Goal: Task Accomplishment & Management: Manage account settings

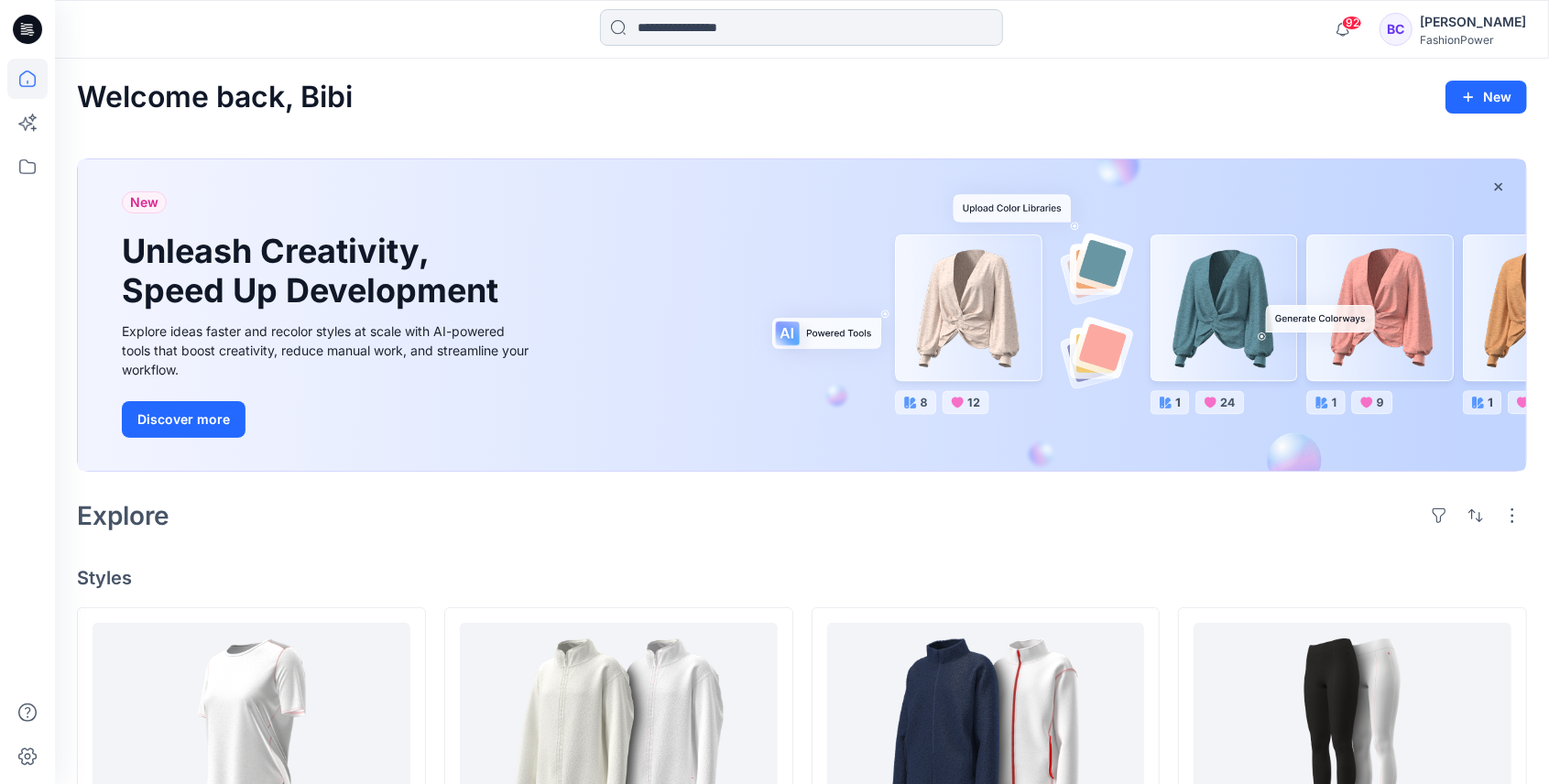
click at [713, 31] on input at bounding box center [801, 28] width 403 height 36
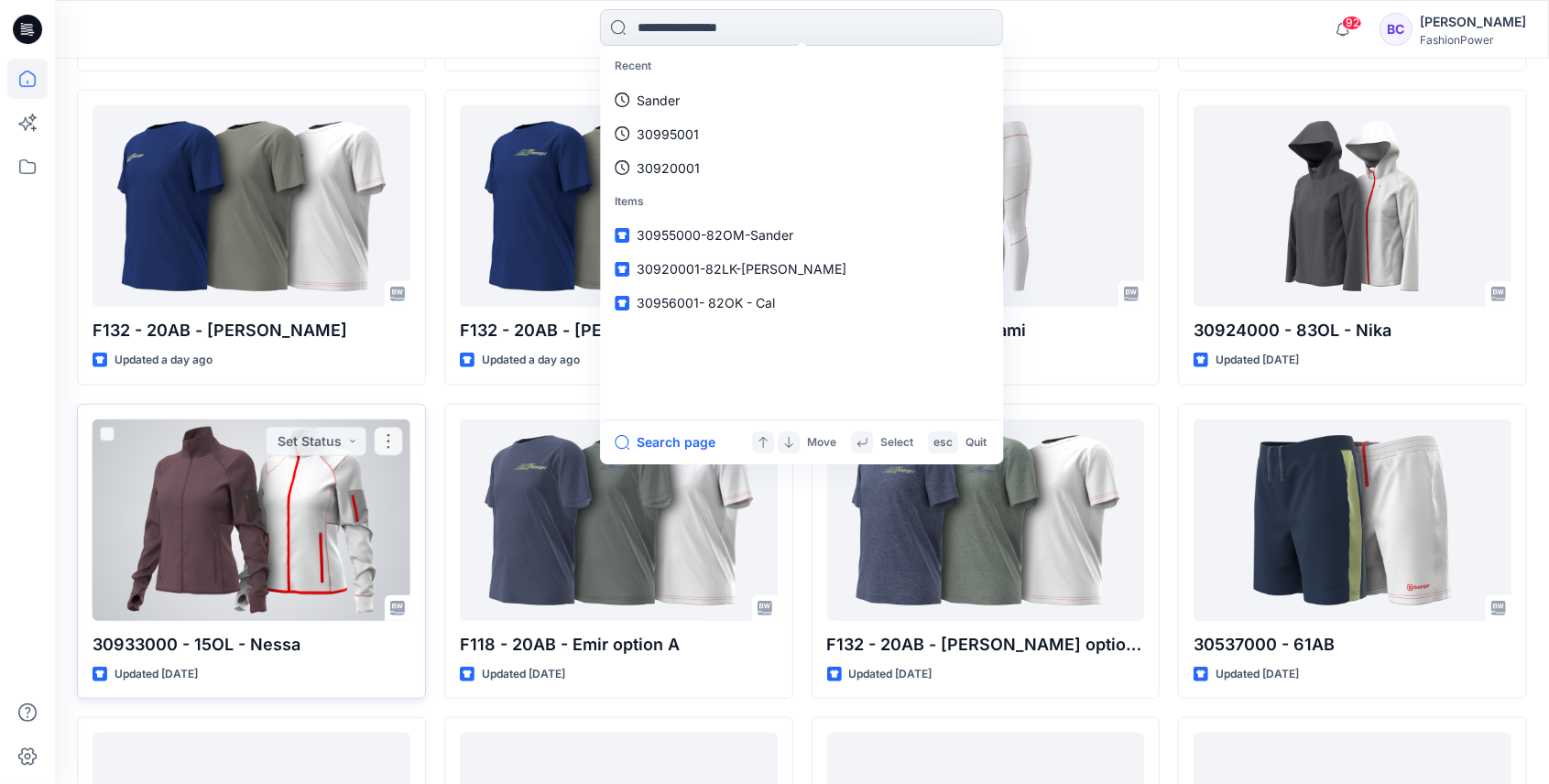
scroll to position [892, 0]
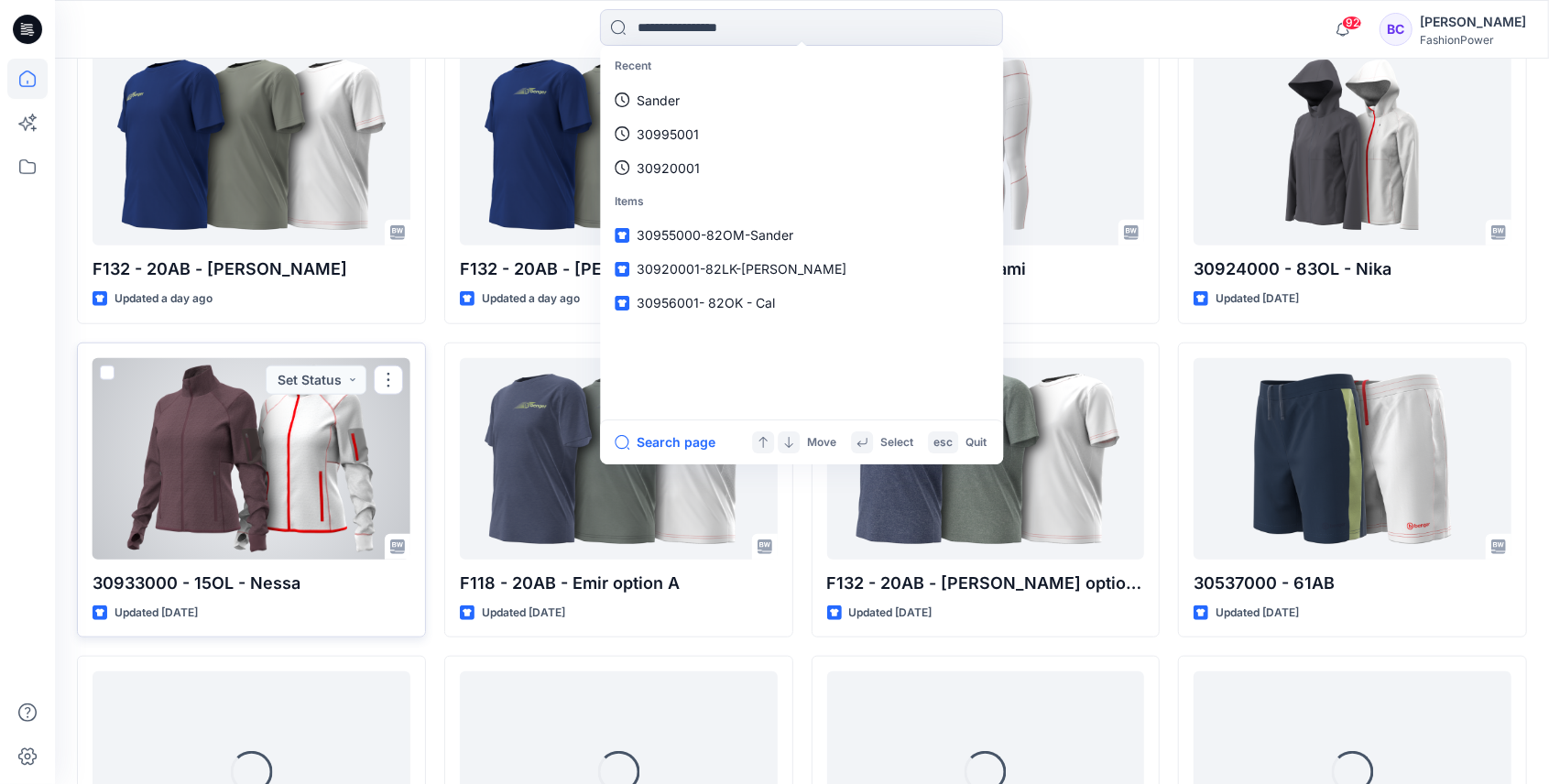
click at [314, 495] on div at bounding box center [251, 458] width 318 height 201
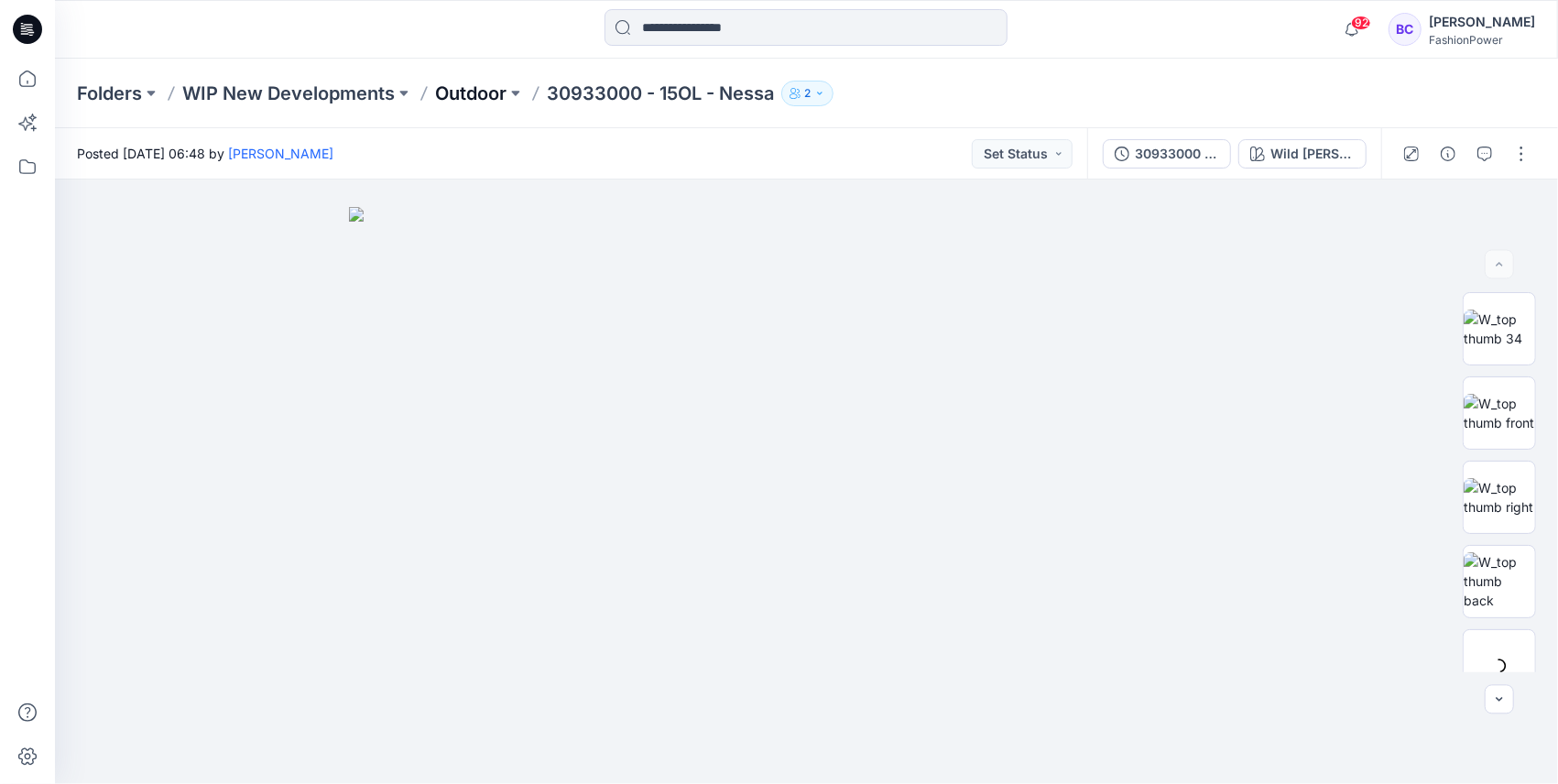
click at [452, 93] on p "Outdoor" at bounding box center [470, 93] width 72 height 26
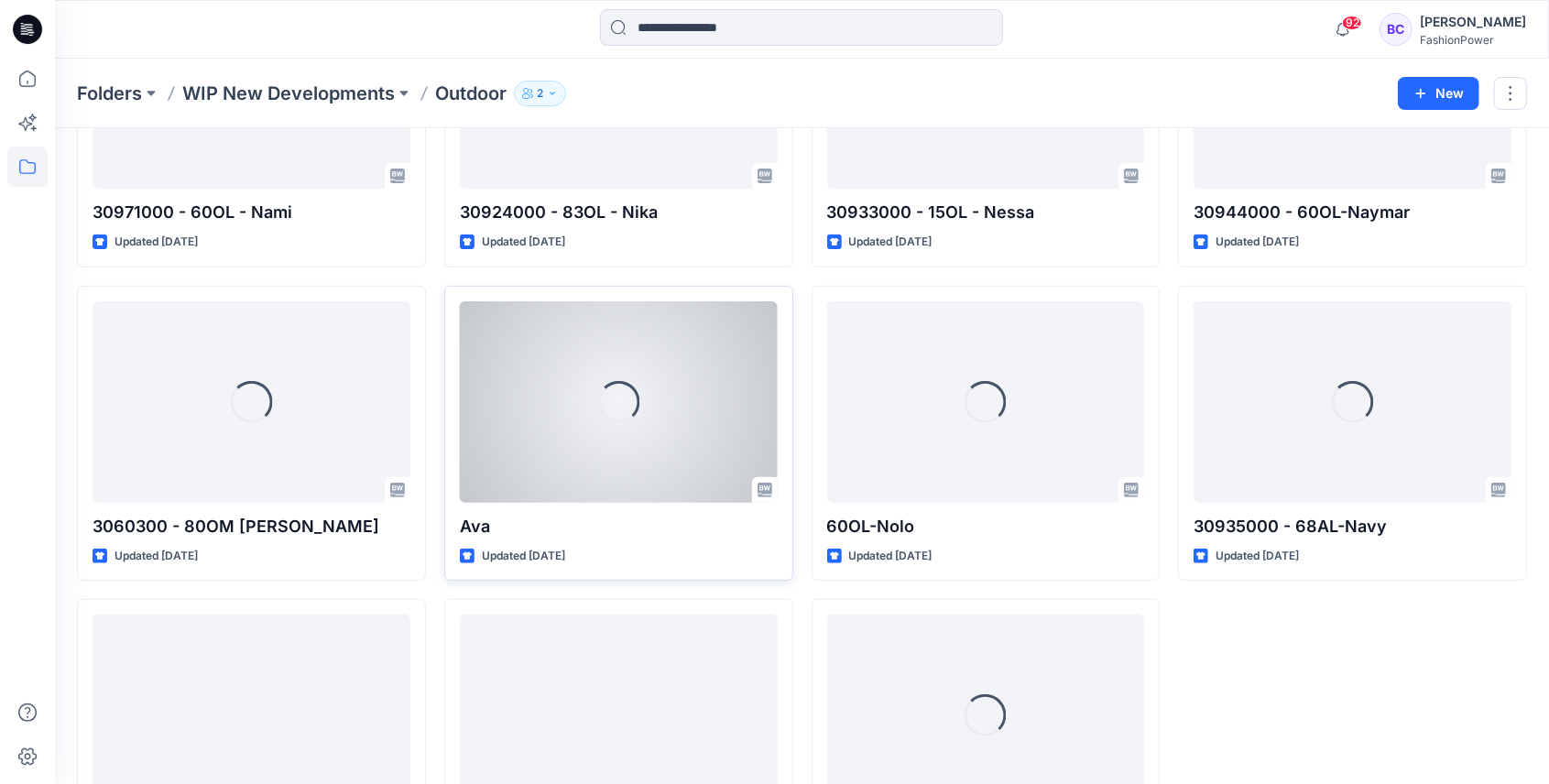
scroll to position [362, 0]
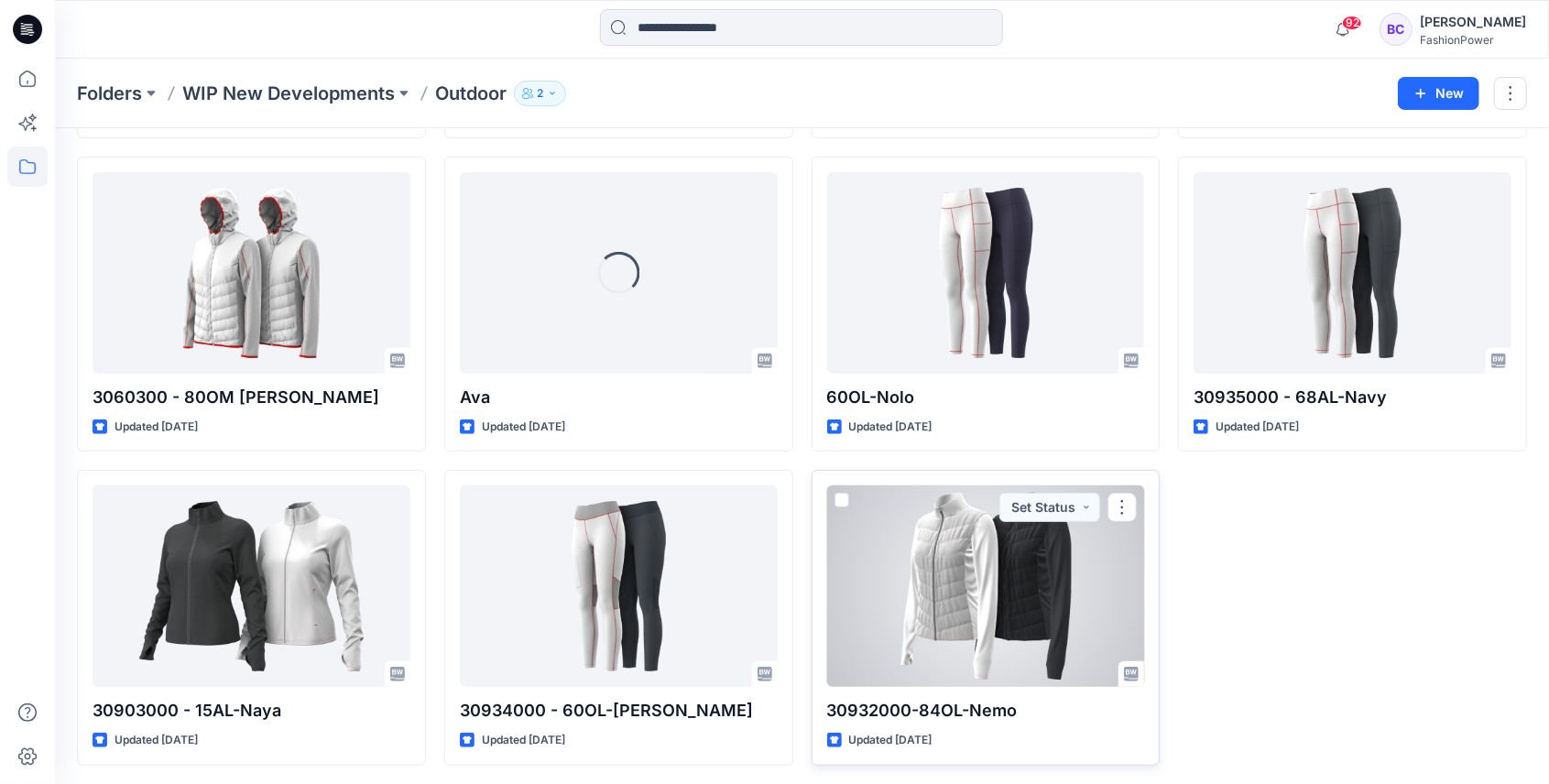
click at [955, 547] on div at bounding box center [985, 586] width 318 height 201
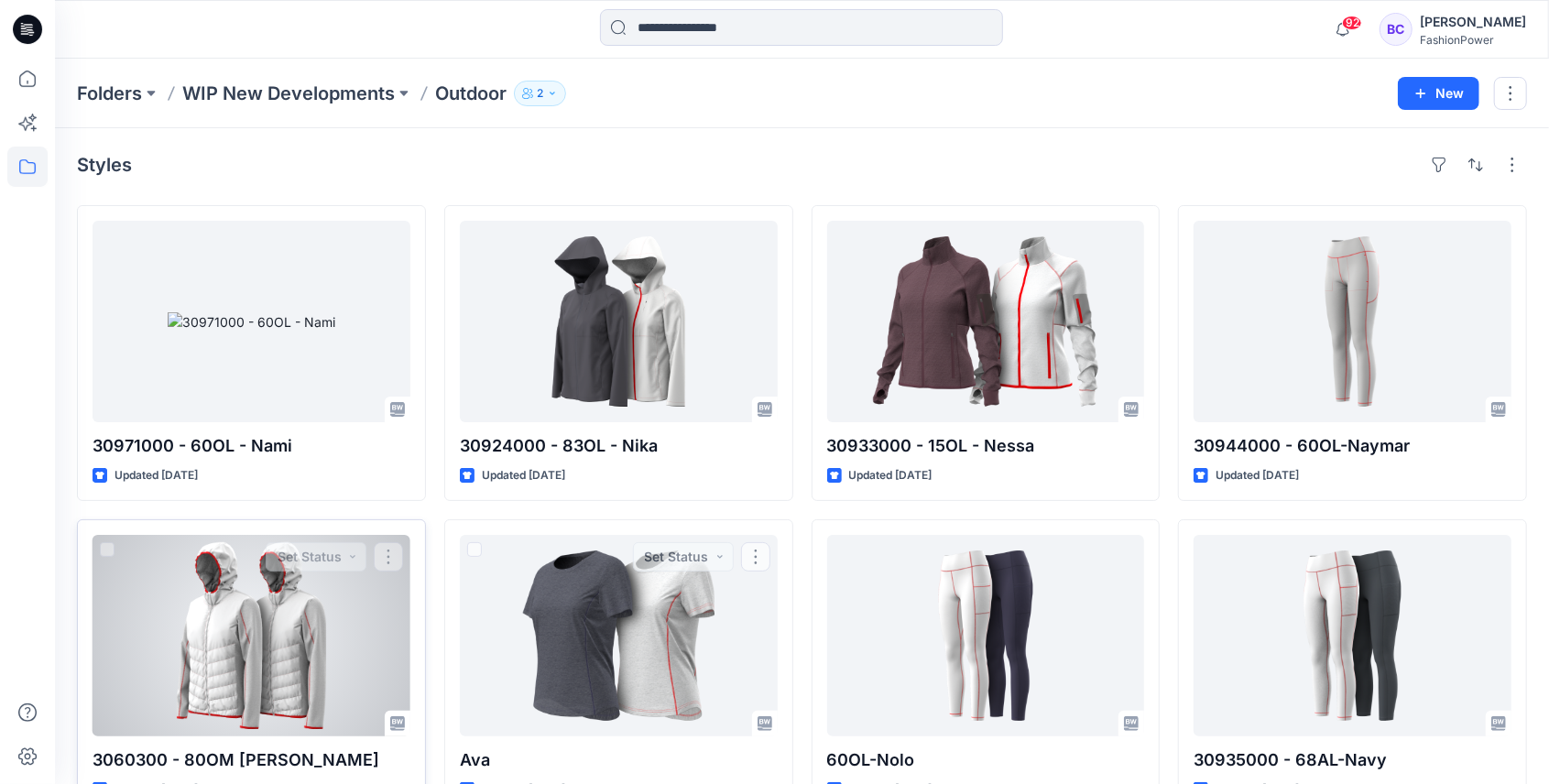
click at [306, 656] on div at bounding box center [251, 635] width 318 height 201
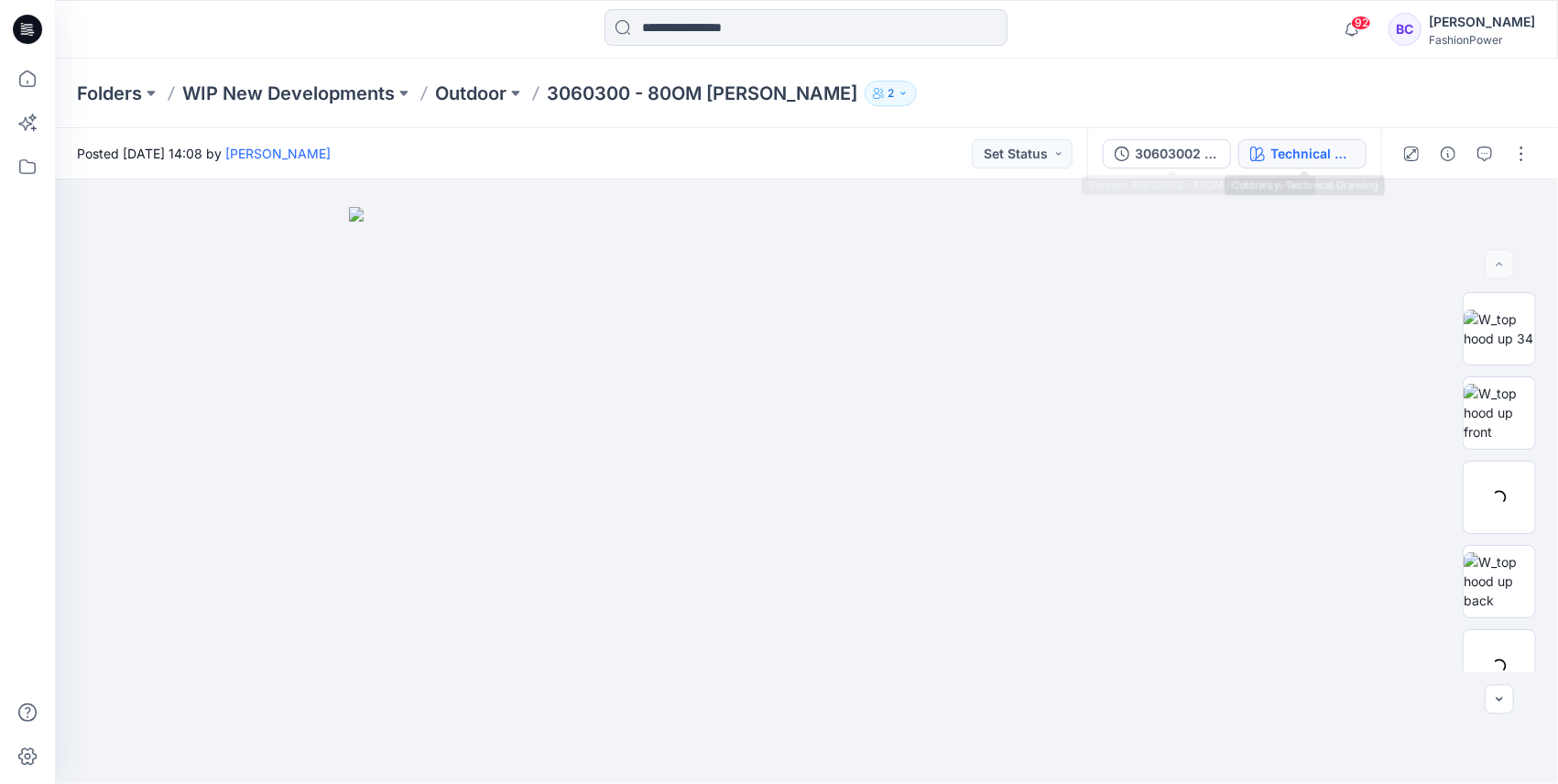
drag, startPoint x: 1387, startPoint y: 155, endPoint x: 1340, endPoint y: 155, distance: 47.0
click at [1385, 155] on div at bounding box center [1466, 154] width 170 height 52
click at [1086, 150] on div "Posted Monday, September 08, 2025 14:08 by Bibi Castelijns Set Status" at bounding box center [571, 153] width 1032 height 51
click at [1149, 149] on div "30603002 - 80OM Noelle" at bounding box center [1177, 154] width 84 height 20
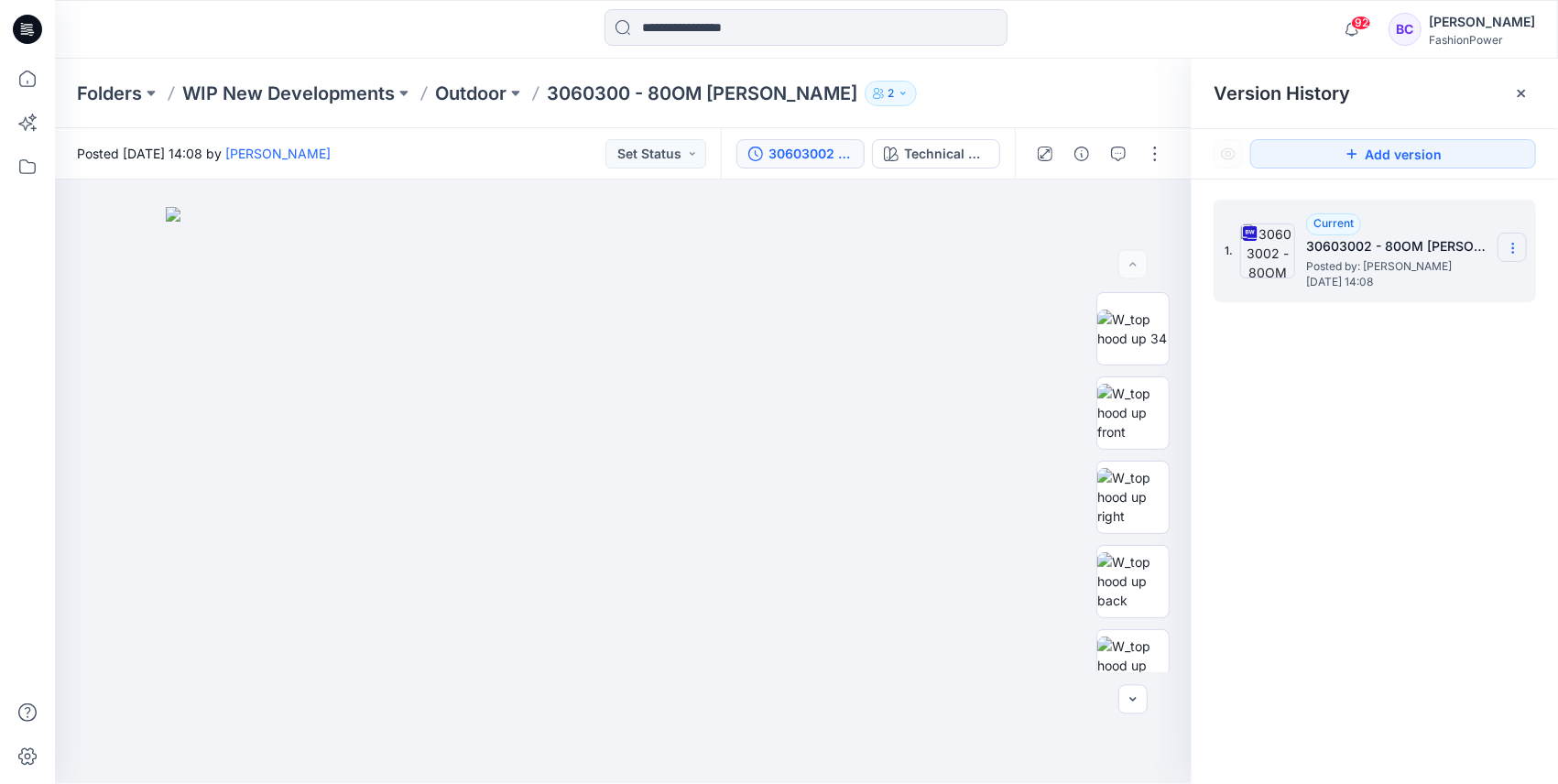
click at [1511, 241] on icon at bounding box center [1513, 248] width 14 height 14
click at [1455, 293] on span "Download Source BW File" at bounding box center [1421, 283] width 154 height 22
click at [571, 104] on p "3060300 - 80OM [PERSON_NAME]" at bounding box center [702, 93] width 311 height 26
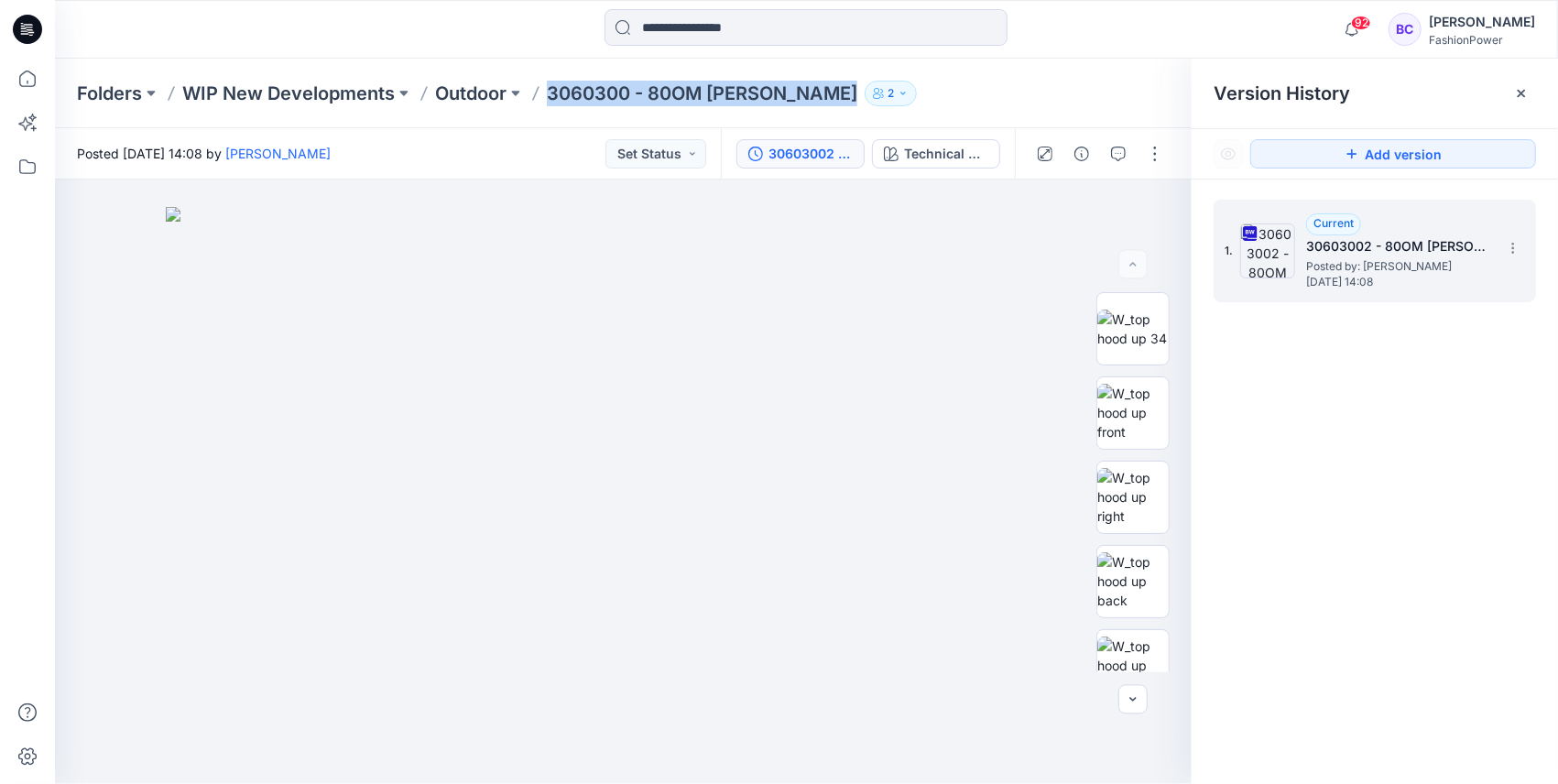
drag, startPoint x: 711, startPoint y: 97, endPoint x: 796, endPoint y: 97, distance: 85.0
click at [796, 97] on div "Folders WIP New Developments Outdoor 3060300 - 80OM Noelle 2" at bounding box center [736, 93] width 1317 height 26
click at [488, 104] on p "Outdoor" at bounding box center [470, 93] width 72 height 26
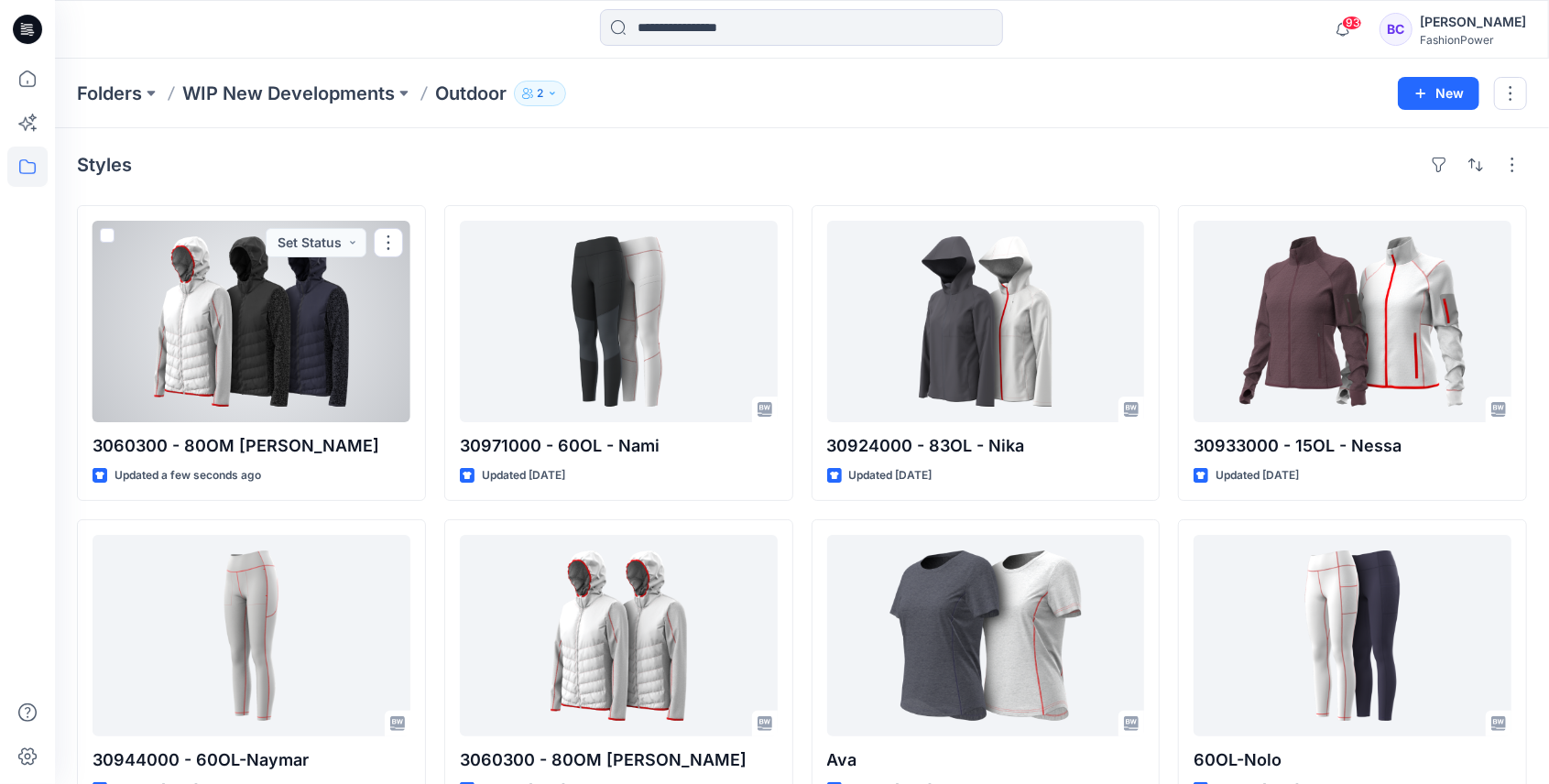
click at [284, 333] on div at bounding box center [251, 320] width 318 height 201
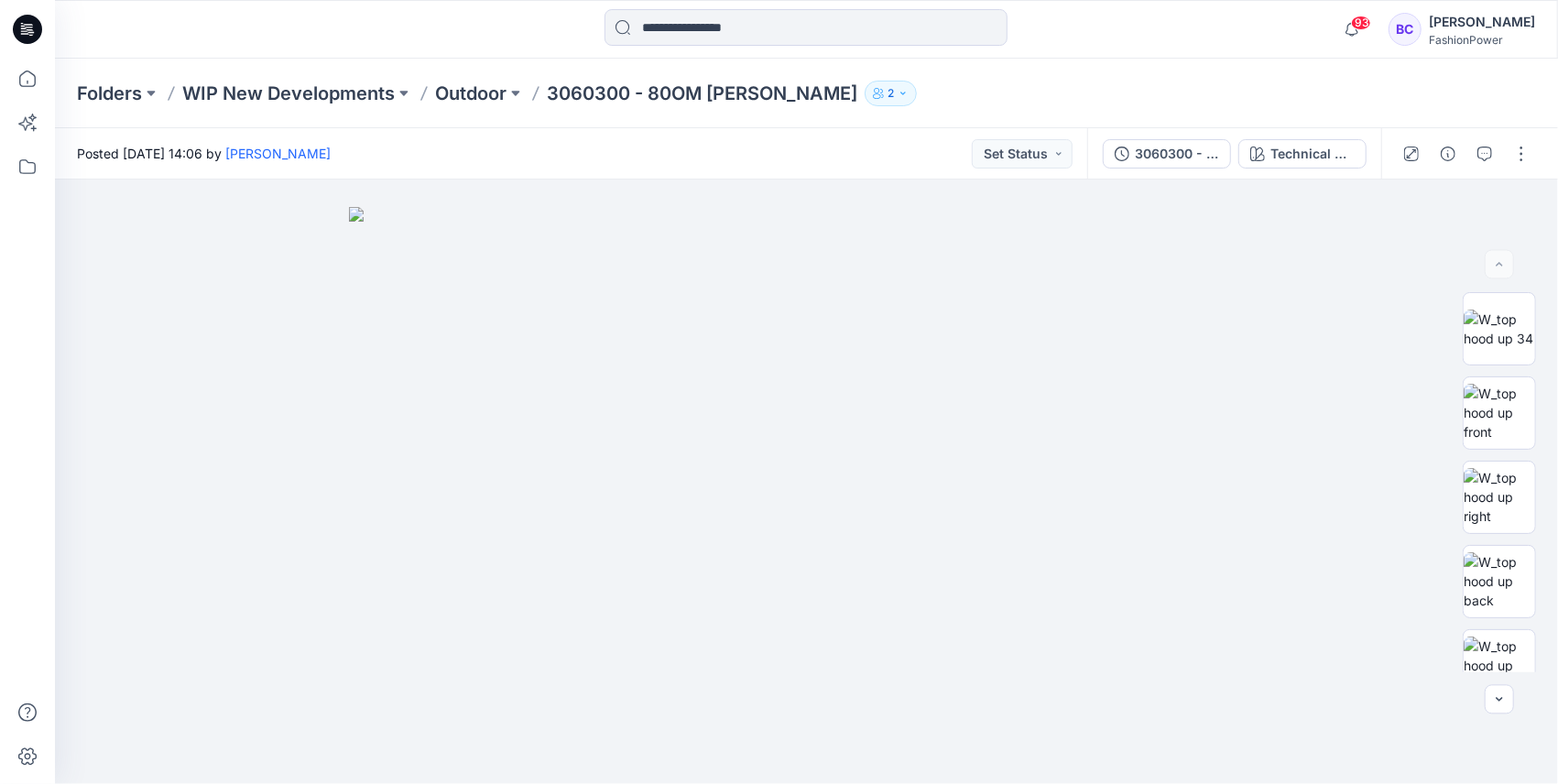
click at [1158, 175] on div "3060300 - 80OM [PERSON_NAME] Technical Drawing" at bounding box center [1235, 154] width 294 height 52
click at [1213, 150] on div "3060300 - 80OM [PERSON_NAME]" at bounding box center [1177, 154] width 84 height 20
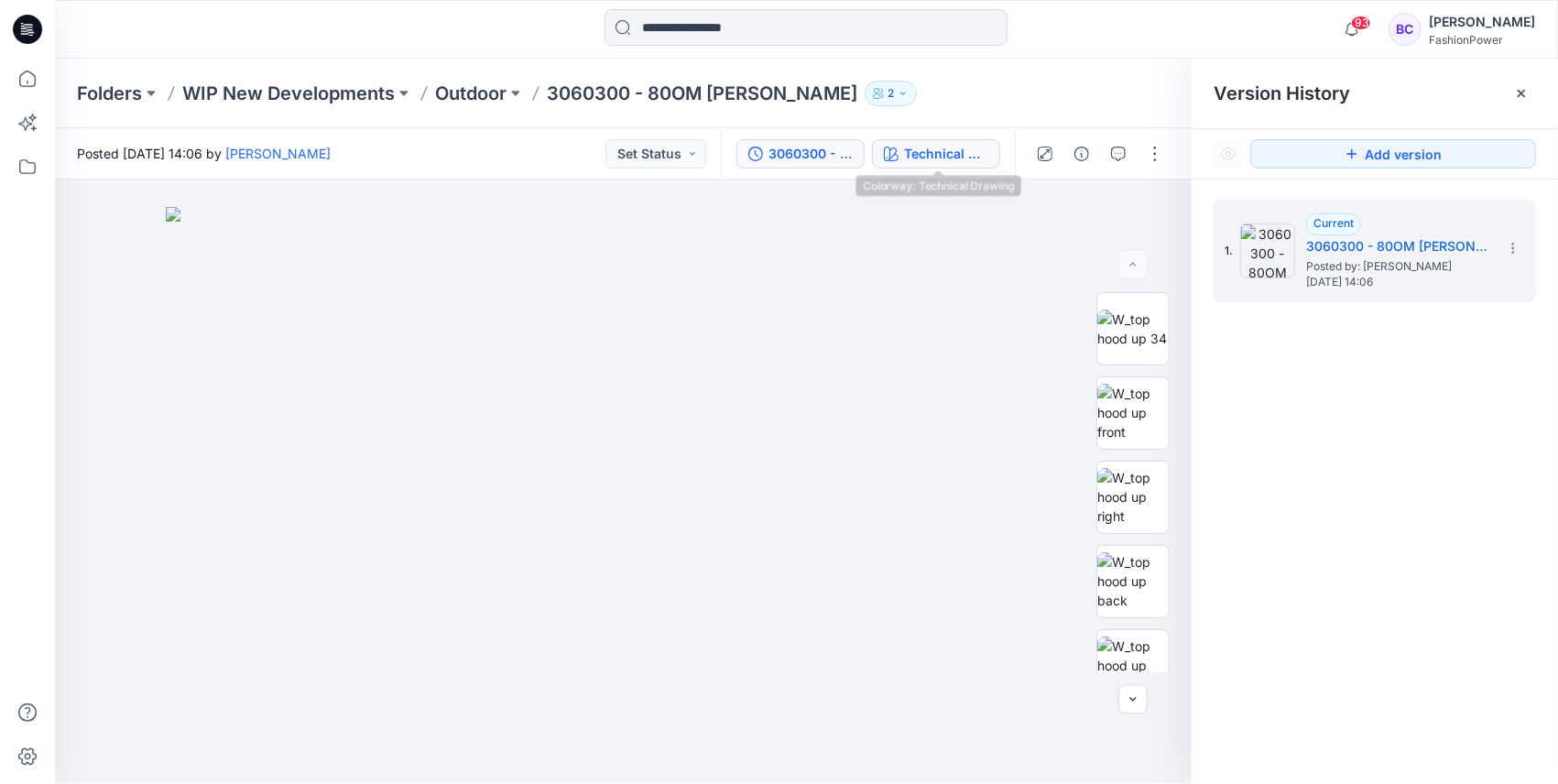
click at [892, 149] on icon "button" at bounding box center [891, 154] width 14 height 14
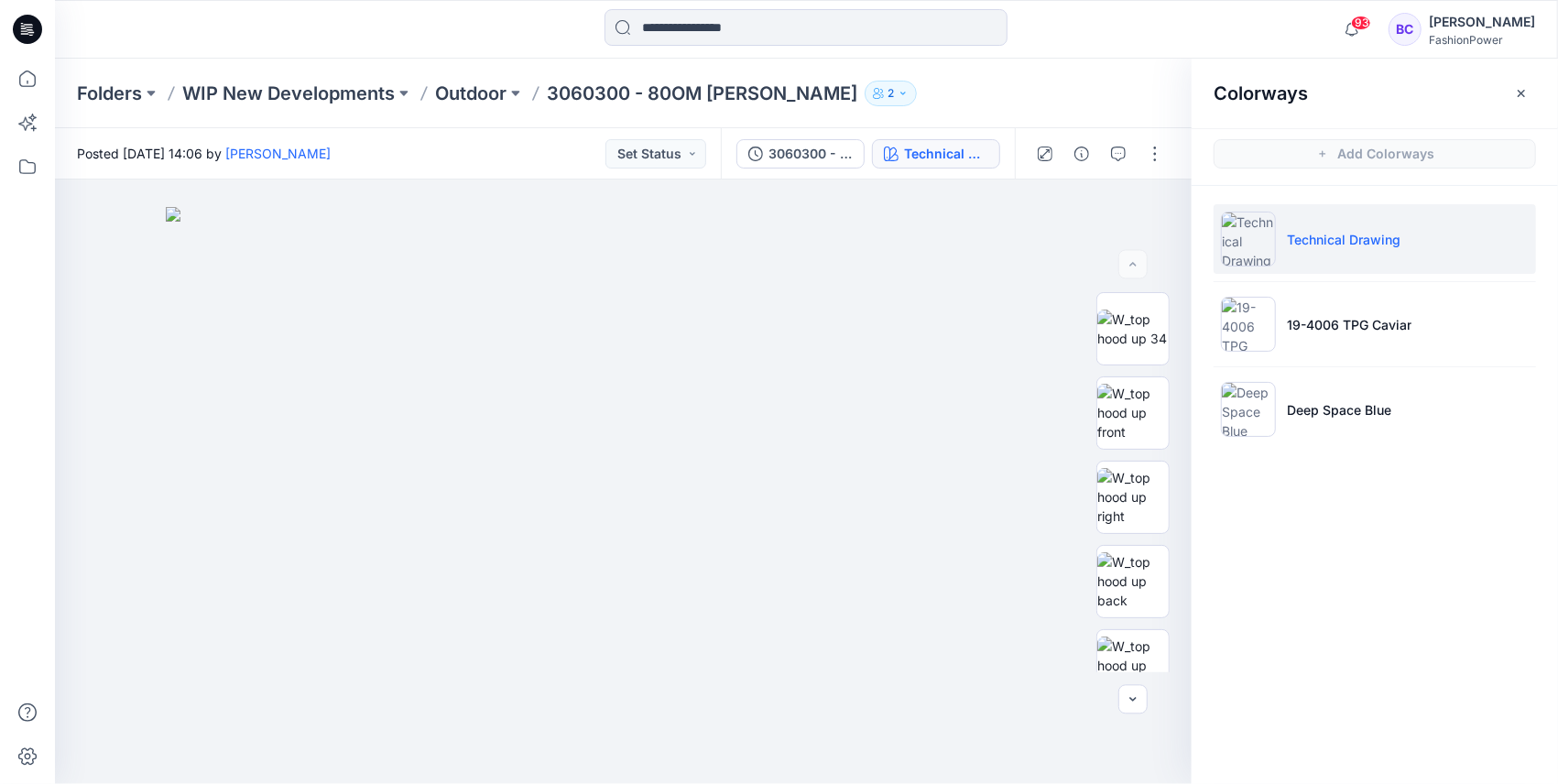
click at [1323, 279] on ul "Technical Drawing 19-4006 TPG Caviar Deep Space Blue" at bounding box center [1375, 324] width 366 height 277
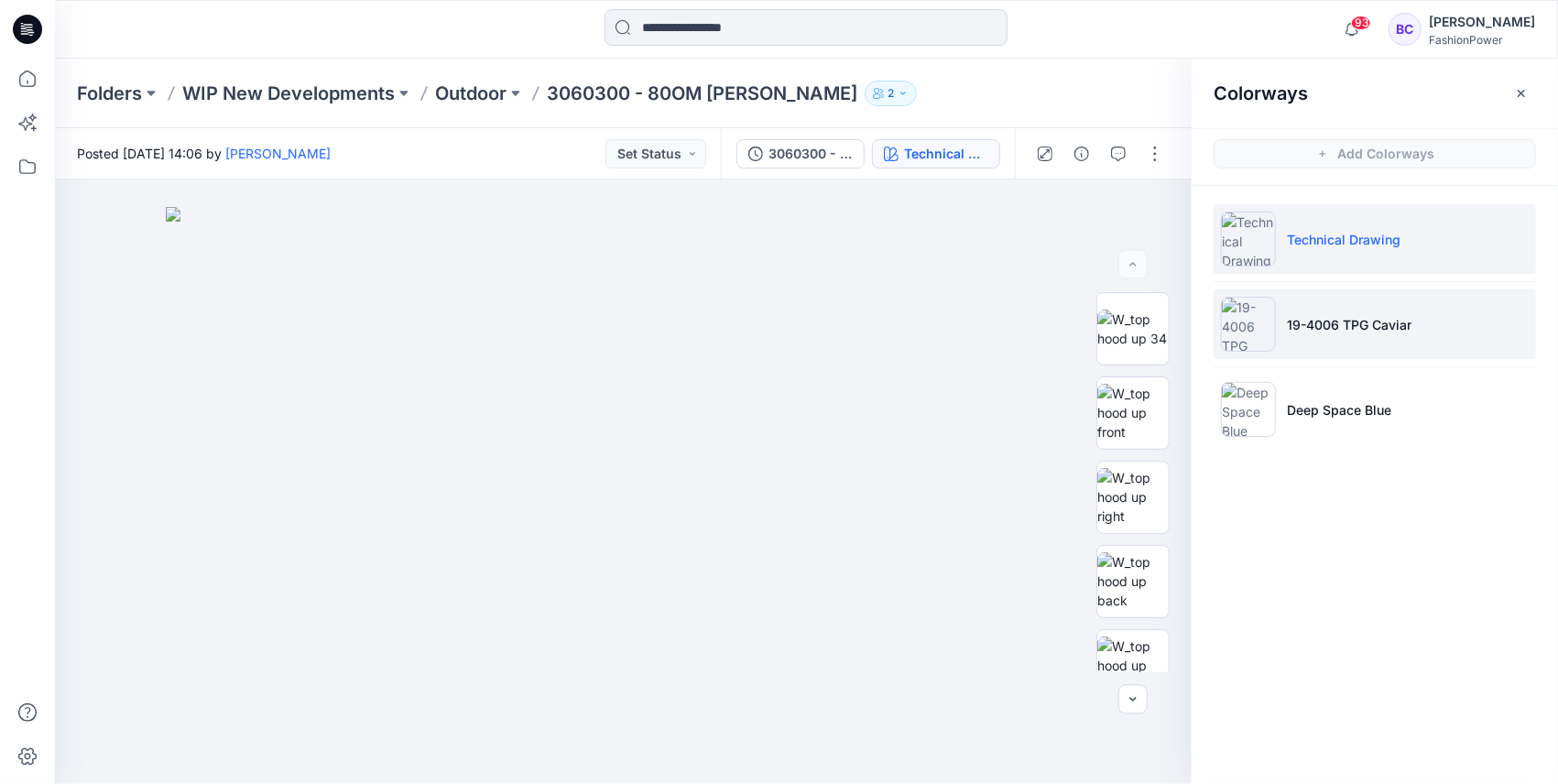
click at [1314, 324] on p "19-4006 TPG Caviar" at bounding box center [1349, 324] width 125 height 19
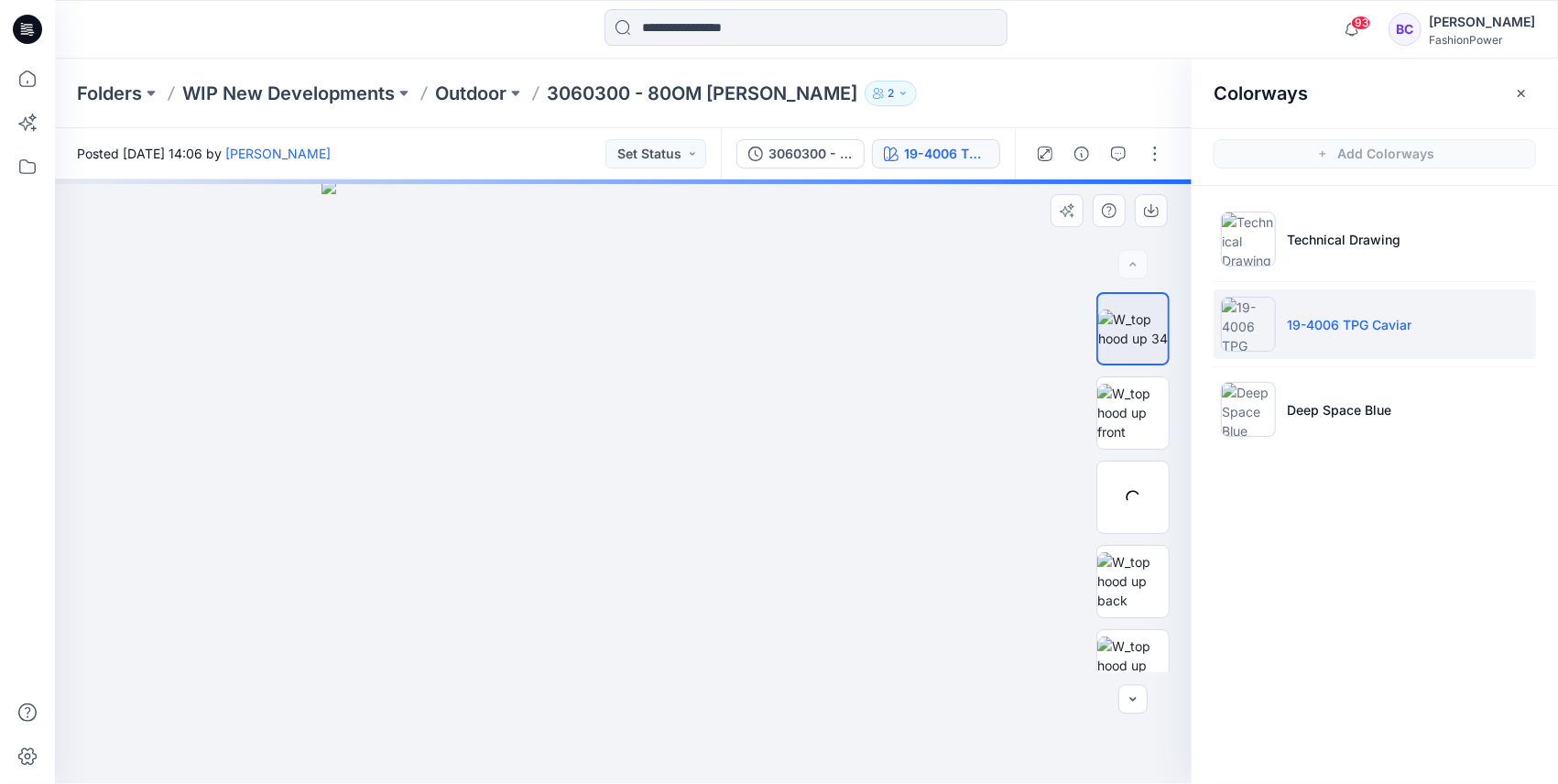
click at [440, 459] on img at bounding box center [624, 482] width 605 height 605
click at [1041, 396] on div at bounding box center [624, 482] width 1137 height 605
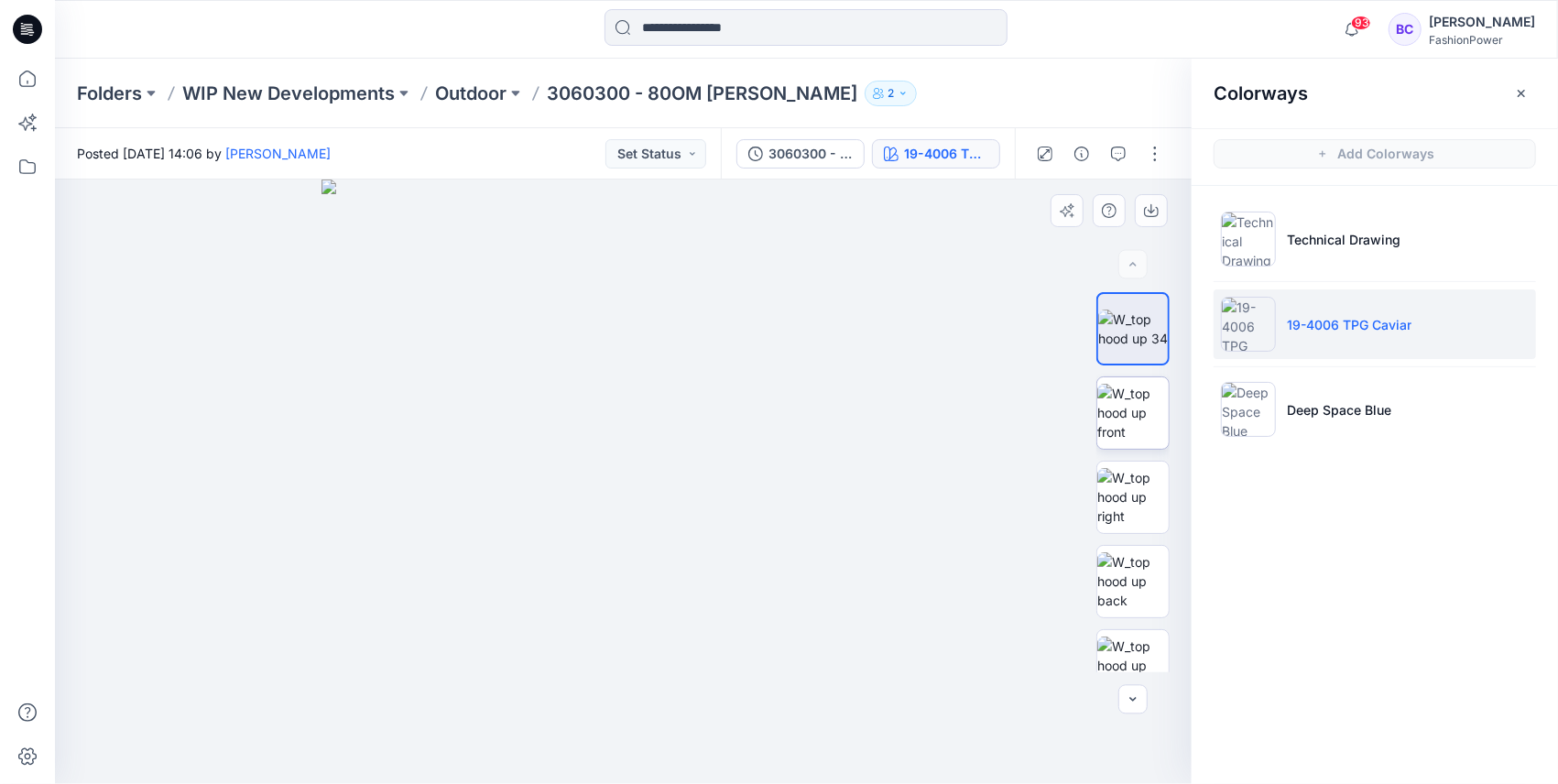
click at [1143, 412] on img at bounding box center [1132, 412] width 72 height 57
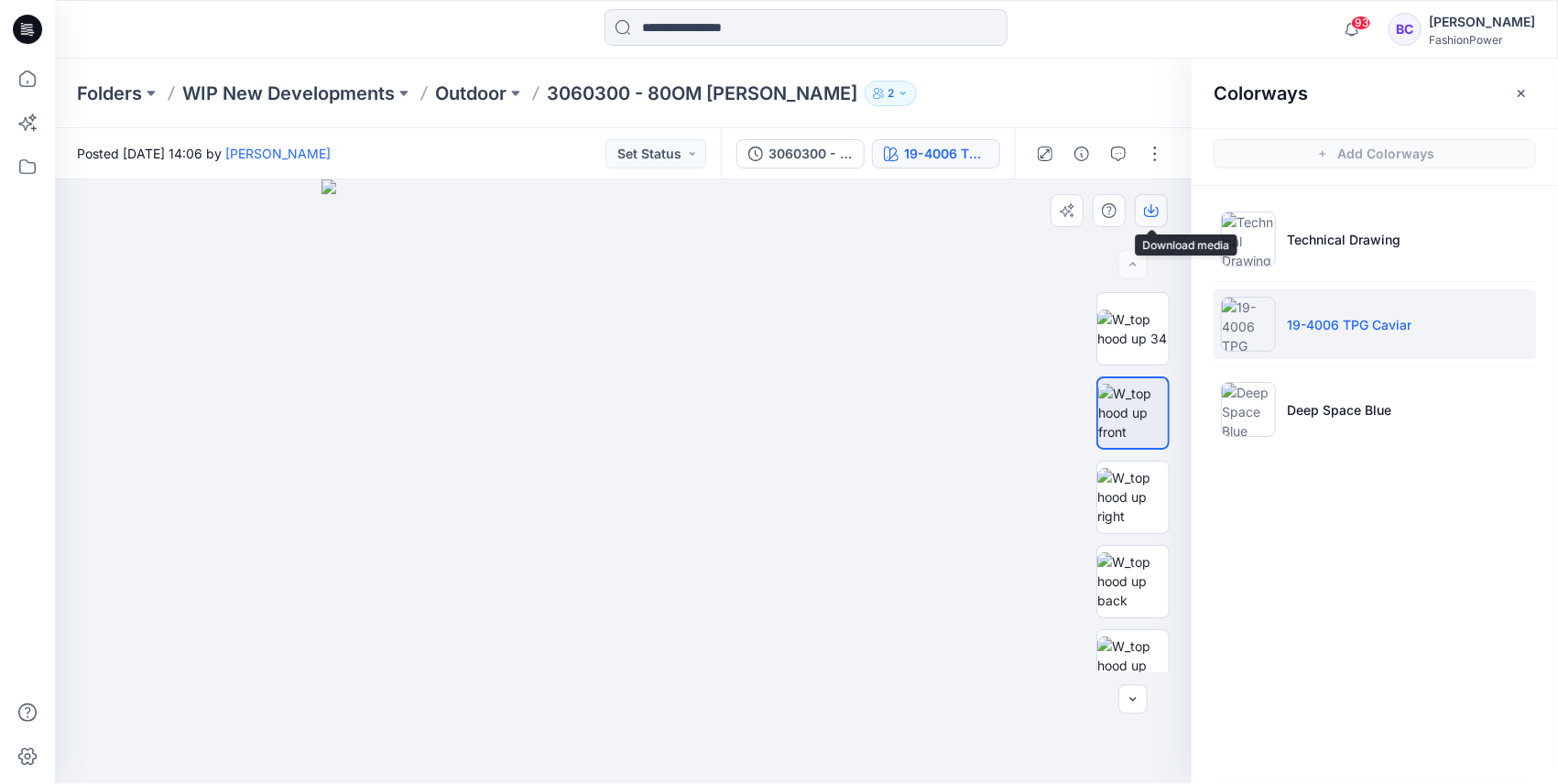
click at [1158, 205] on icon "button" at bounding box center [1151, 210] width 14 height 14
click at [1126, 577] on img at bounding box center [1132, 581] width 72 height 57
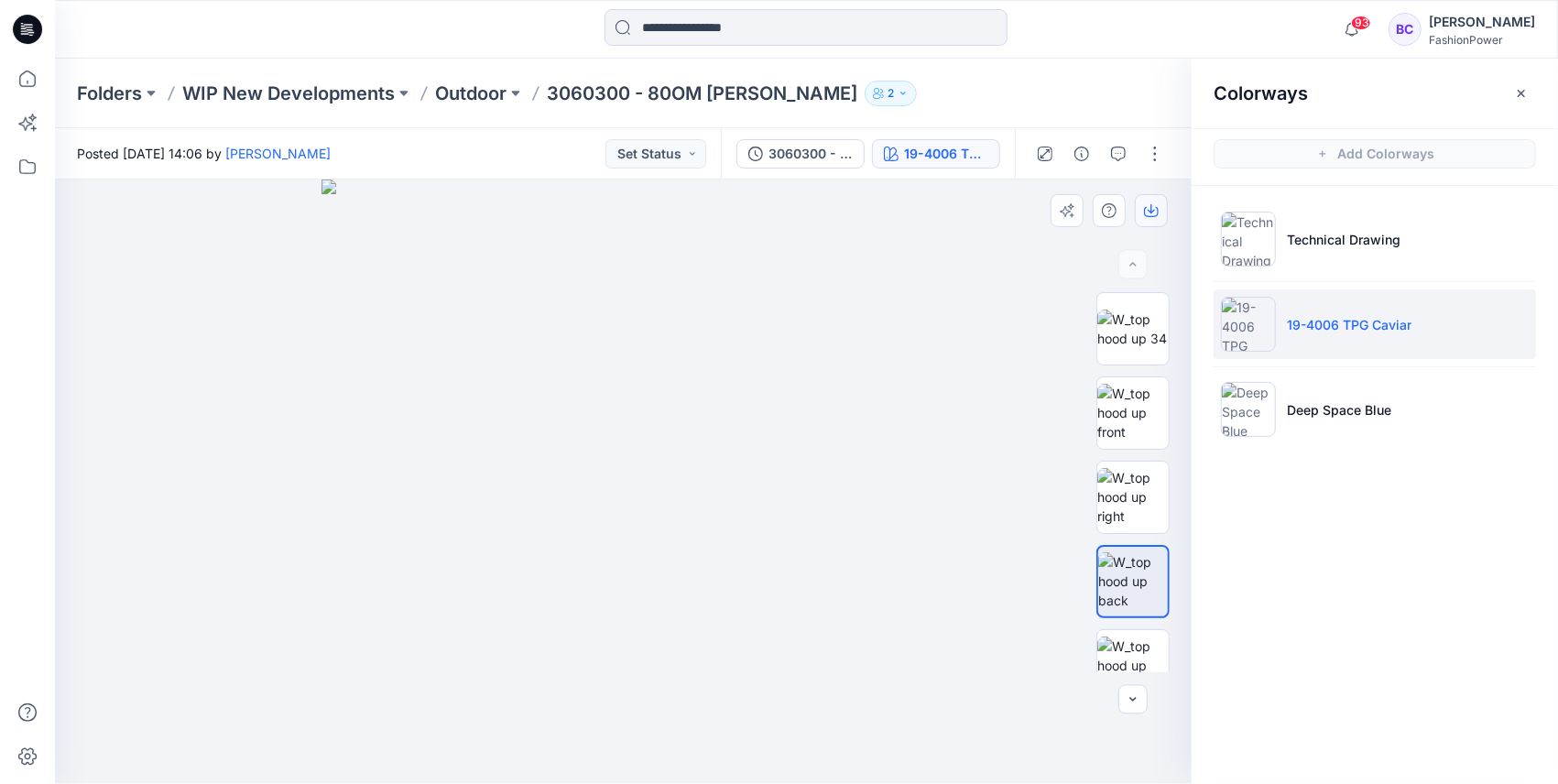
click at [1149, 213] on icon "button" at bounding box center [1151, 210] width 14 height 14
click at [1139, 649] on img at bounding box center [1132, 665] width 72 height 57
click at [1153, 217] on icon "button" at bounding box center [1151, 210] width 14 height 14
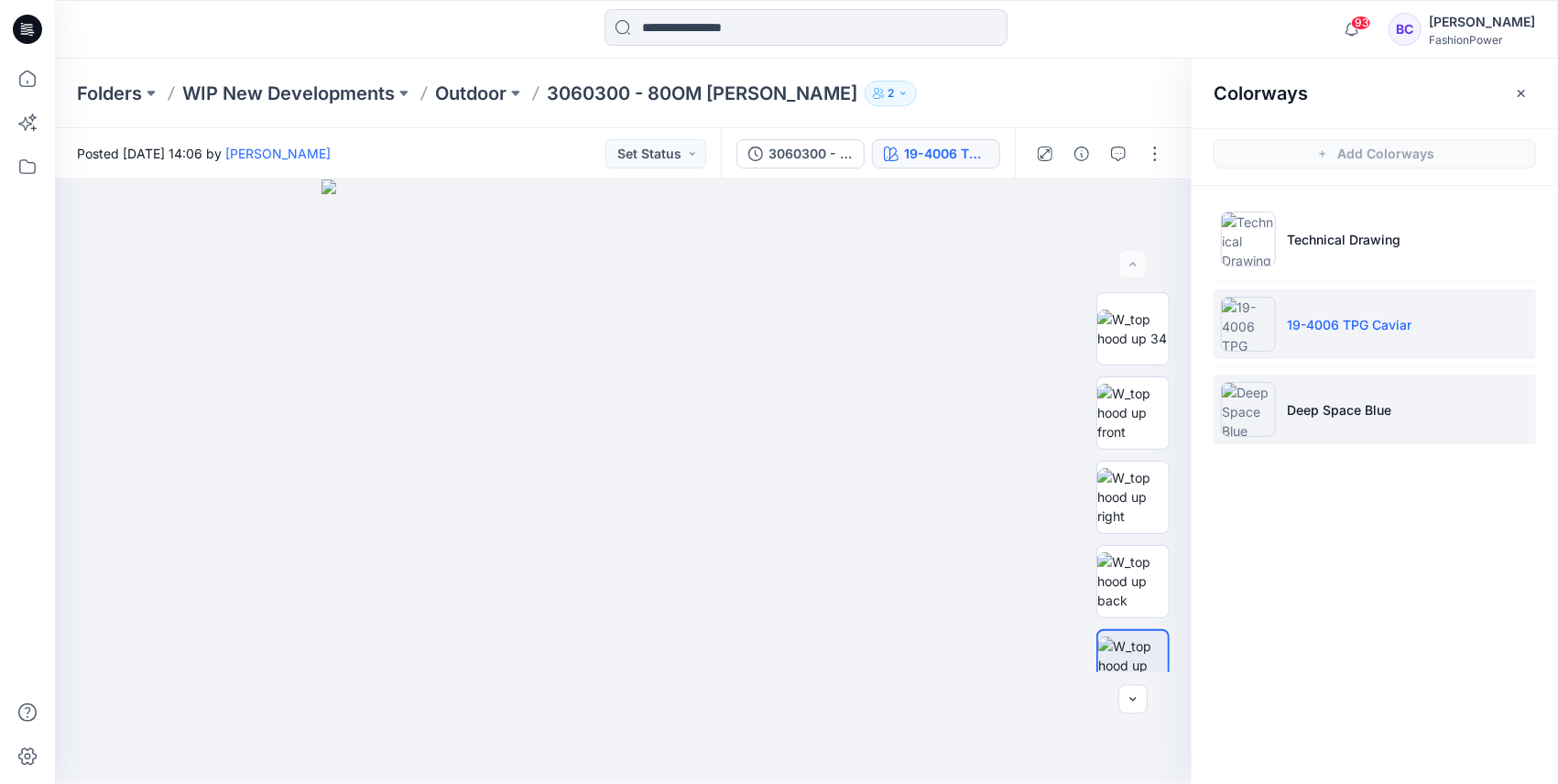
click at [1336, 412] on p "Deep Space Blue" at bounding box center [1339, 410] width 104 height 19
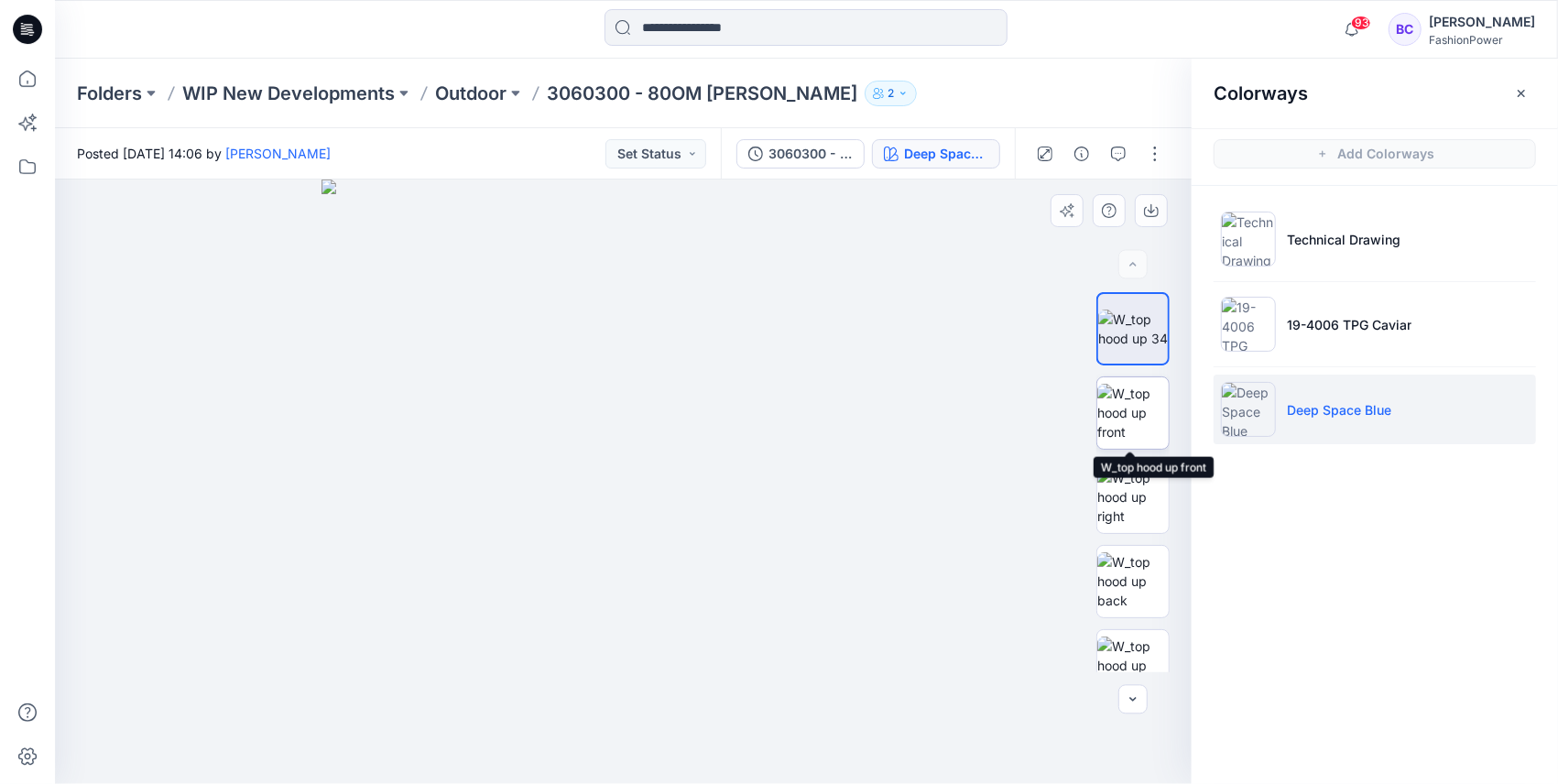
click at [1125, 414] on img at bounding box center [1132, 412] width 72 height 57
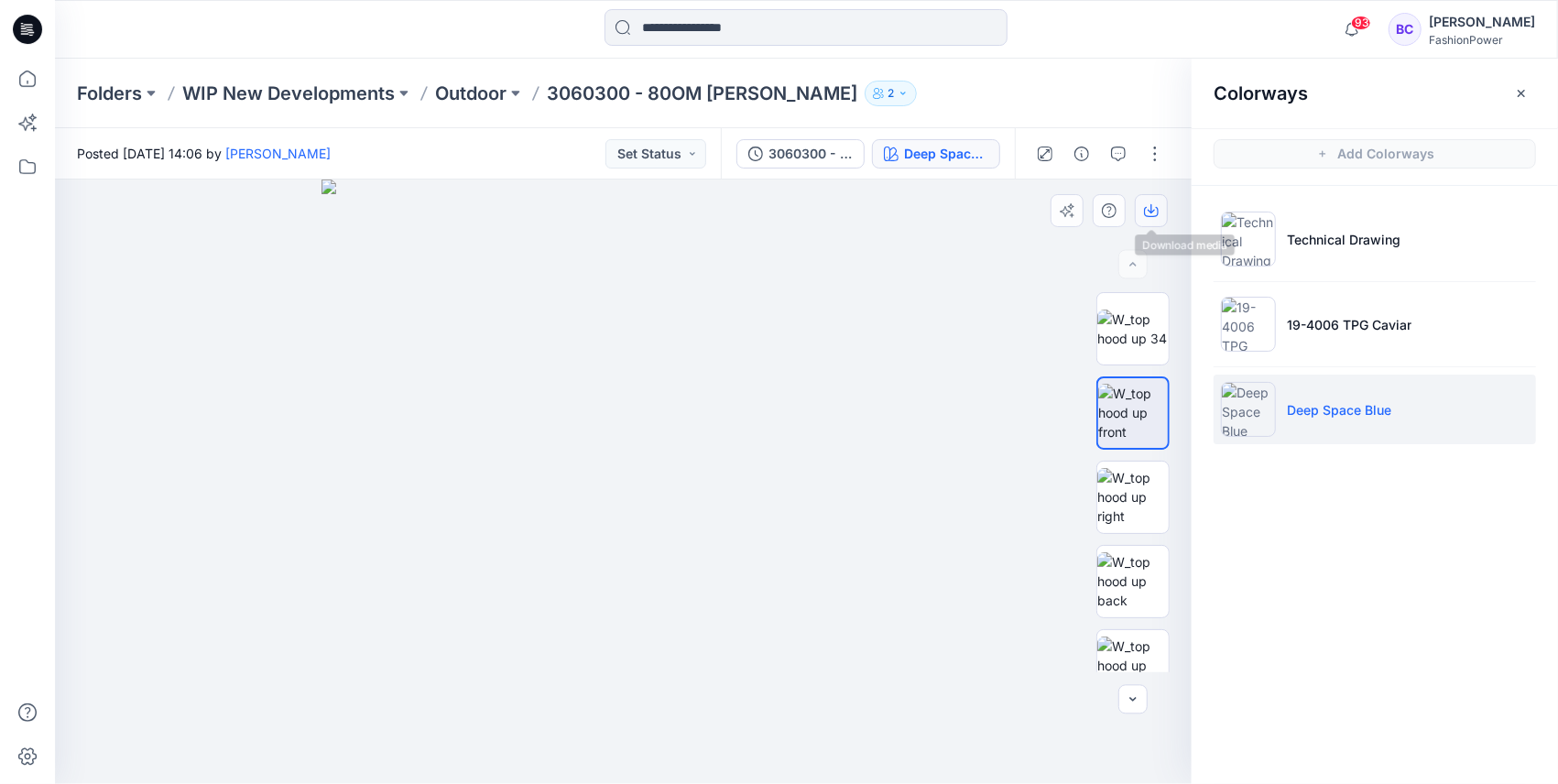
click at [1151, 209] on icon "button" at bounding box center [1151, 210] width 14 height 14
click at [1112, 522] on img at bounding box center [1132, 497] width 72 height 57
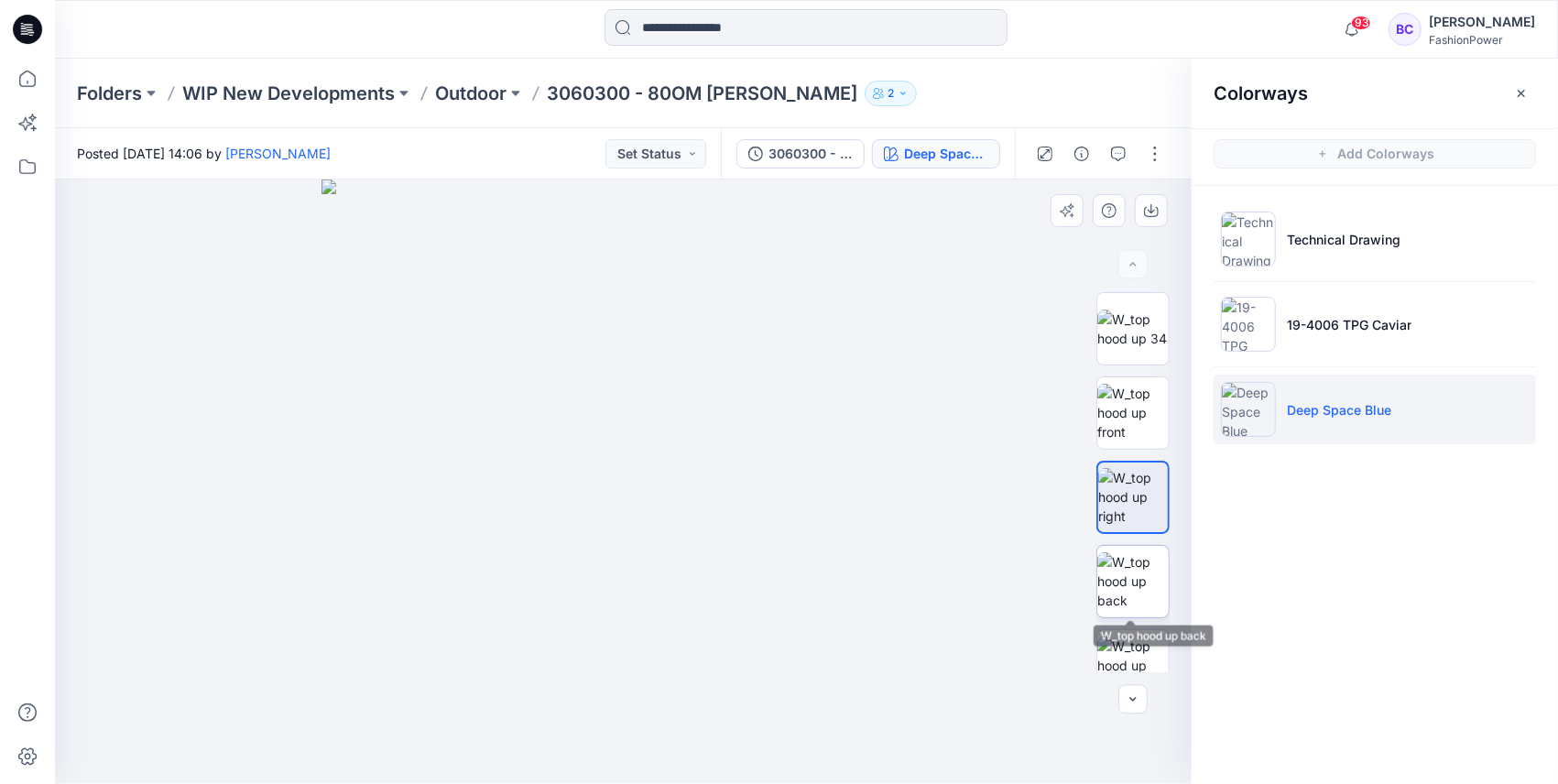
click at [1116, 567] on img at bounding box center [1132, 581] width 72 height 57
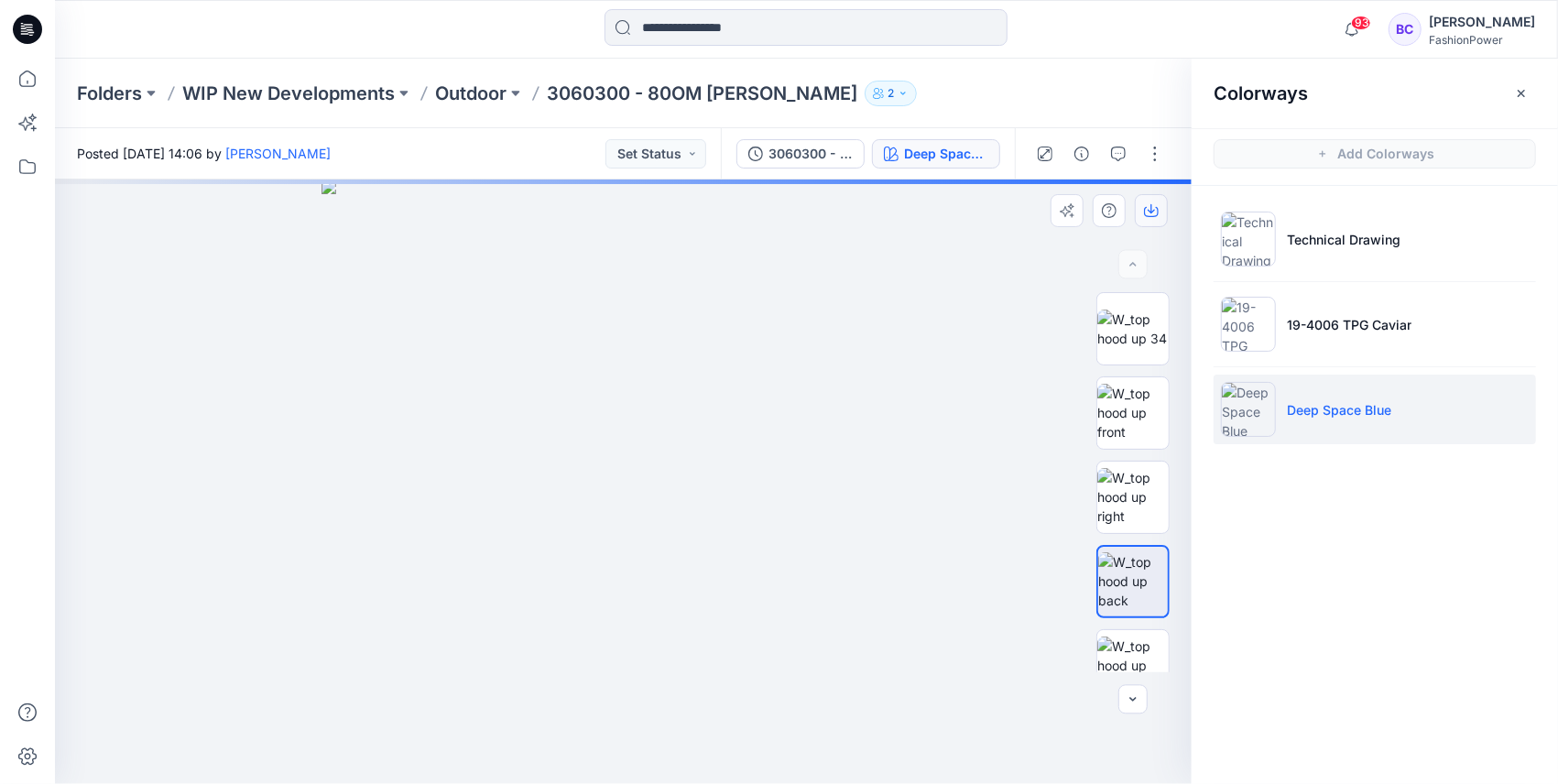
click at [1142, 200] on button "button" at bounding box center [1152, 211] width 33 height 33
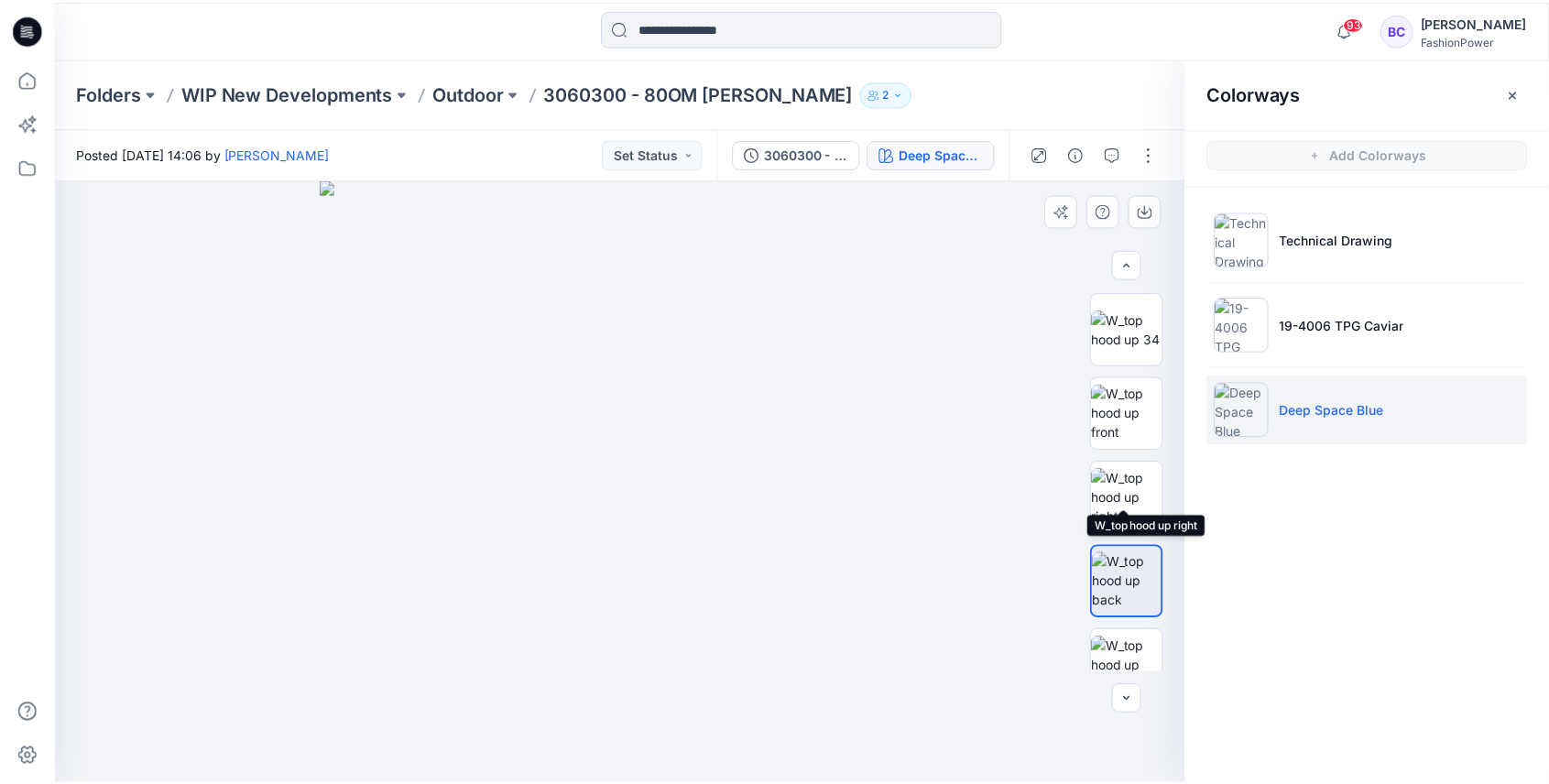
scroll to position [60, 0]
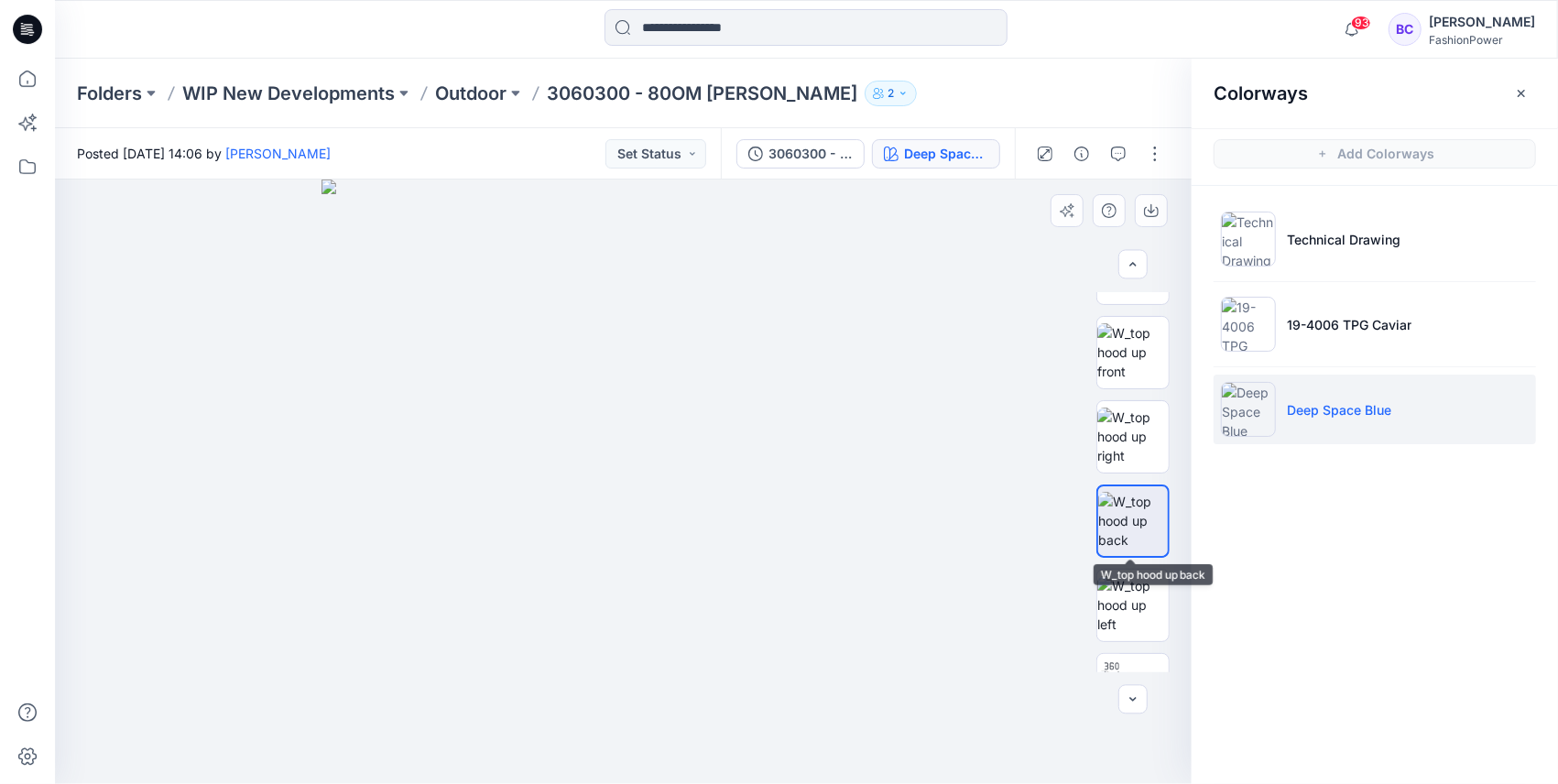
click at [1132, 559] on div at bounding box center [1132, 482] width 73 height 380
click at [1121, 588] on img at bounding box center [1132, 605] width 72 height 57
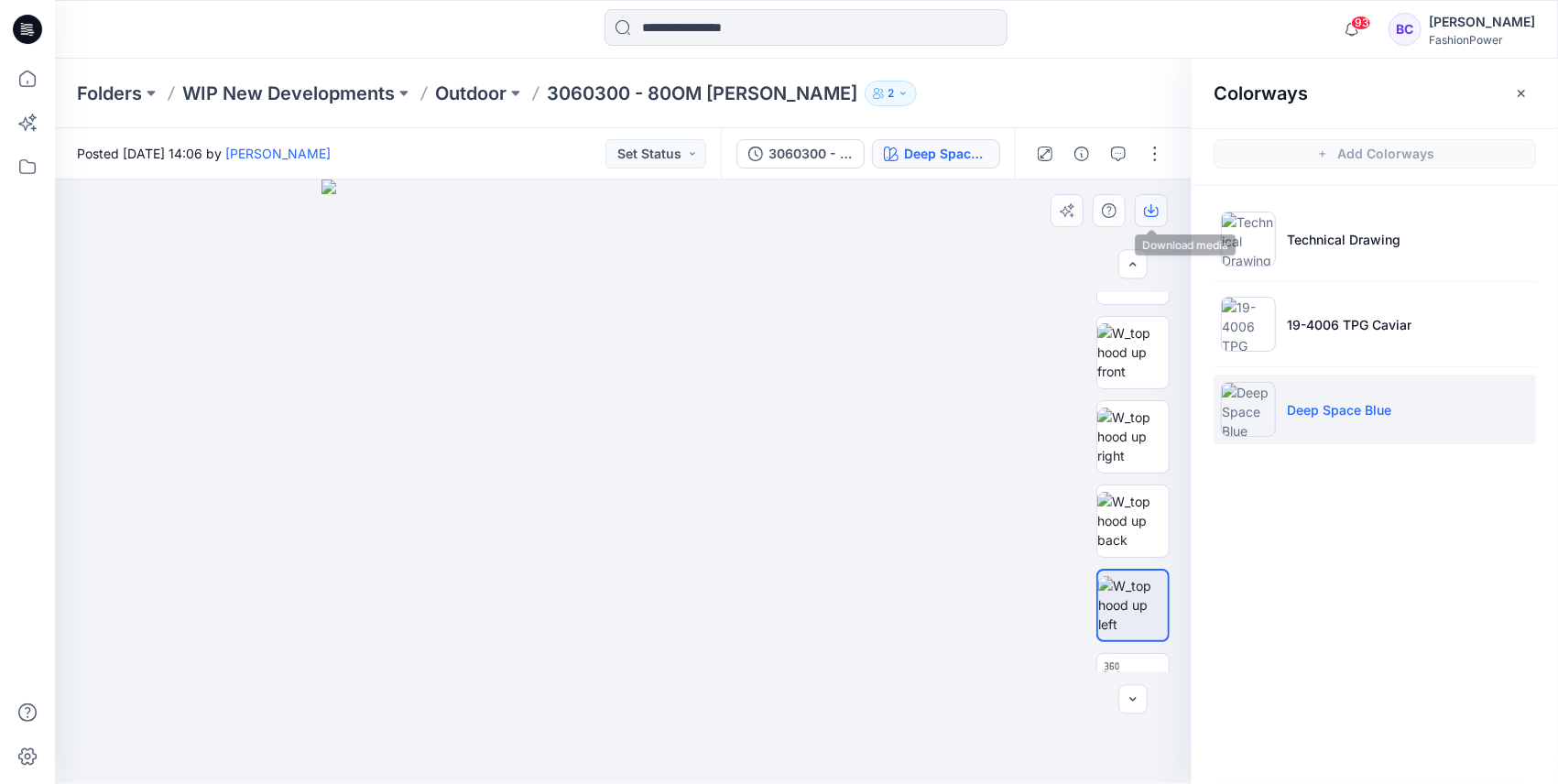
click at [1143, 199] on button "button" at bounding box center [1152, 211] width 33 height 33
click at [1124, 510] on img at bounding box center [1132, 521] width 72 height 57
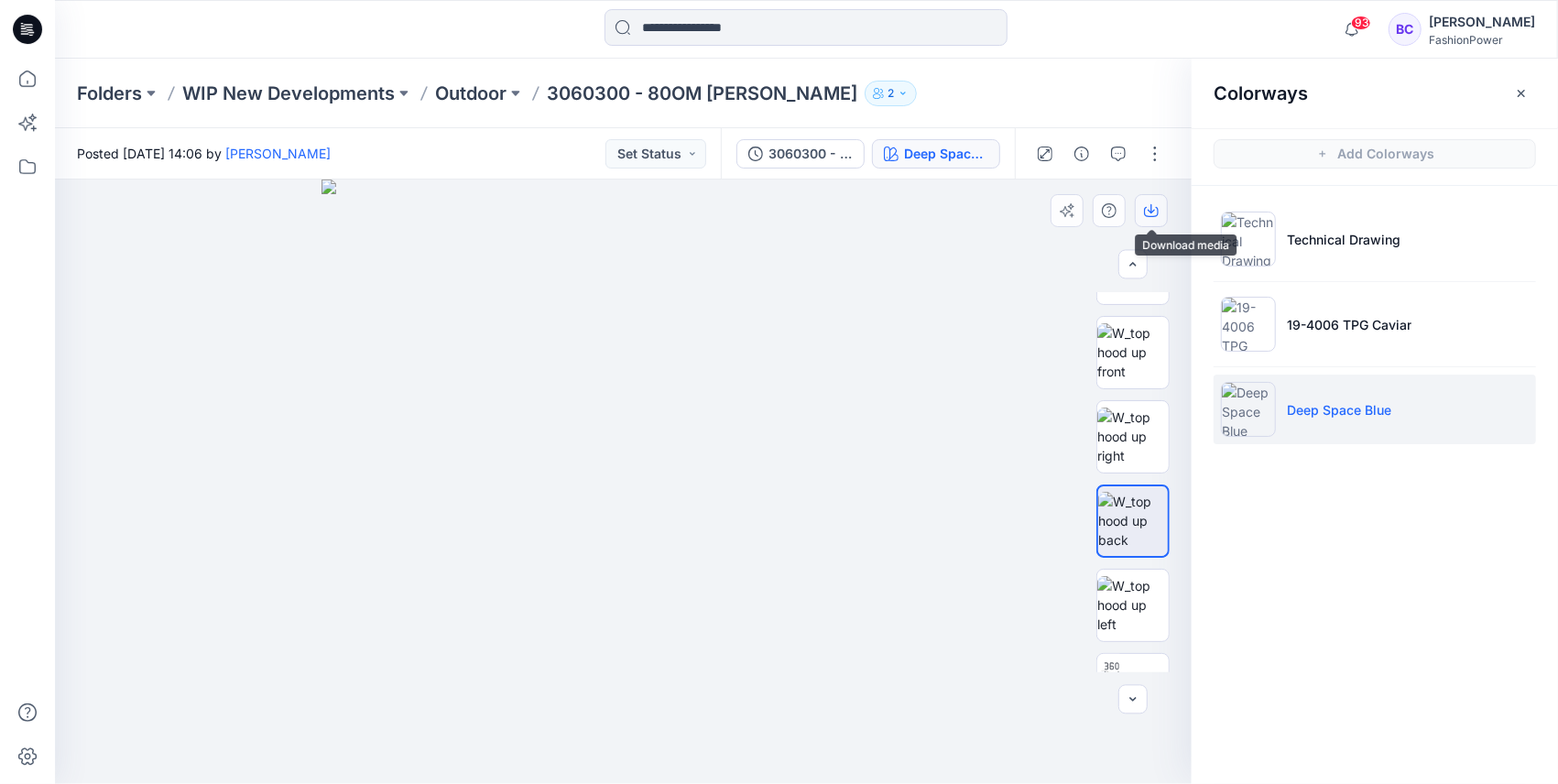
click at [1156, 206] on icon "button" at bounding box center [1151, 210] width 14 height 14
click at [500, 87] on p "Outdoor" at bounding box center [470, 93] width 72 height 26
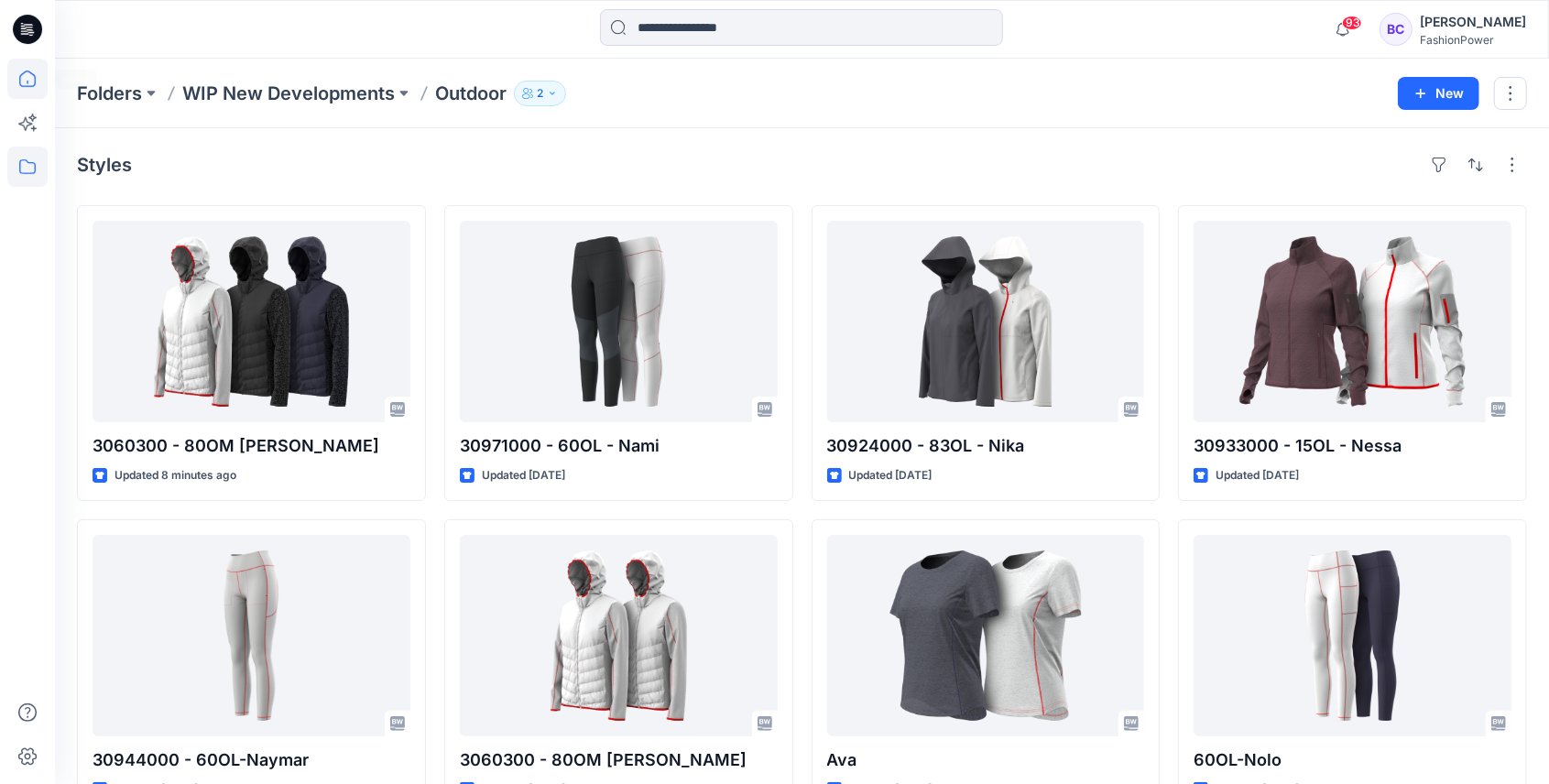
click at [21, 83] on icon at bounding box center [28, 78] width 40 height 40
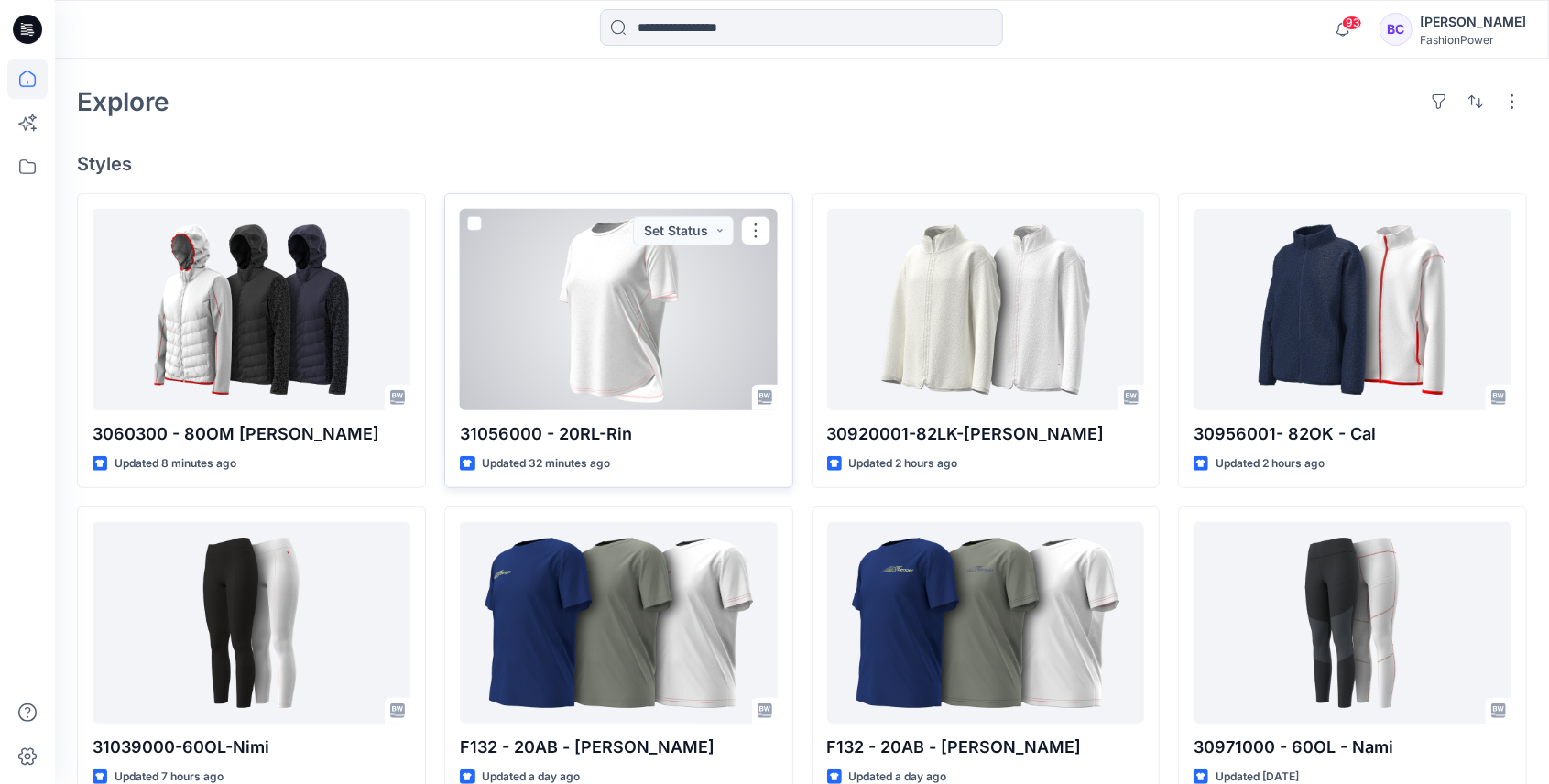
scroll to position [426, 0]
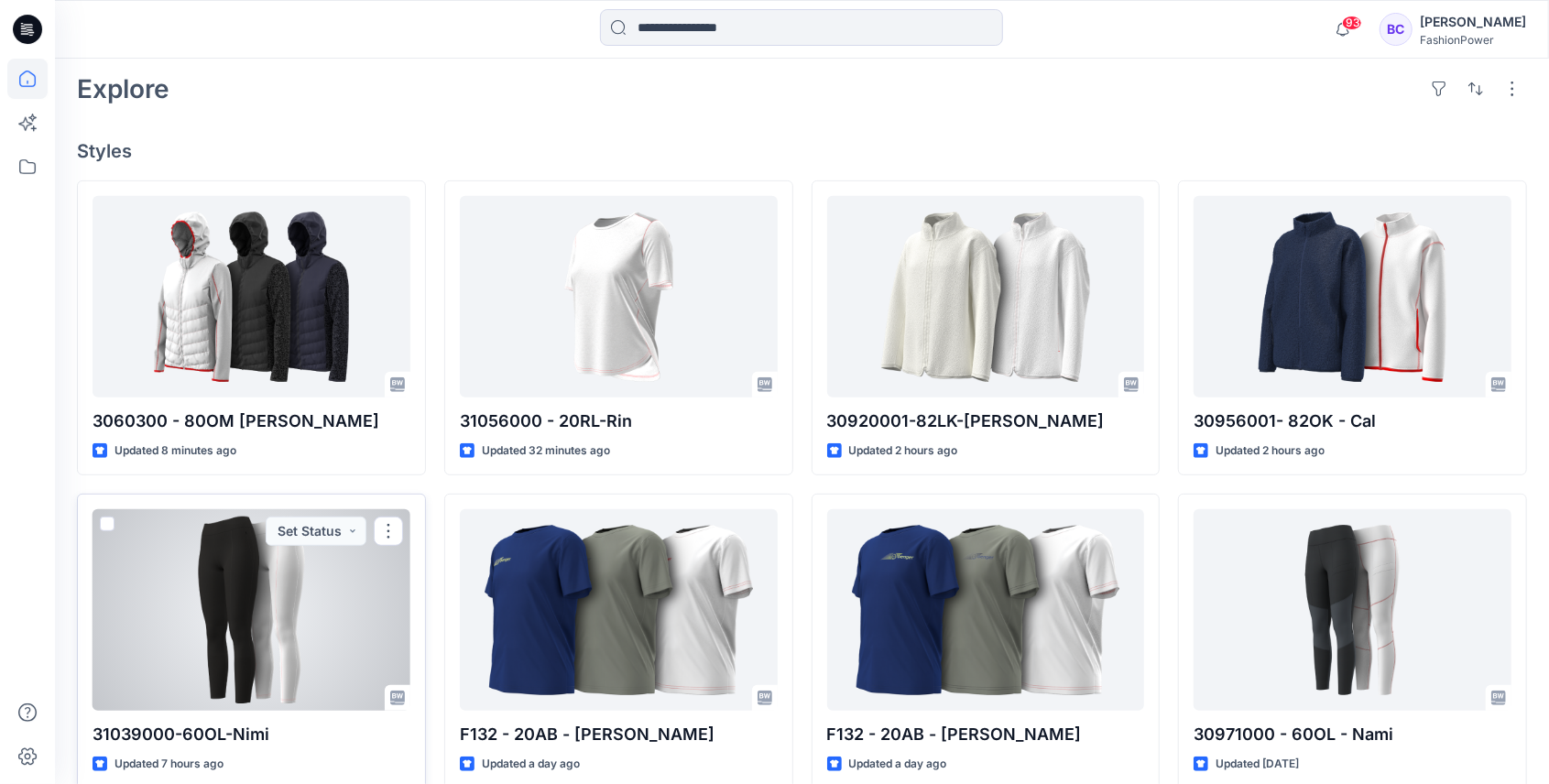
click at [338, 566] on div at bounding box center [251, 609] width 318 height 201
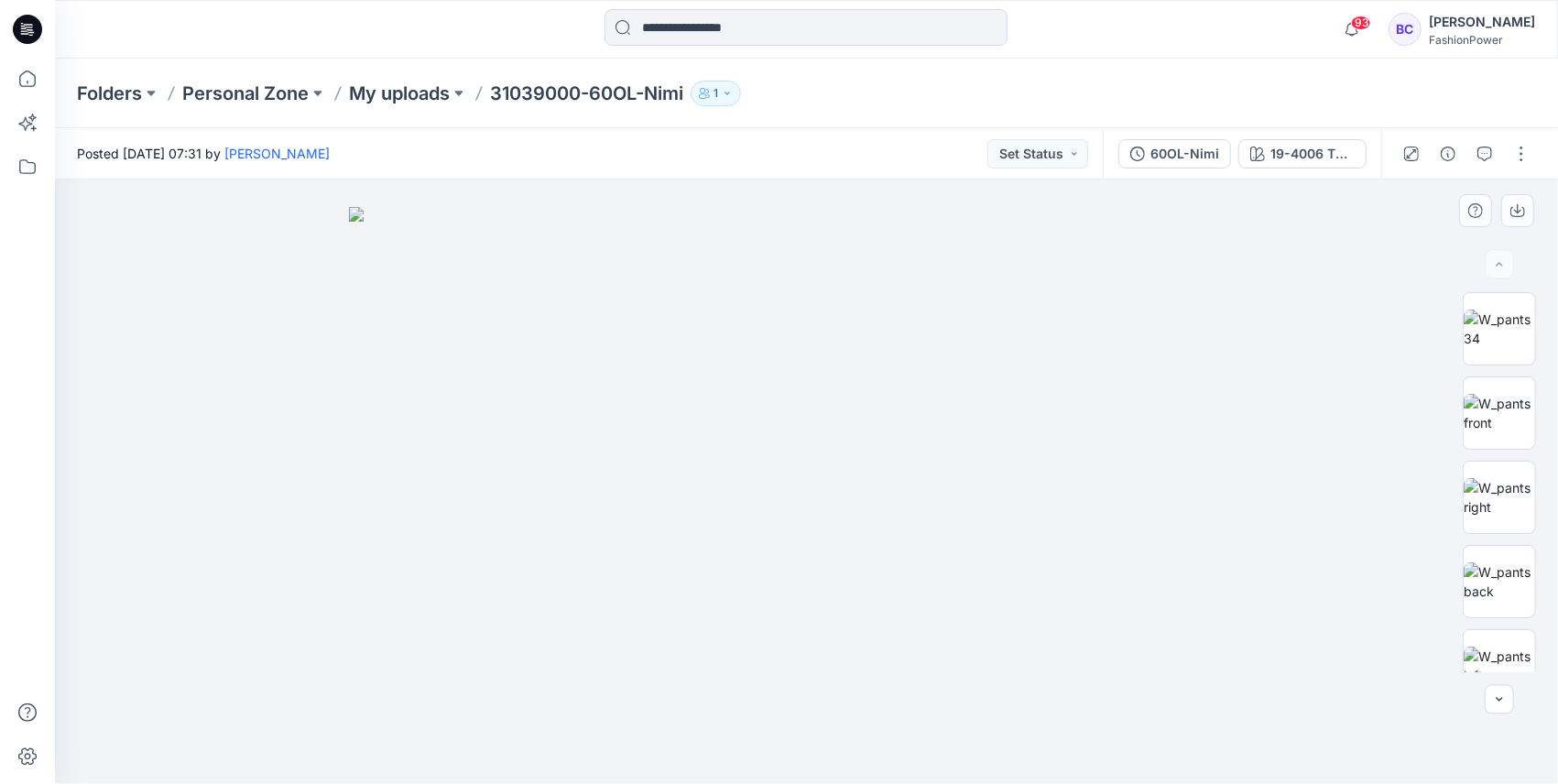
click at [871, 424] on img at bounding box center [807, 495] width 916 height 577
click at [1503, 378] on div at bounding box center [1499, 413] width 73 height 73
click at [1516, 214] on icon "button" at bounding box center [1517, 210] width 14 height 14
click at [1501, 330] on img at bounding box center [1499, 329] width 72 height 38
click at [1520, 211] on icon "button" at bounding box center [1518, 209] width 8 height 10
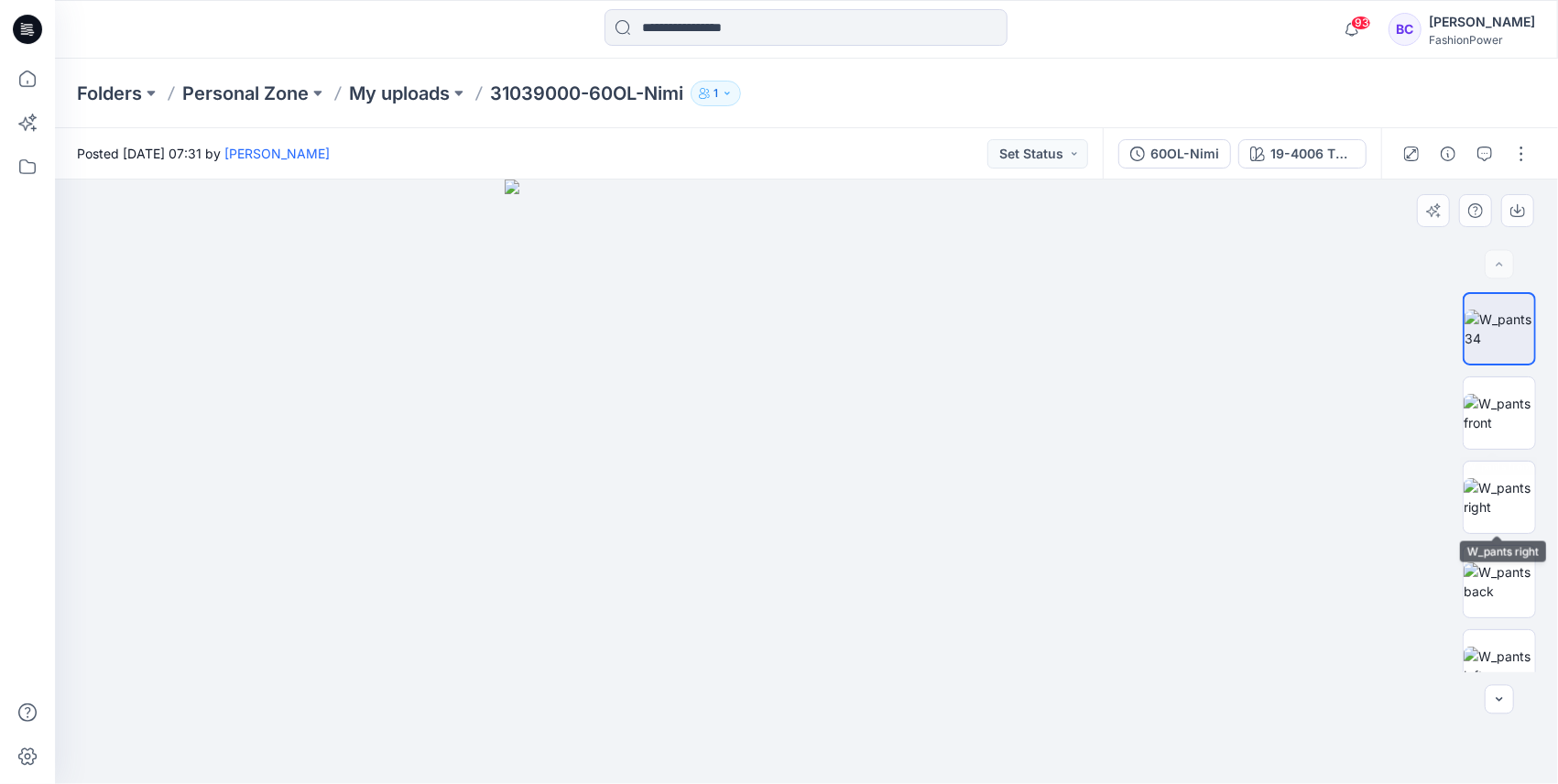
click at [1521, 452] on div at bounding box center [1499, 482] width 73 height 380
click at [1513, 489] on img at bounding box center [1499, 497] width 72 height 38
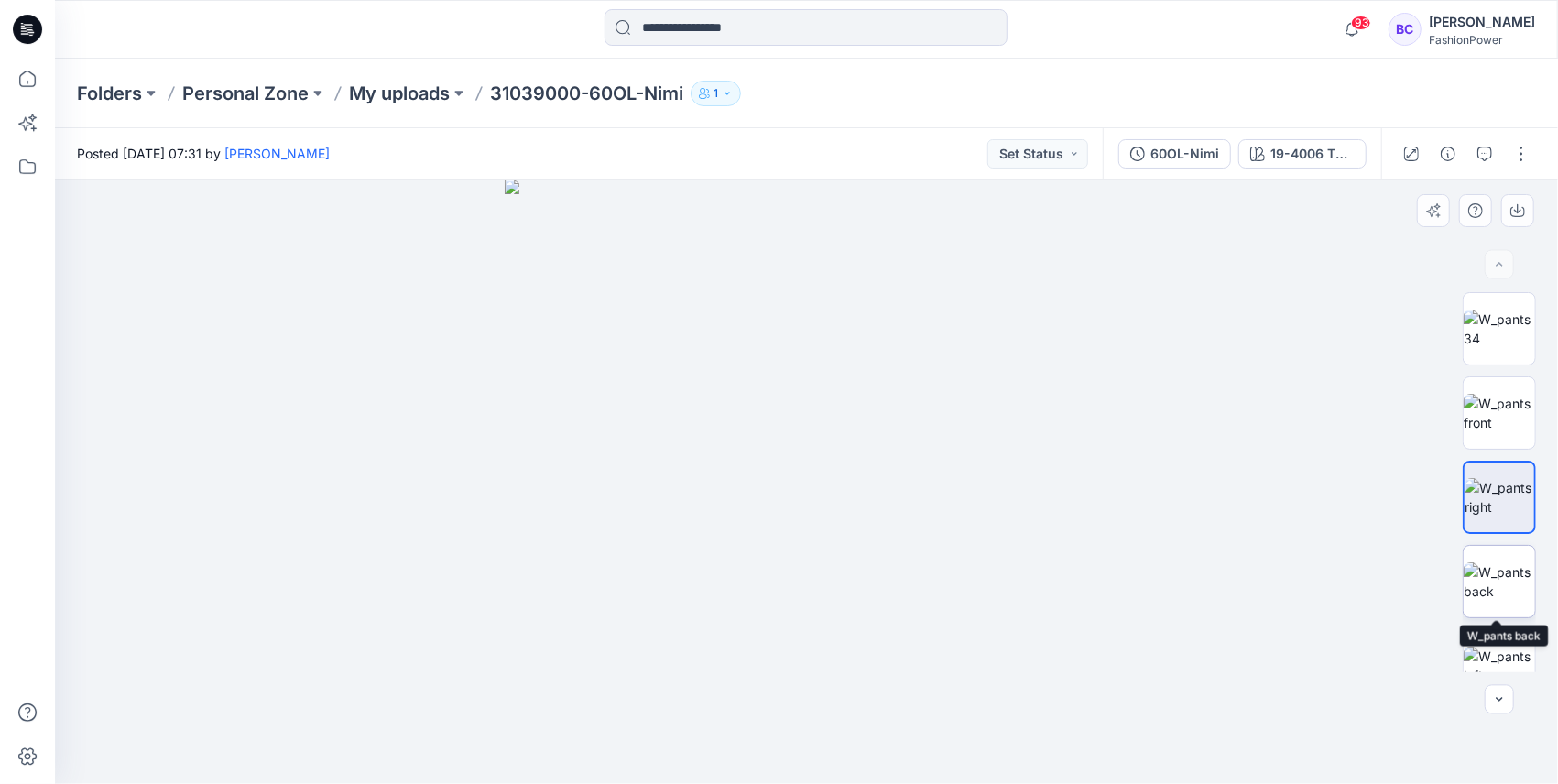
click at [1490, 563] on img at bounding box center [1499, 582] width 72 height 38
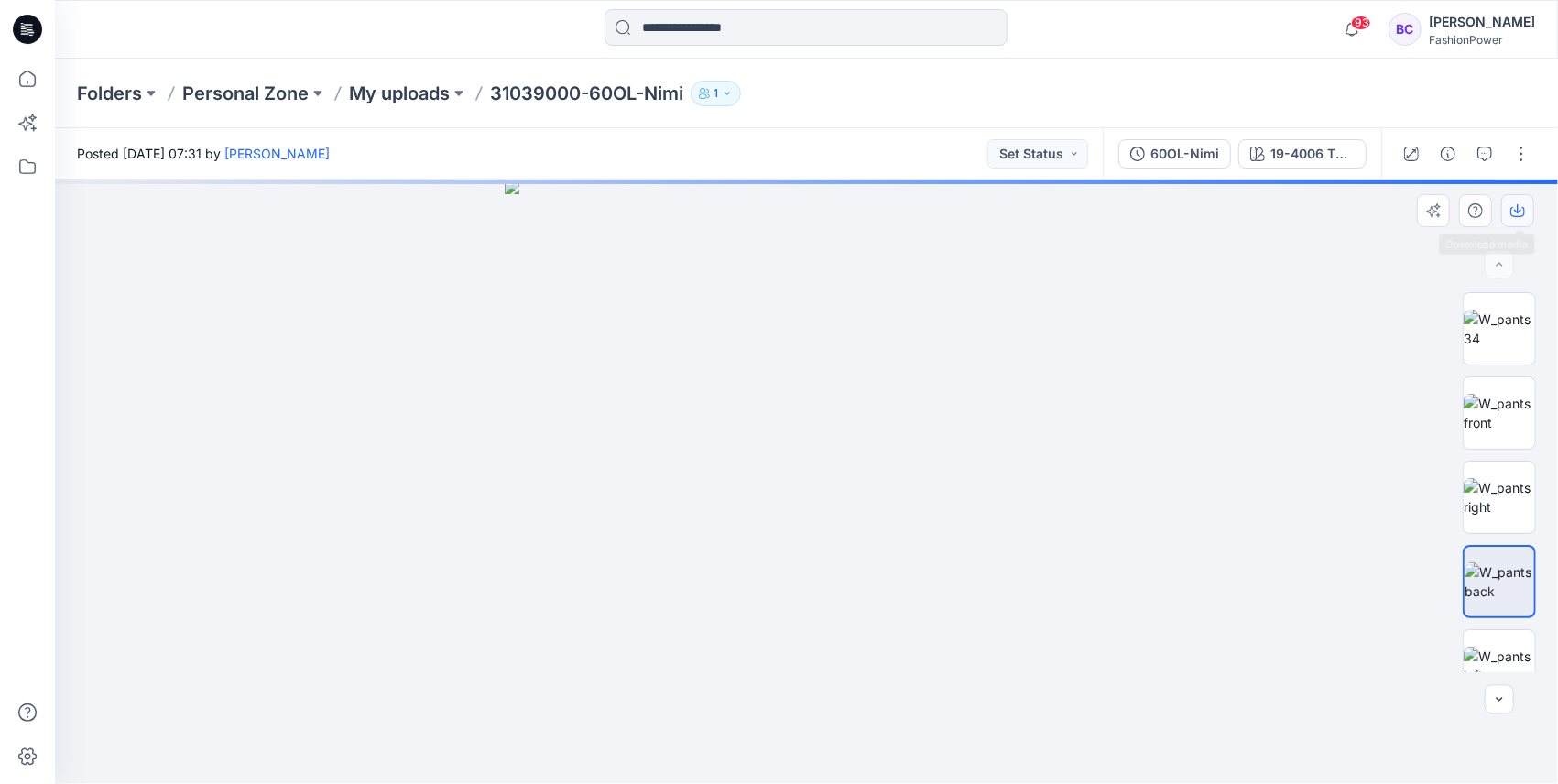
click at [1514, 204] on icon "button" at bounding box center [1517, 210] width 14 height 14
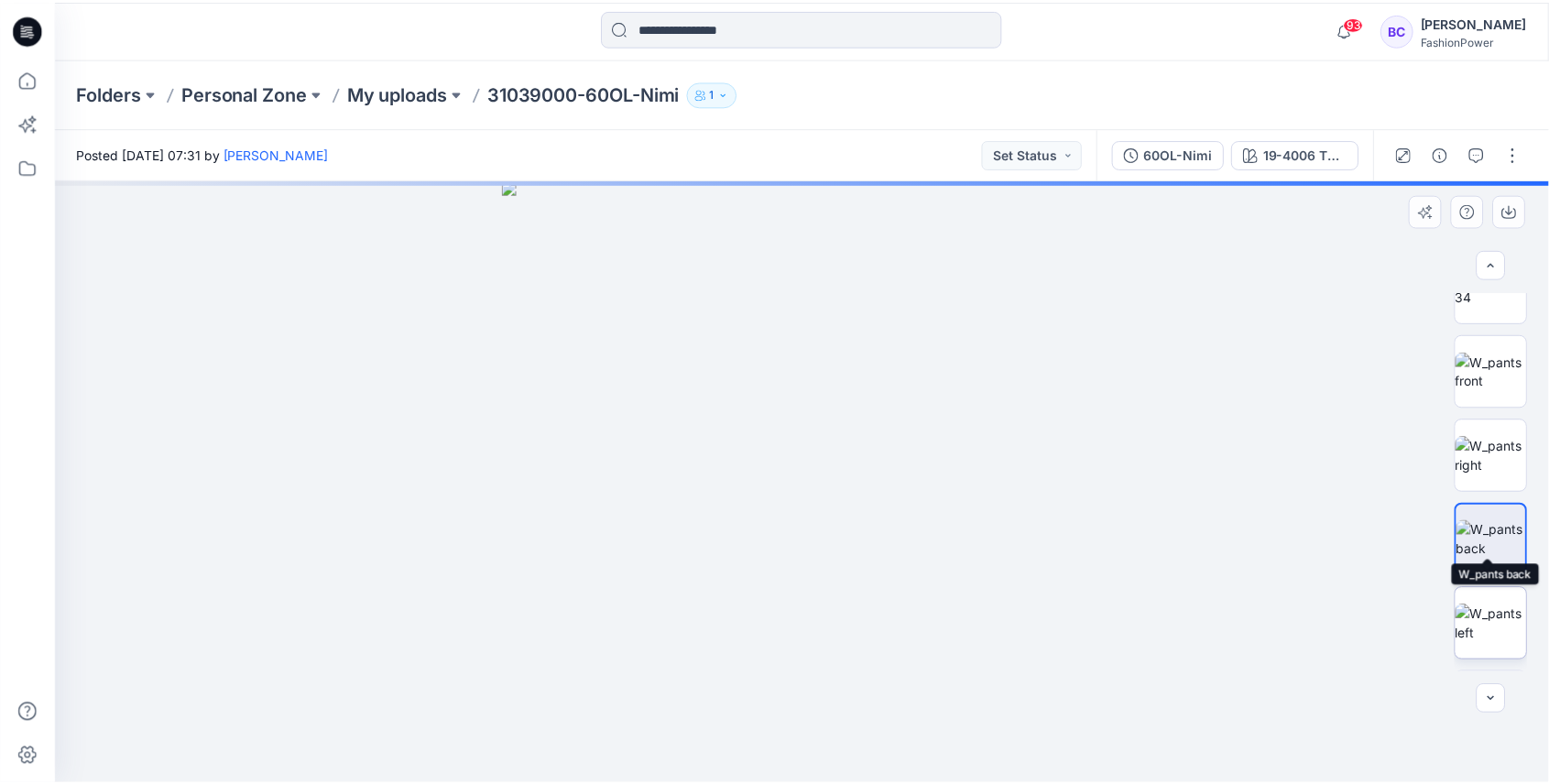
scroll to position [60, 0]
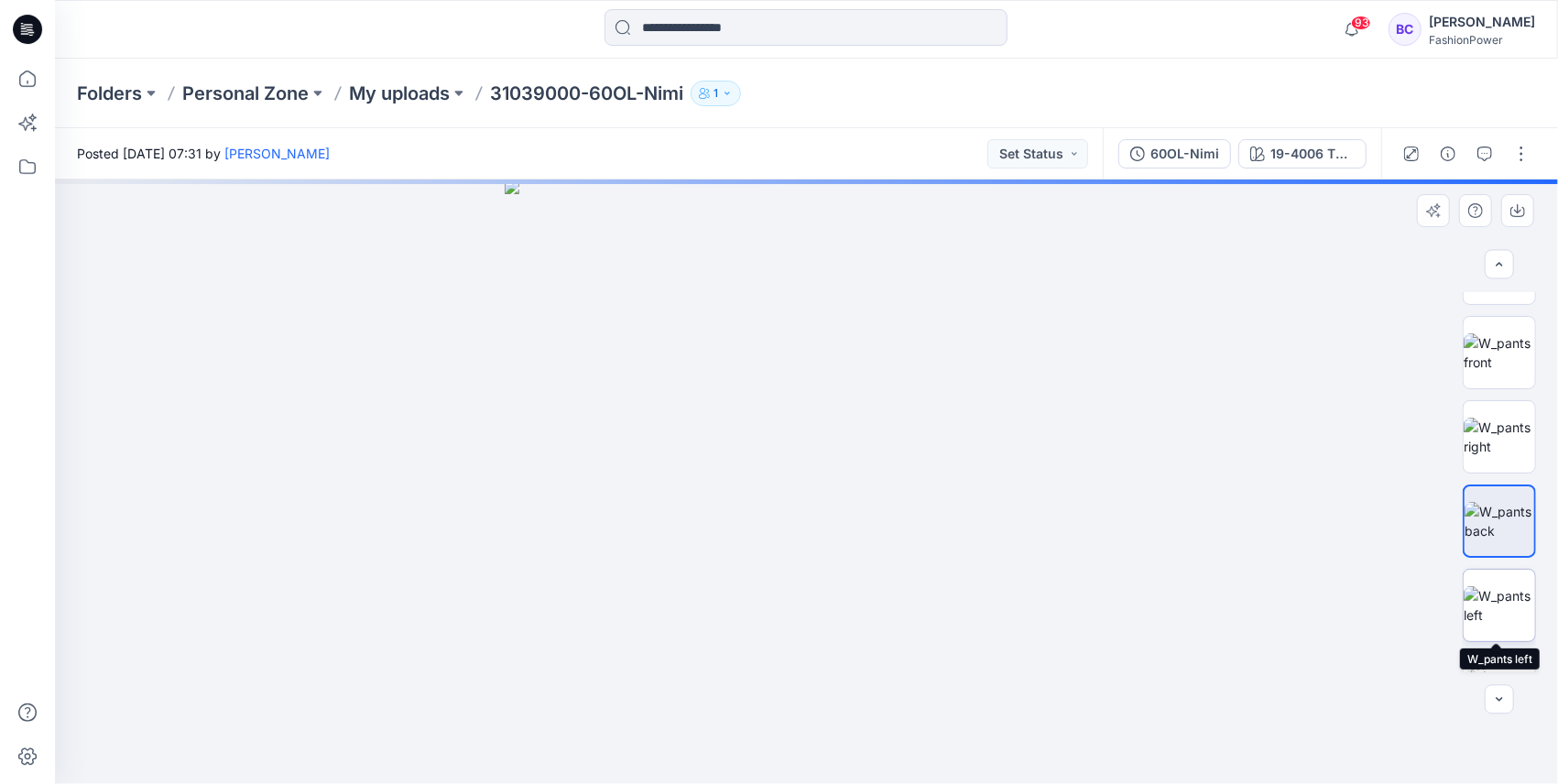
drag, startPoint x: 1495, startPoint y: 606, endPoint x: 1503, endPoint y: 575, distance: 32.0
click at [1496, 609] on img at bounding box center [1499, 606] width 72 height 38
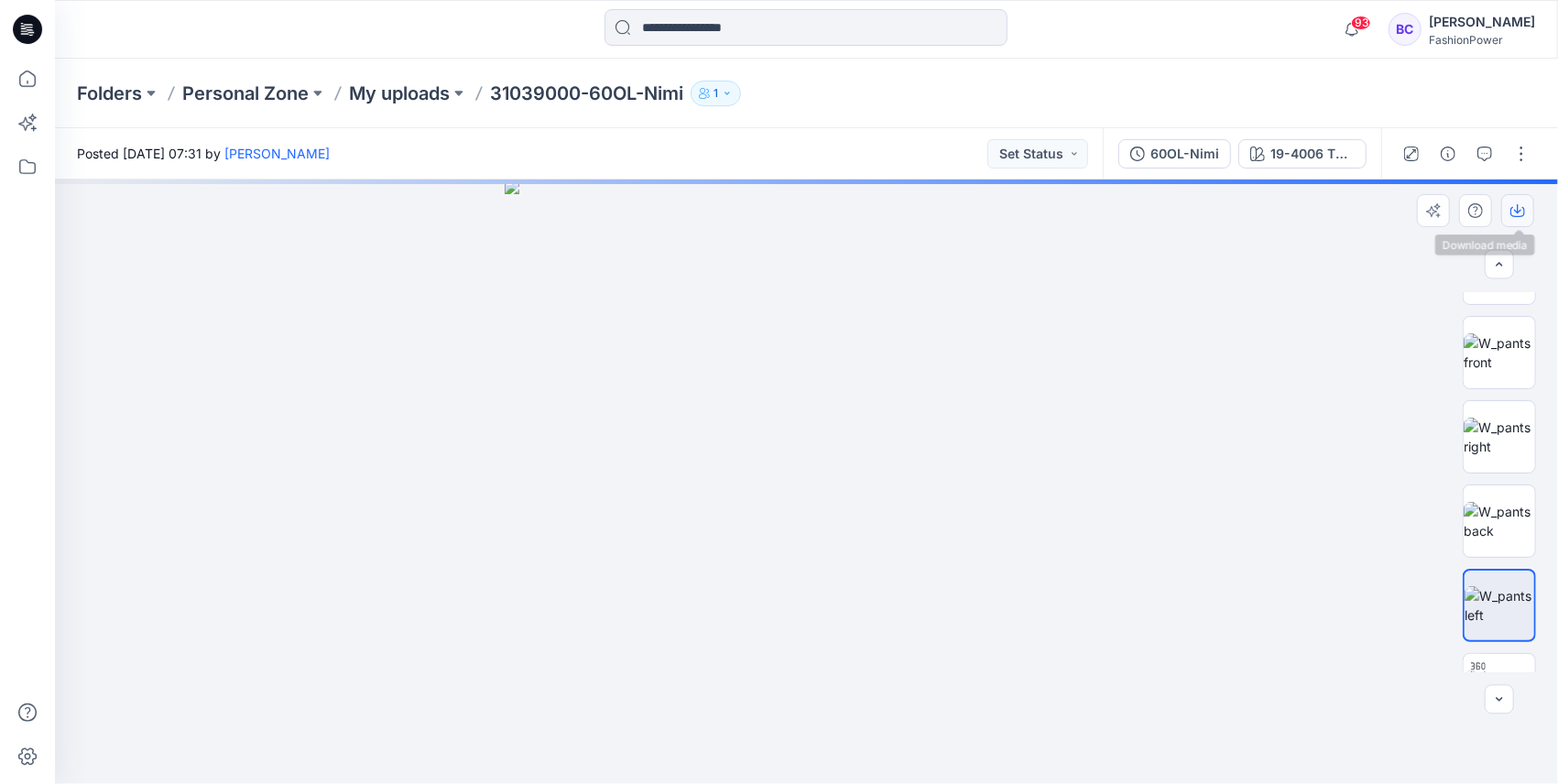
click at [1520, 213] on icon "button" at bounding box center [1517, 210] width 14 height 14
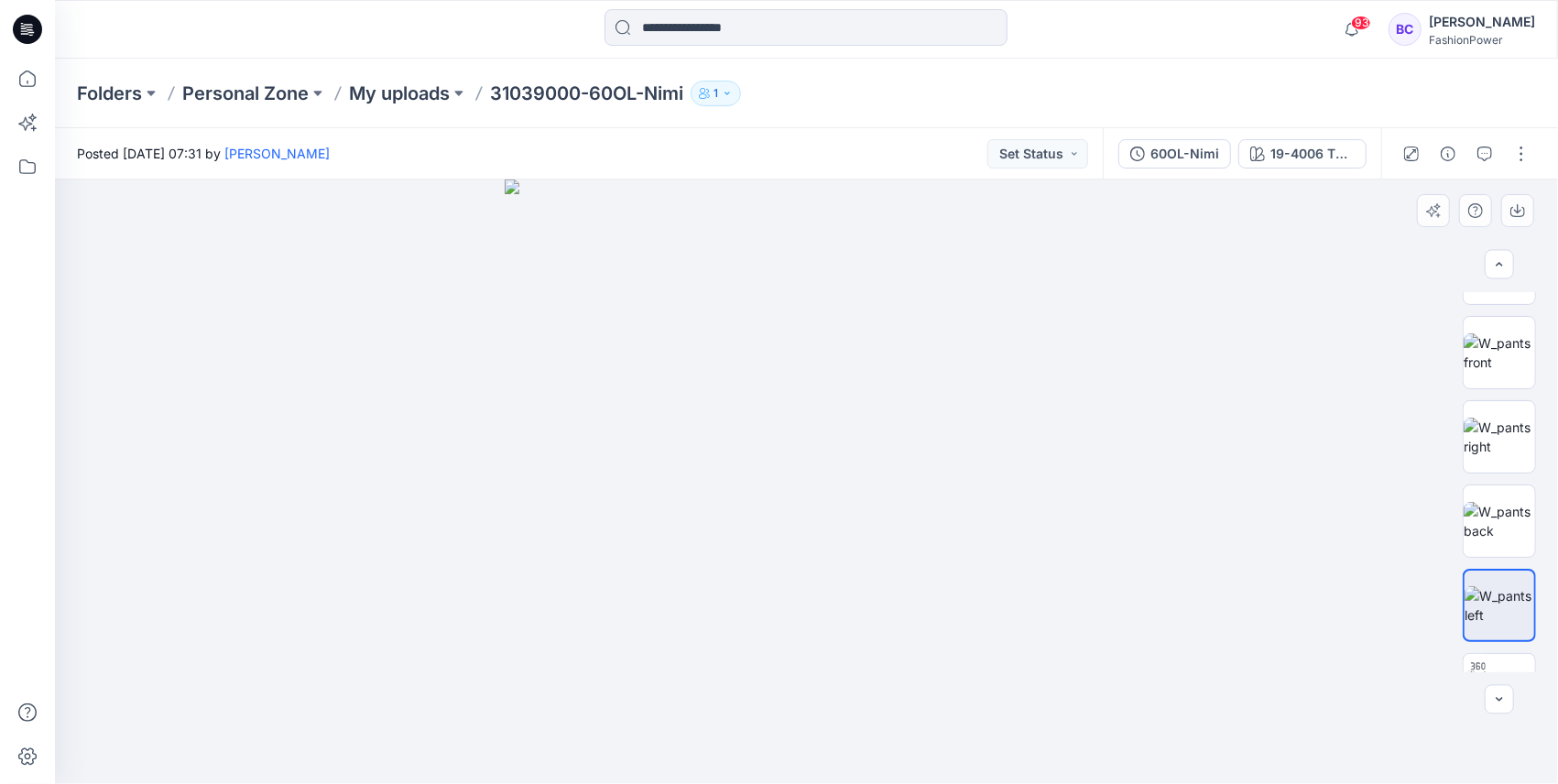
click at [757, 342] on img at bounding box center [807, 482] width 605 height 605
click at [783, 44] on input at bounding box center [806, 28] width 403 height 36
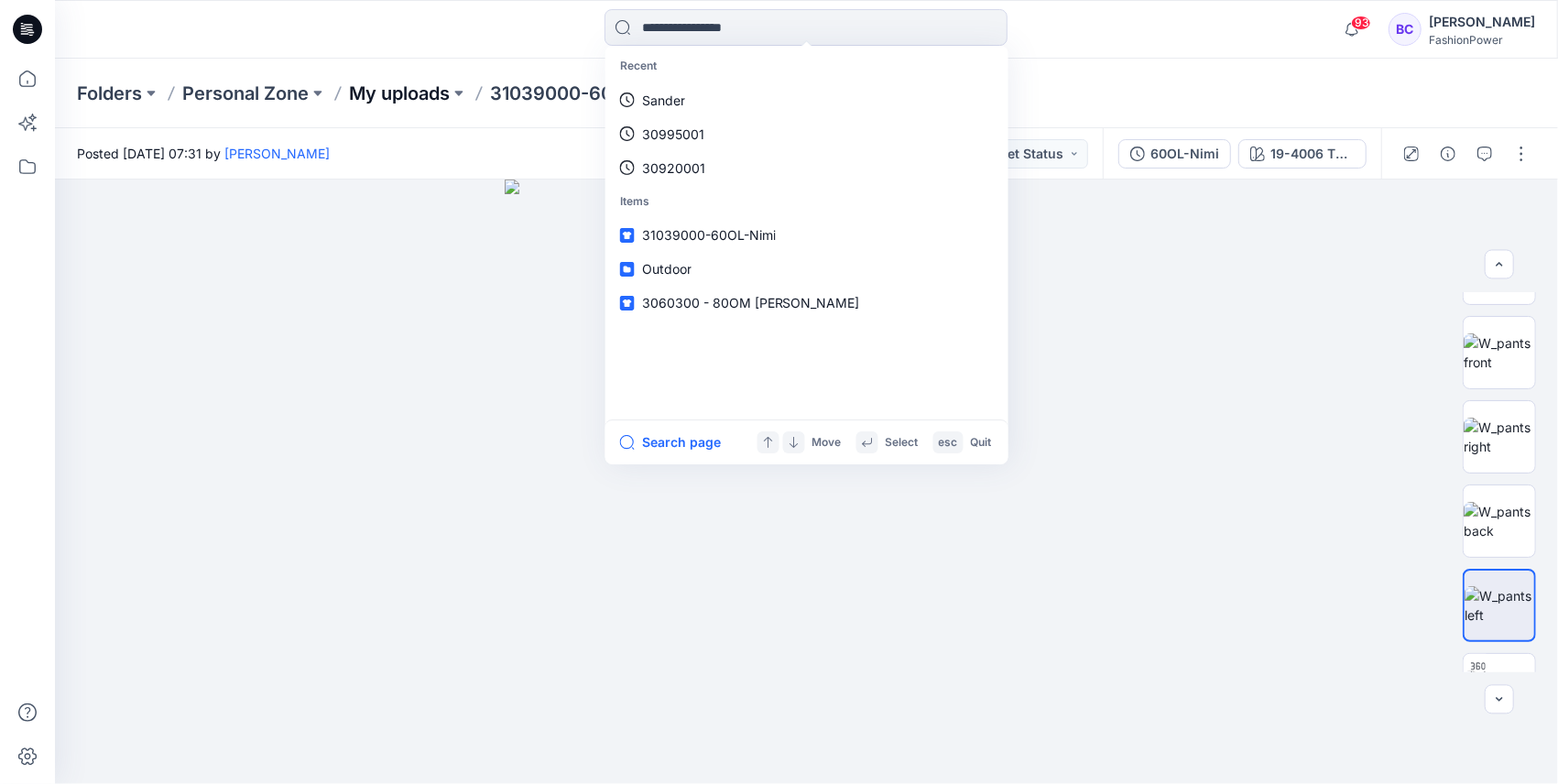
click at [439, 96] on p "My uploads" at bounding box center [400, 93] width 101 height 26
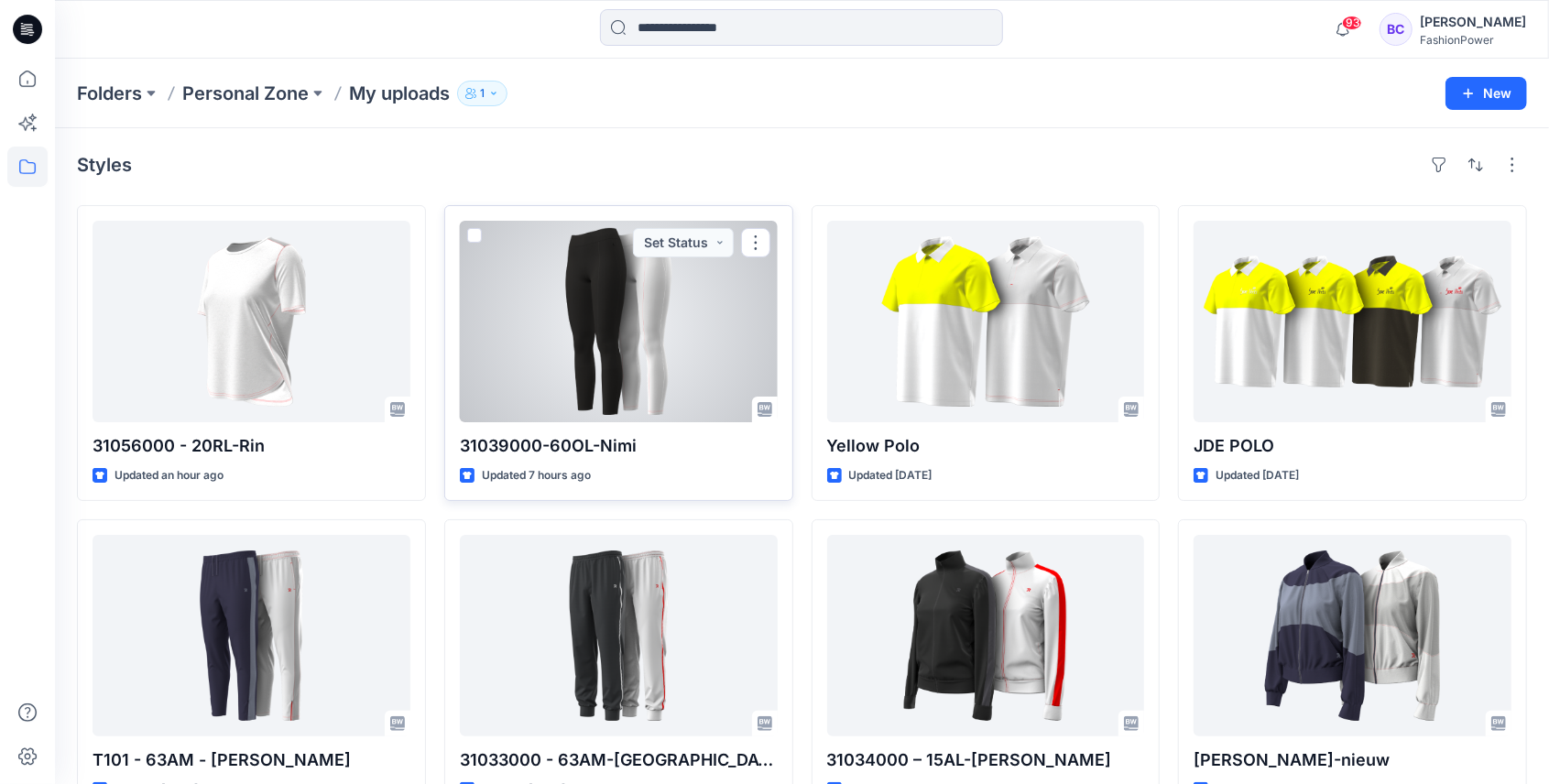
click at [474, 232] on span at bounding box center [474, 235] width 14 height 14
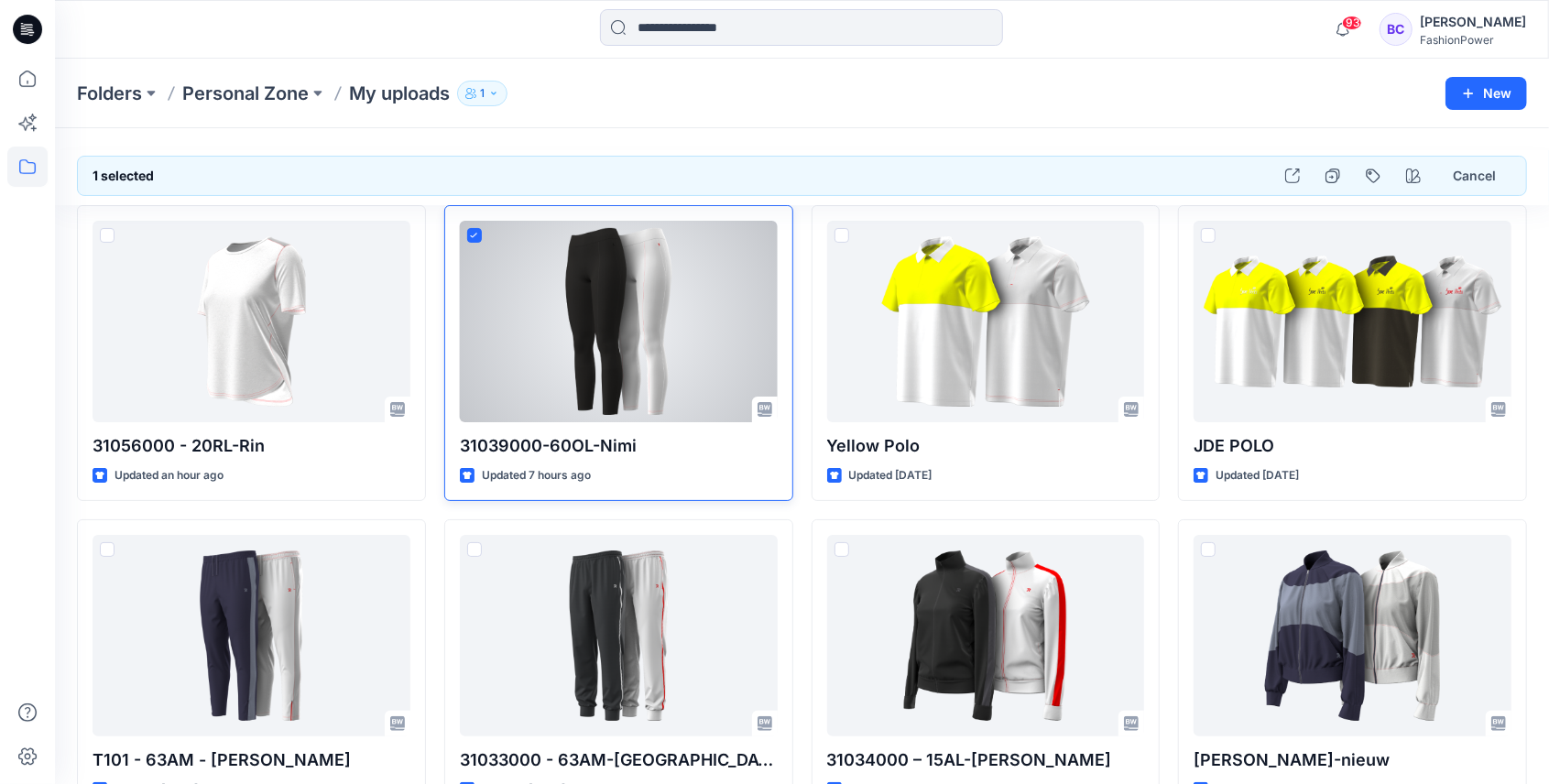
drag, startPoint x: 474, startPoint y: 232, endPoint x: 758, endPoint y: 243, distance: 284.2
click at [758, 243] on div at bounding box center [618, 320] width 318 height 201
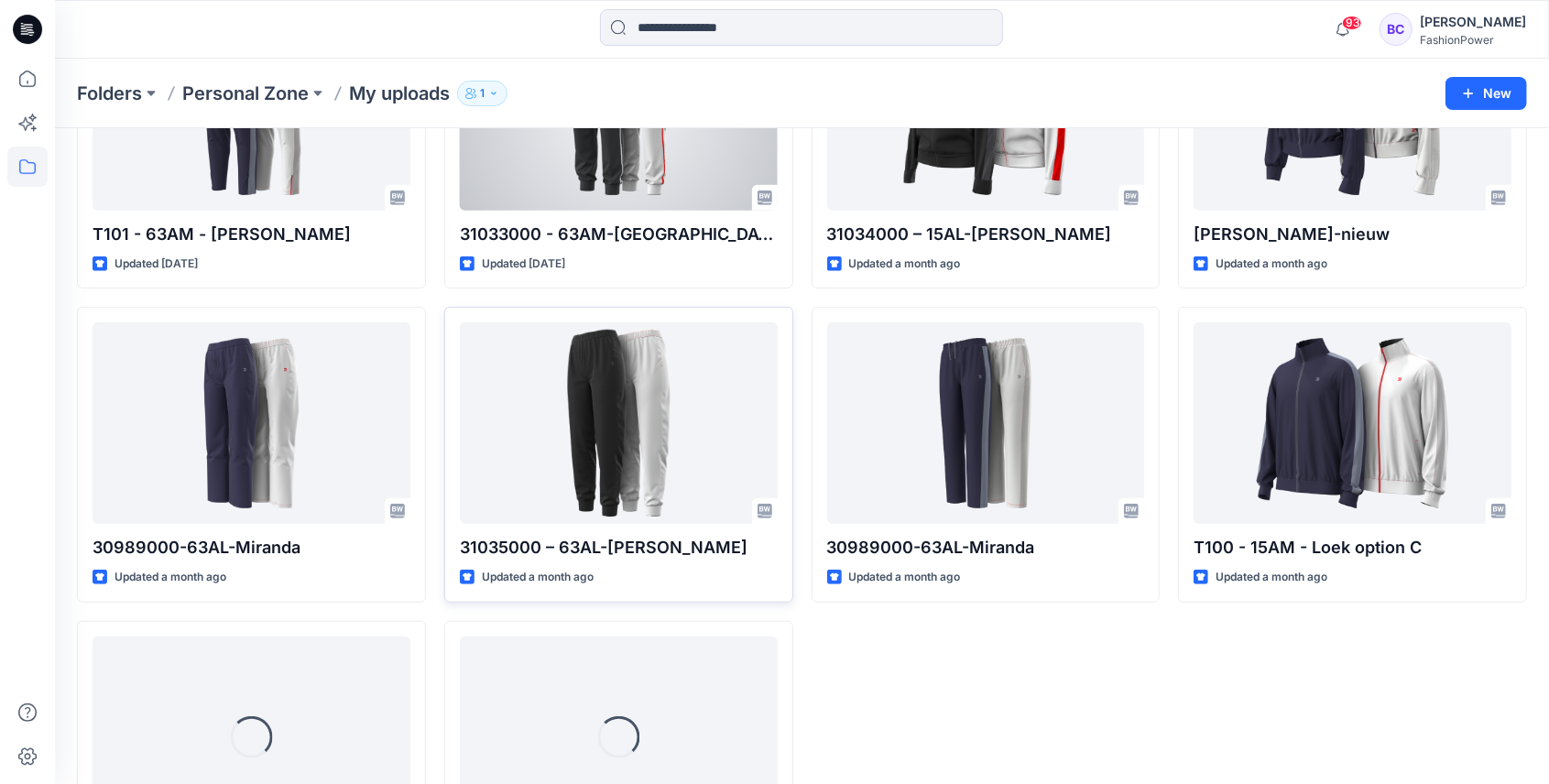
scroll to position [676, 0]
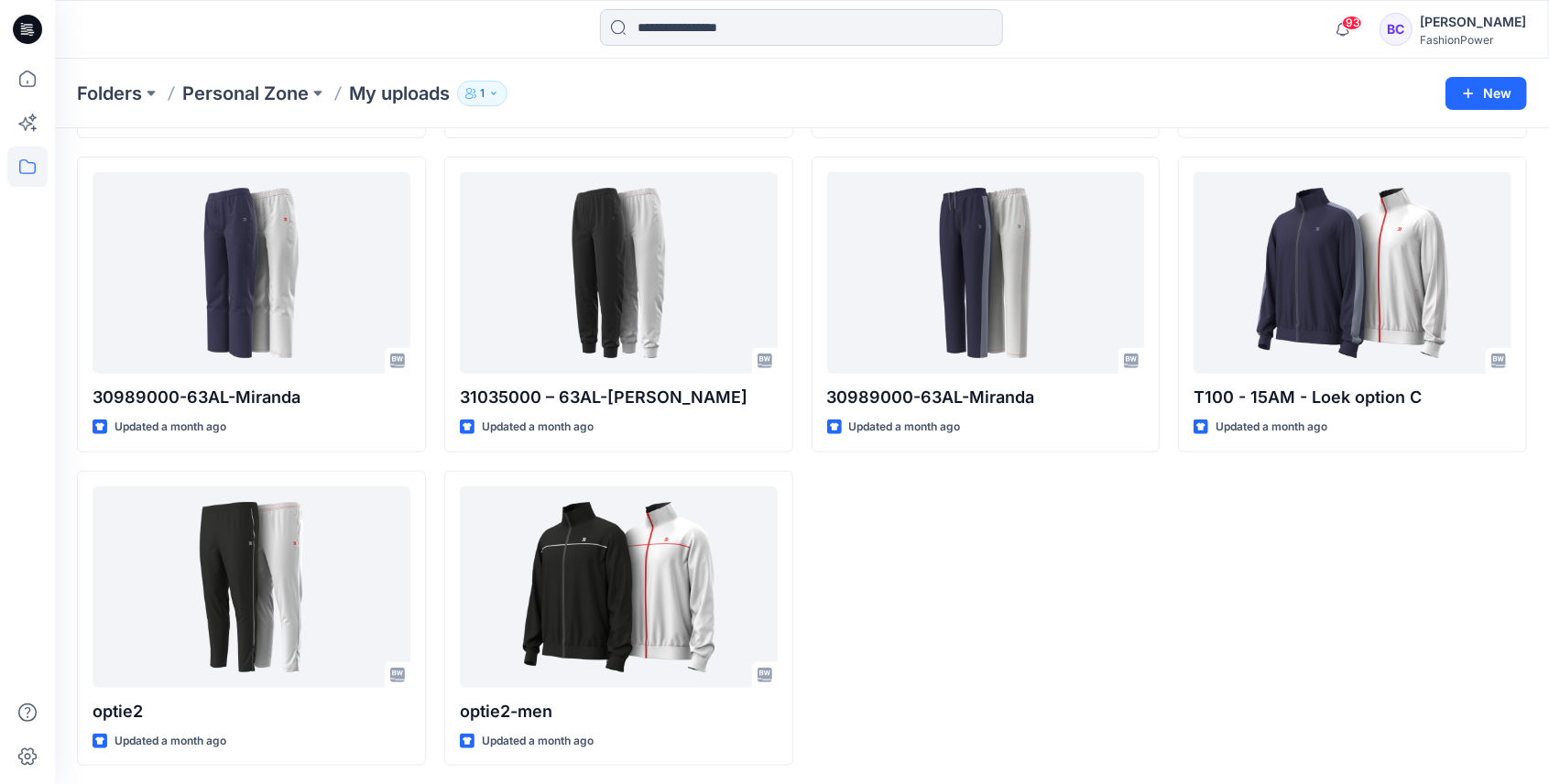
click at [683, 22] on input at bounding box center [801, 28] width 403 height 36
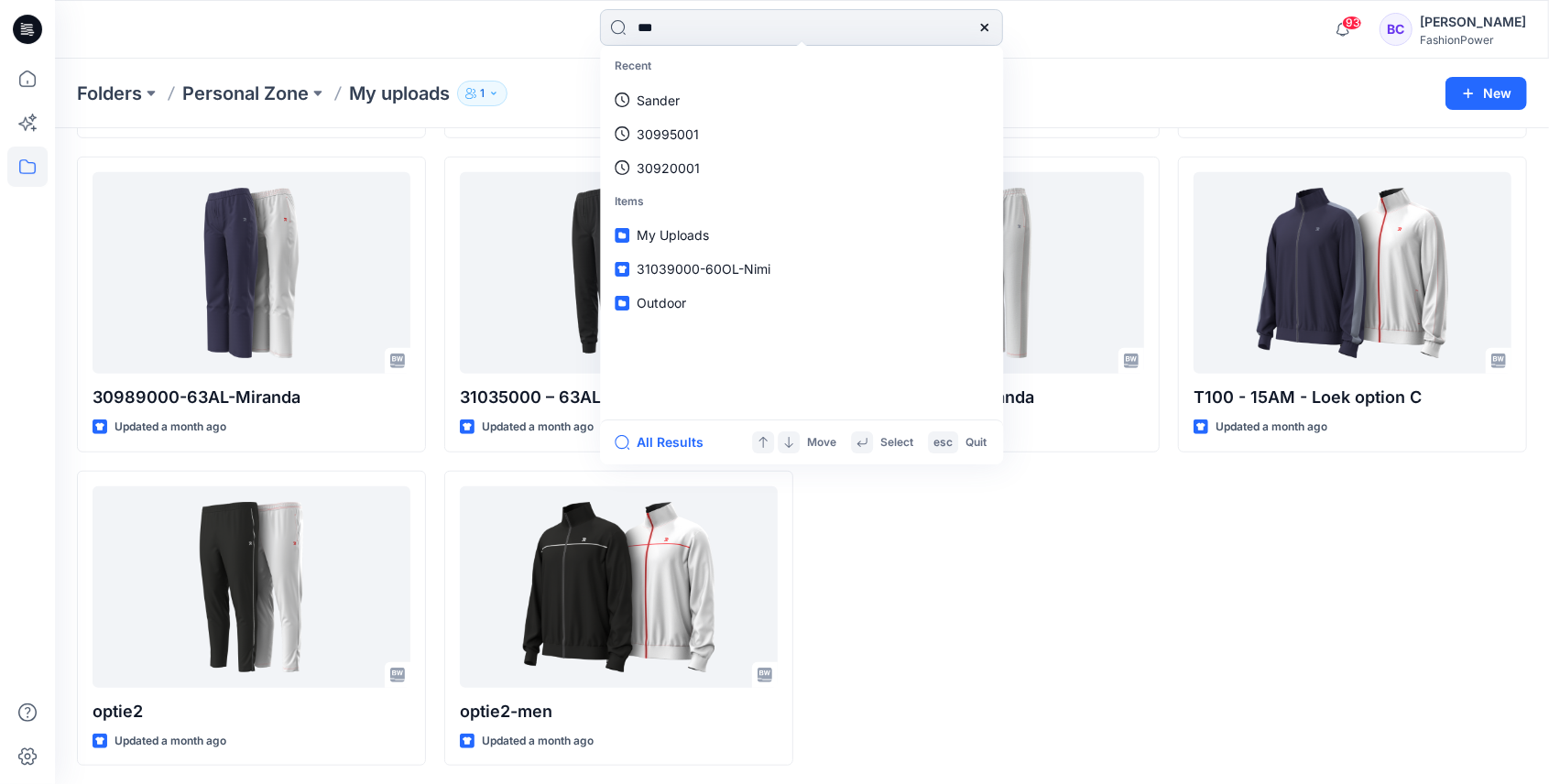
type input "****"
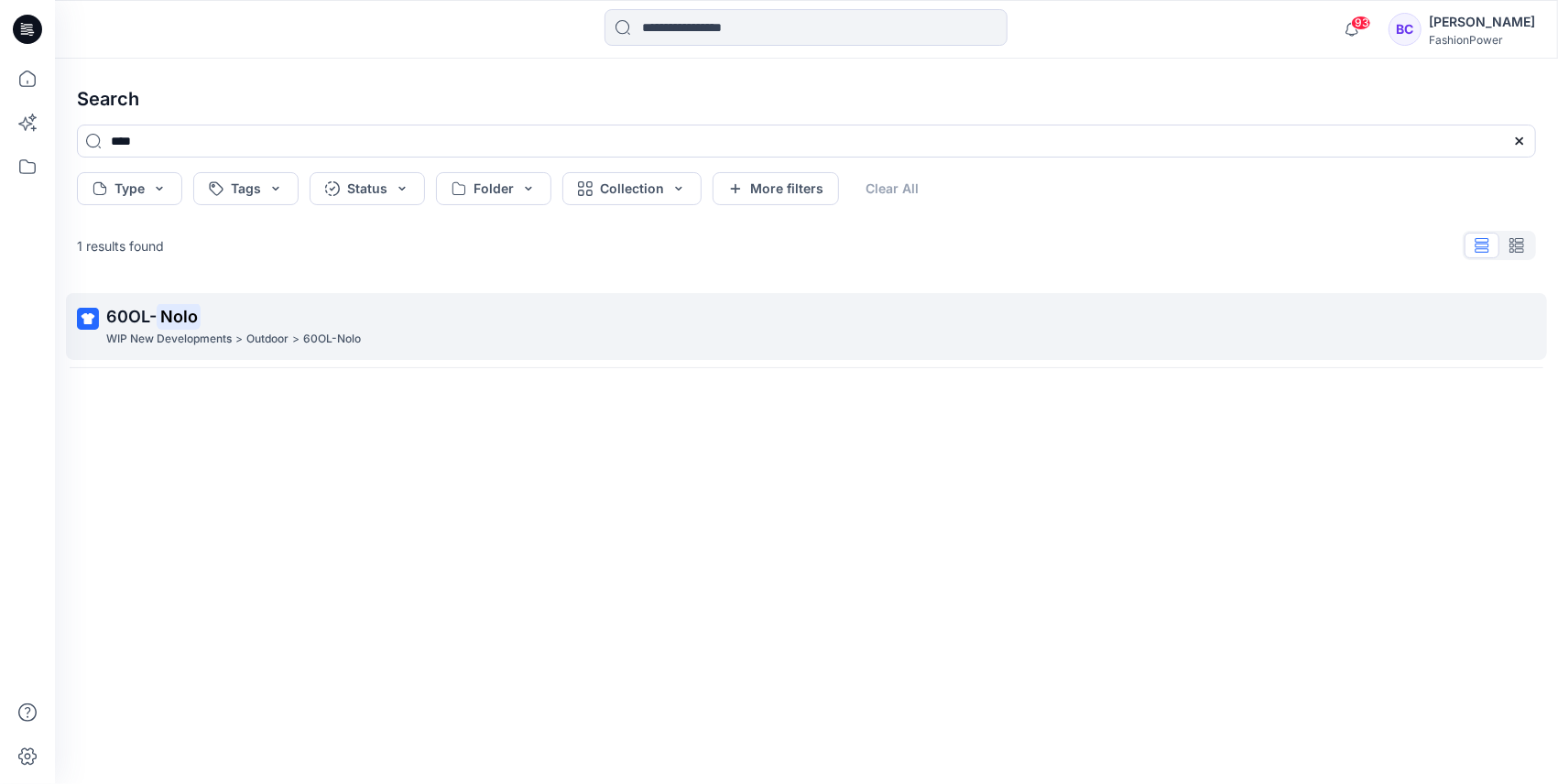
click at [409, 316] on p "60OL- Nolo" at bounding box center [804, 317] width 1397 height 26
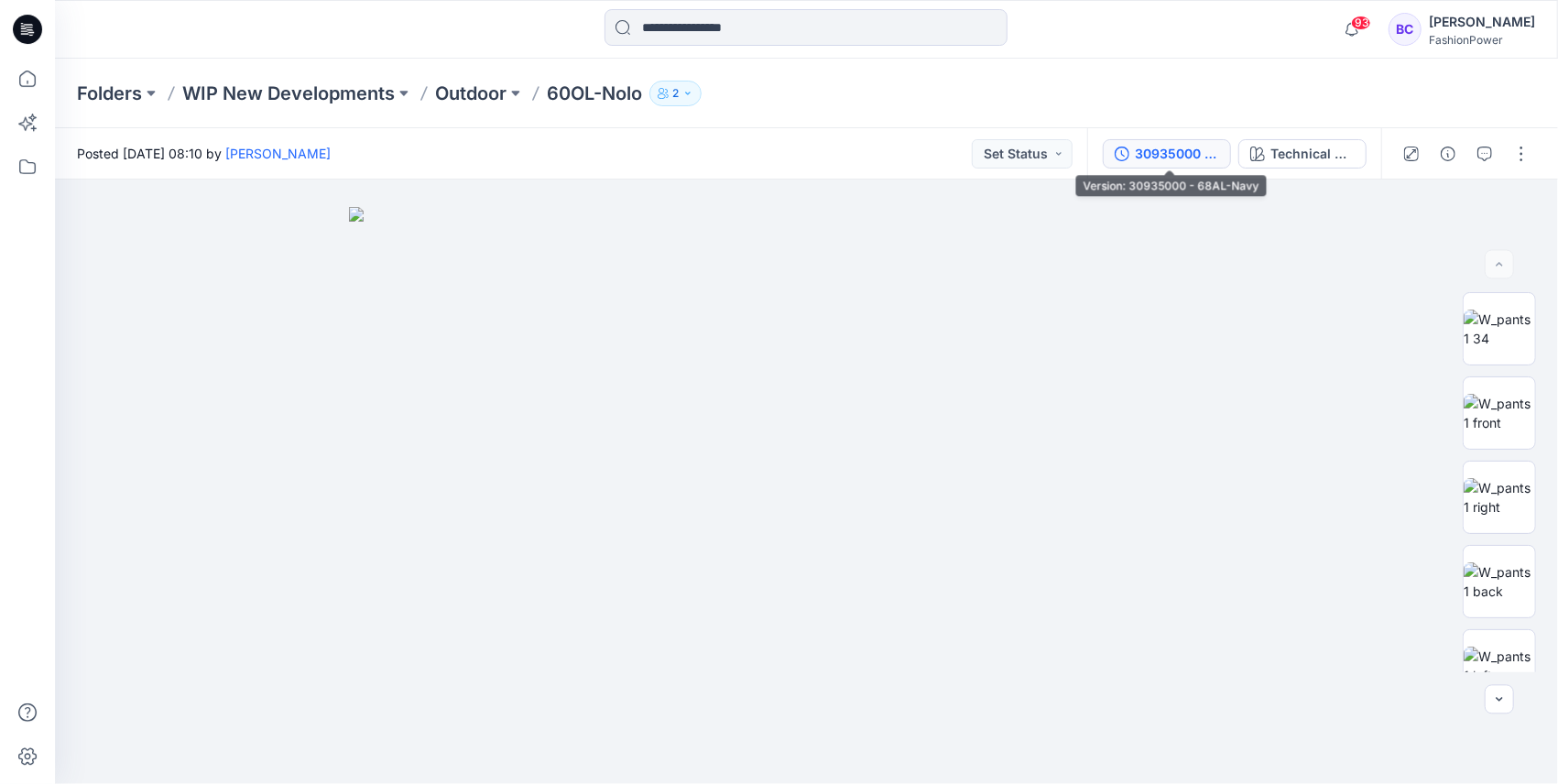
click at [1140, 152] on div "30935000 - 68AL-Navy" at bounding box center [1177, 154] width 84 height 20
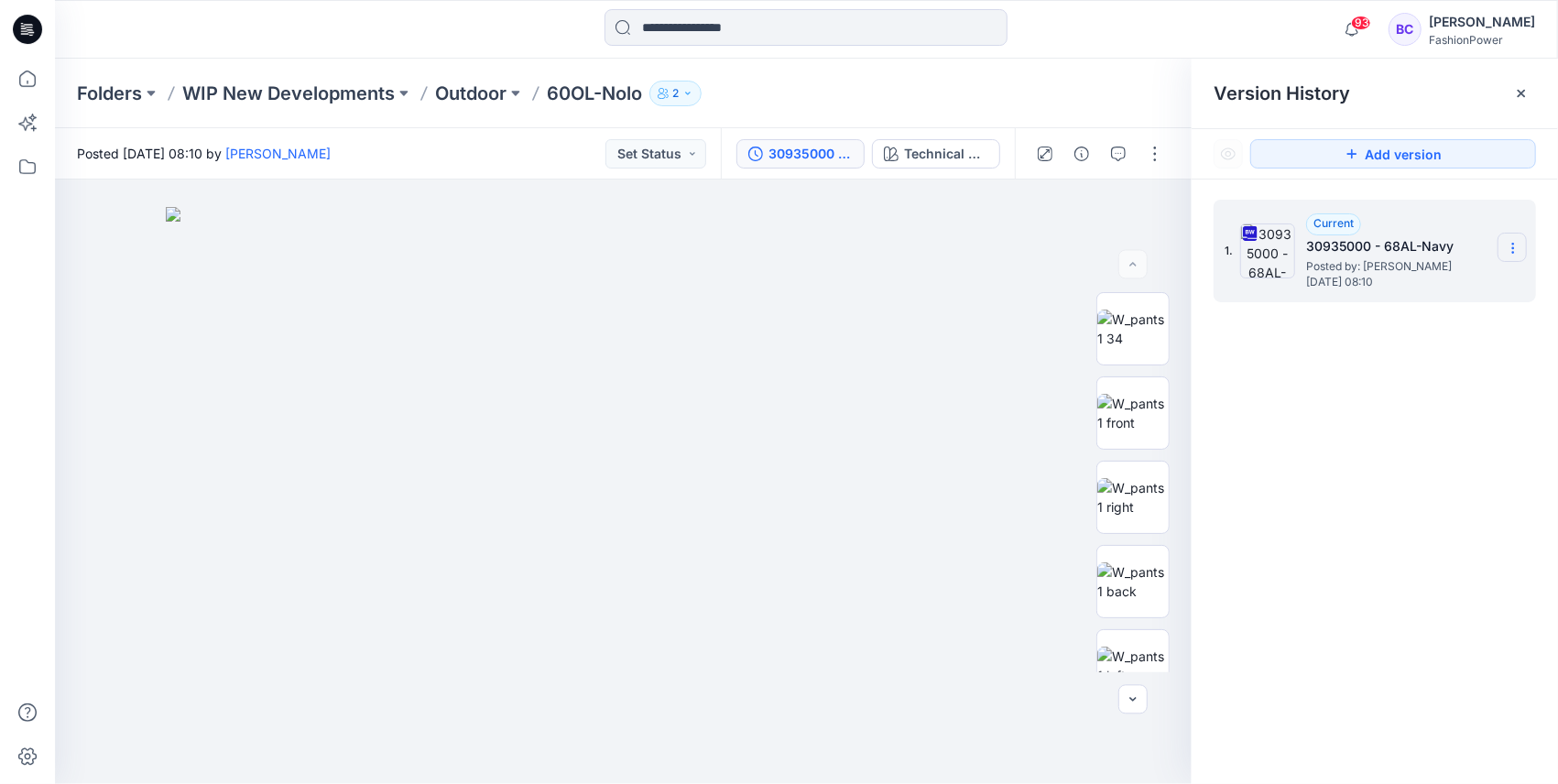
click at [1514, 233] on section at bounding box center [1512, 247] width 30 height 30
click at [1465, 284] on span "Download Source BW File" at bounding box center [1421, 283] width 154 height 22
click at [574, 95] on p "60OL-Nolo" at bounding box center [594, 93] width 95 height 26
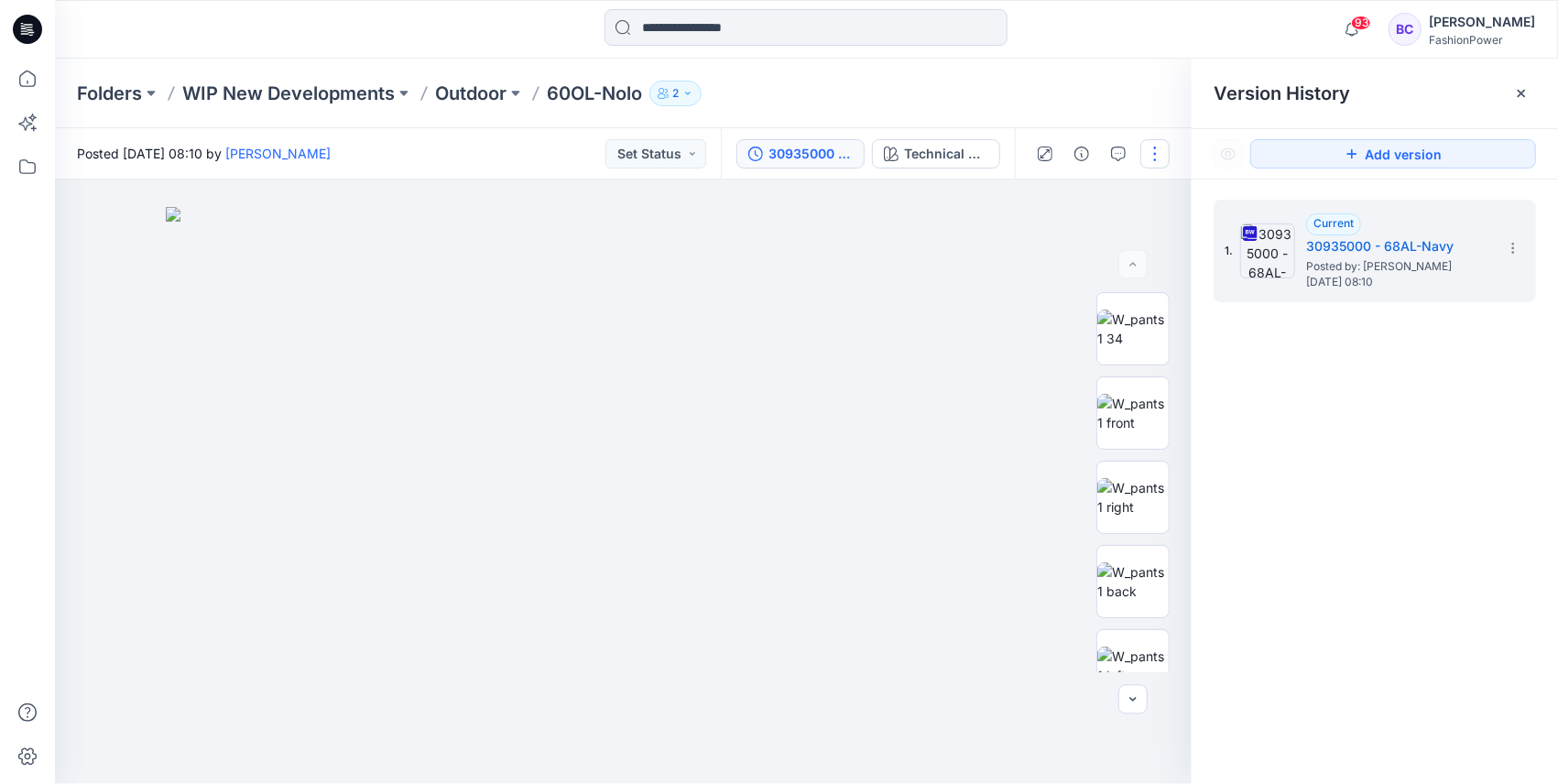
click at [1163, 161] on button "button" at bounding box center [1154, 154] width 30 height 30
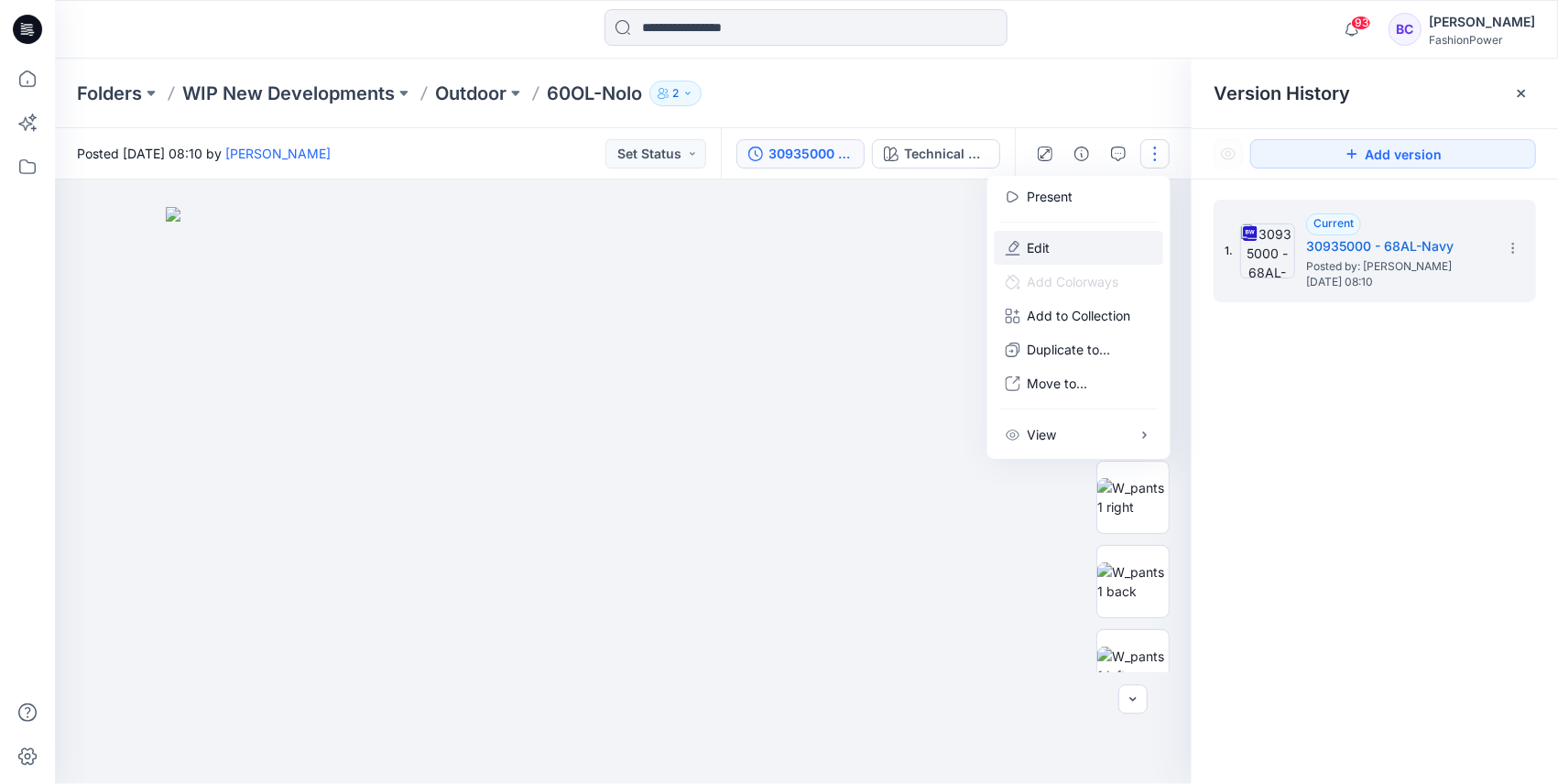
click at [1052, 239] on button "Edit" at bounding box center [1079, 248] width 169 height 34
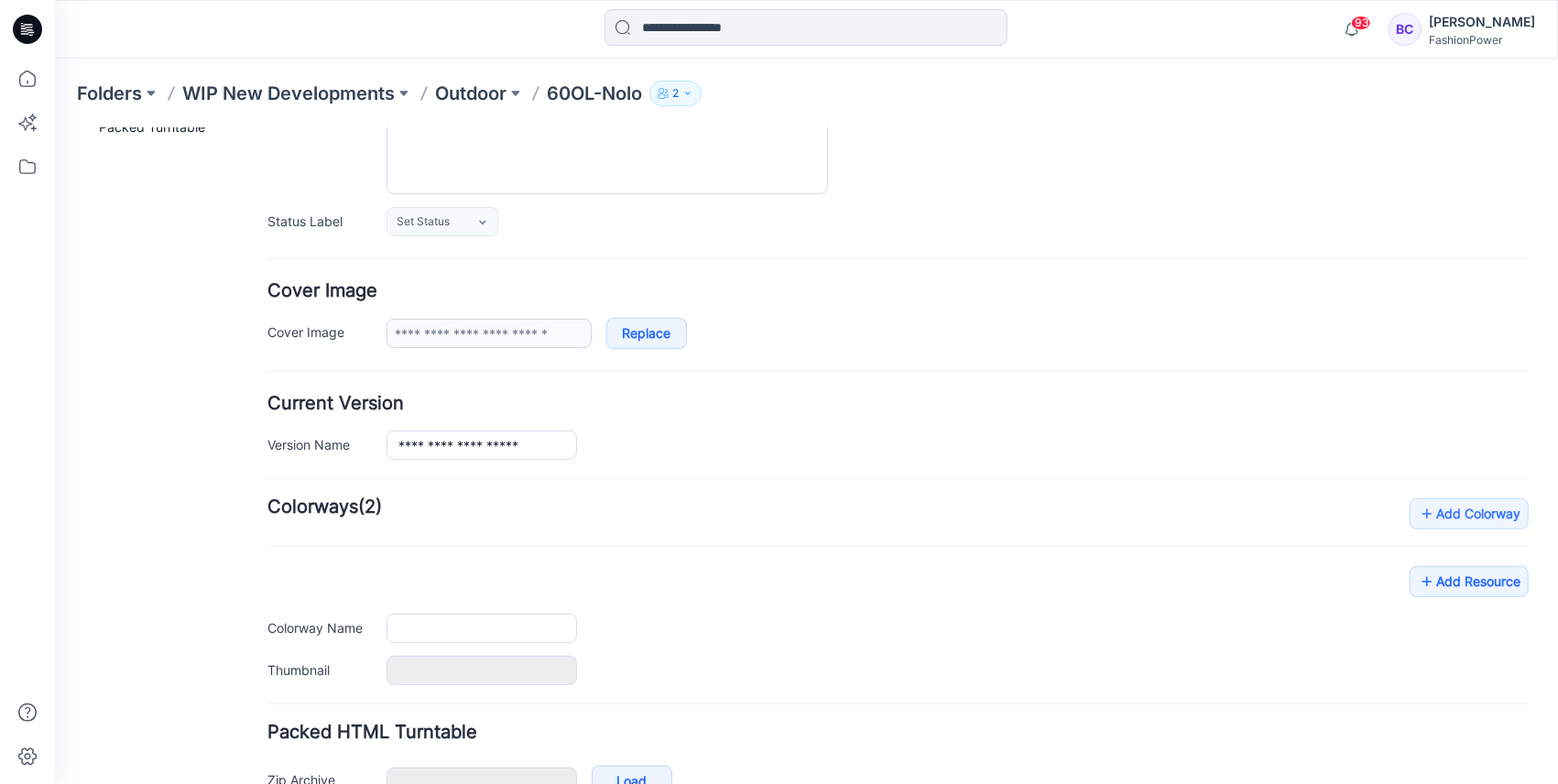
type input "*********"
type input "**********"
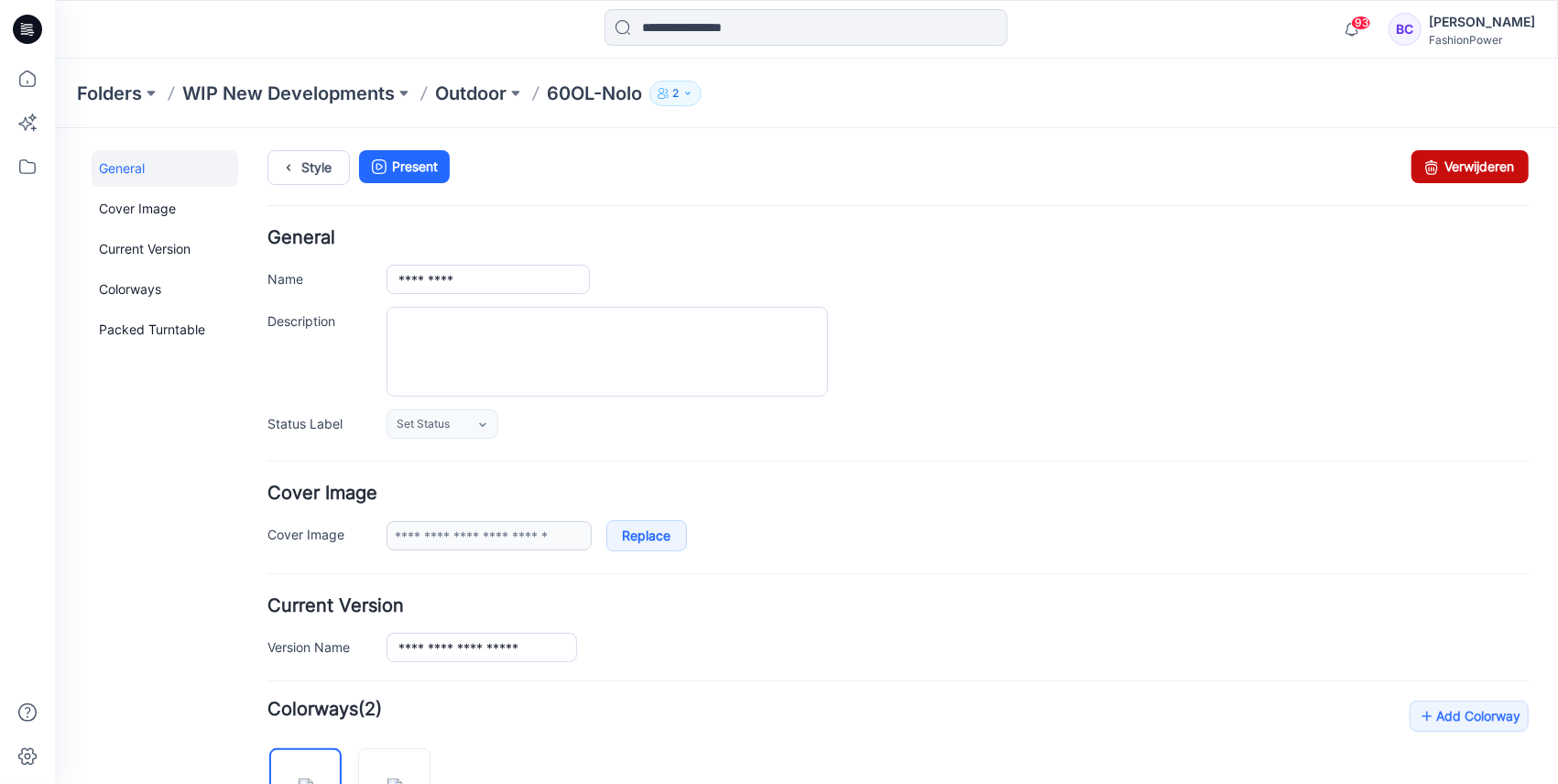
click at [1444, 175] on link "Verwijderen" at bounding box center [1469, 166] width 117 height 33
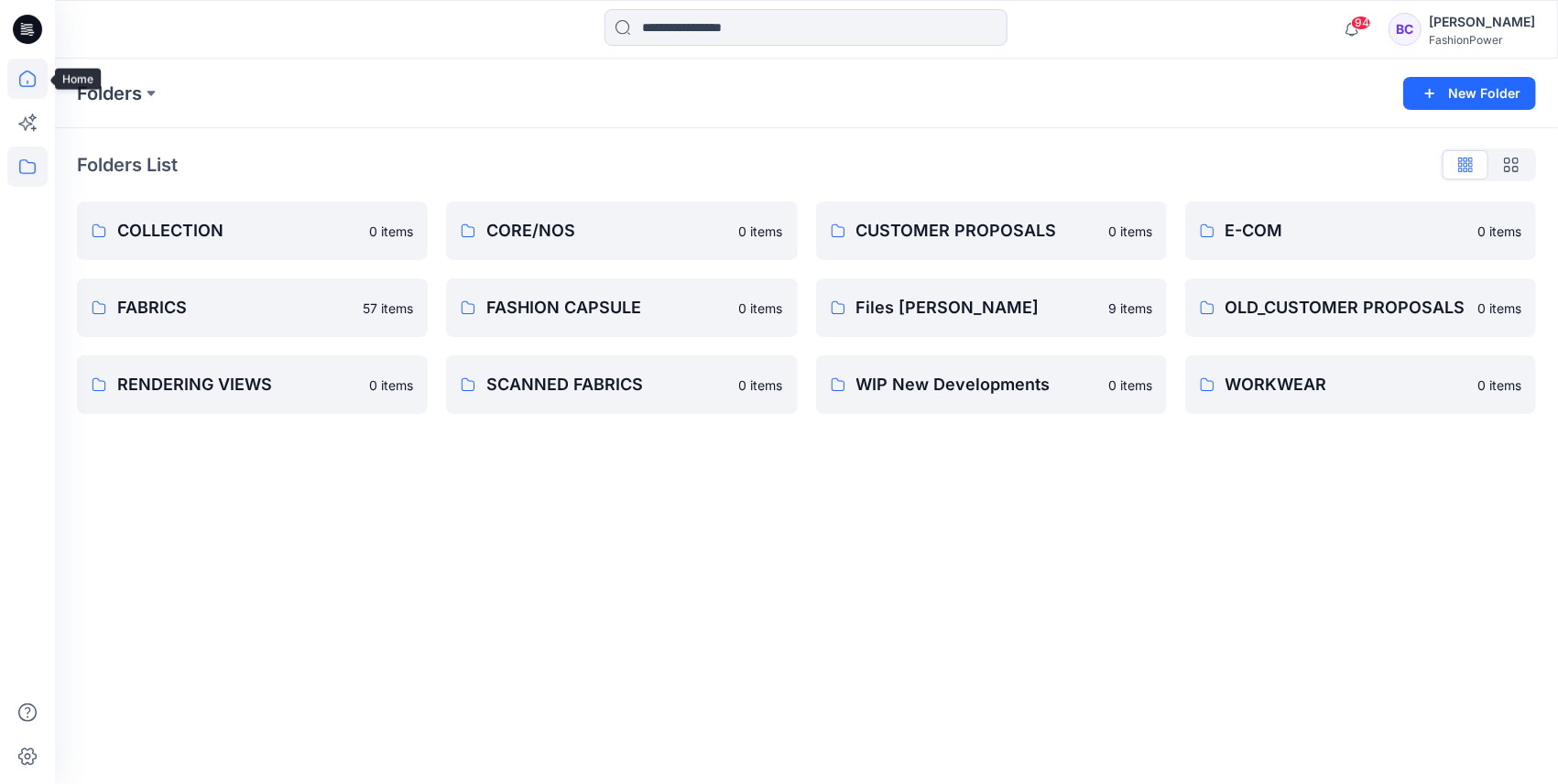
click at [29, 90] on icon at bounding box center [28, 78] width 40 height 40
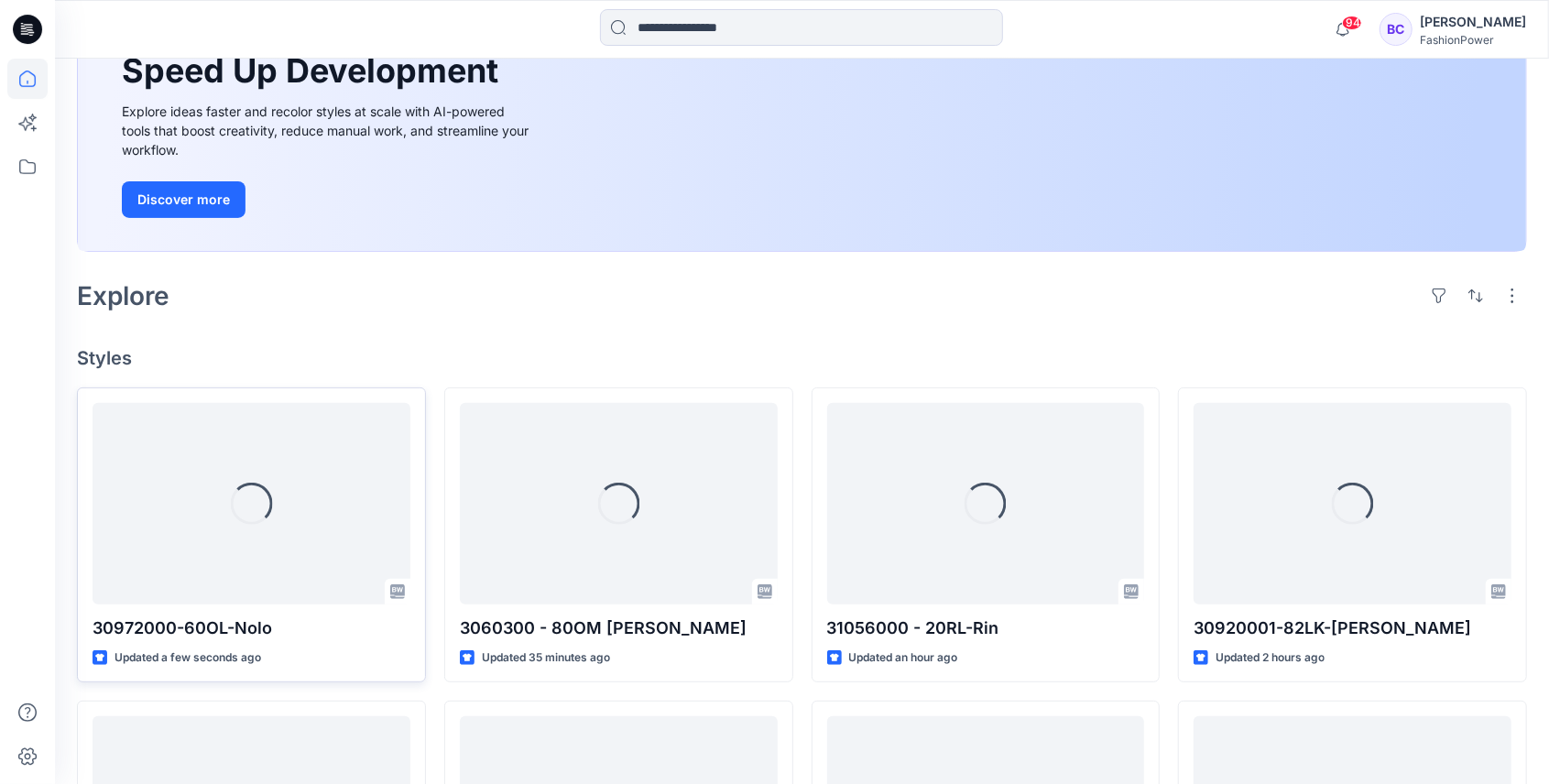
scroll to position [426, 0]
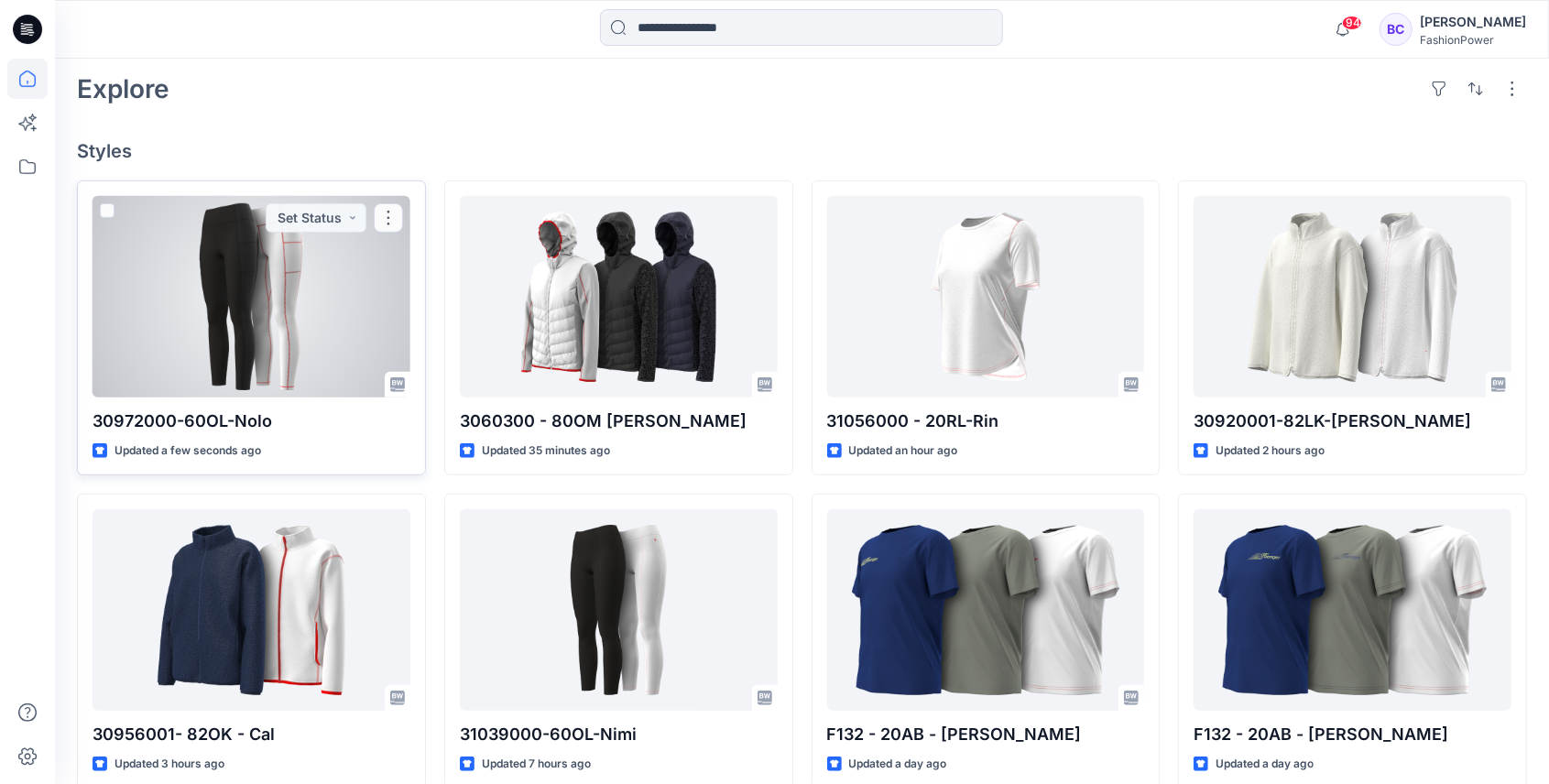
click at [130, 326] on div at bounding box center [251, 296] width 318 height 201
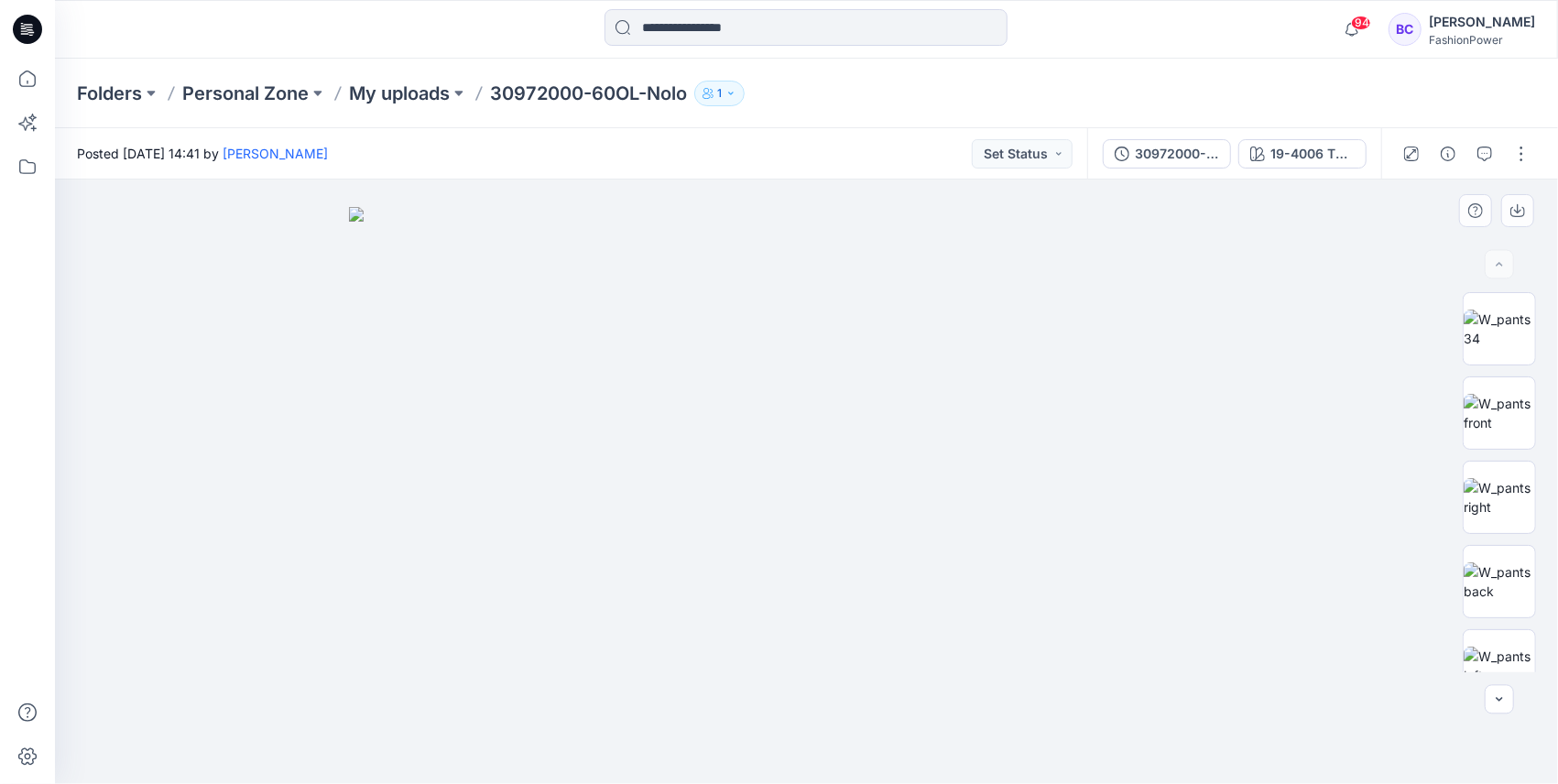
click at [1042, 388] on img at bounding box center [807, 495] width 916 height 577
click at [1513, 340] on img at bounding box center [1499, 329] width 72 height 38
click at [1534, 202] on div at bounding box center [1480, 211] width 127 height 33
click at [1519, 217] on icon "button" at bounding box center [1517, 210] width 14 height 14
click at [1495, 422] on img at bounding box center [1499, 413] width 72 height 38
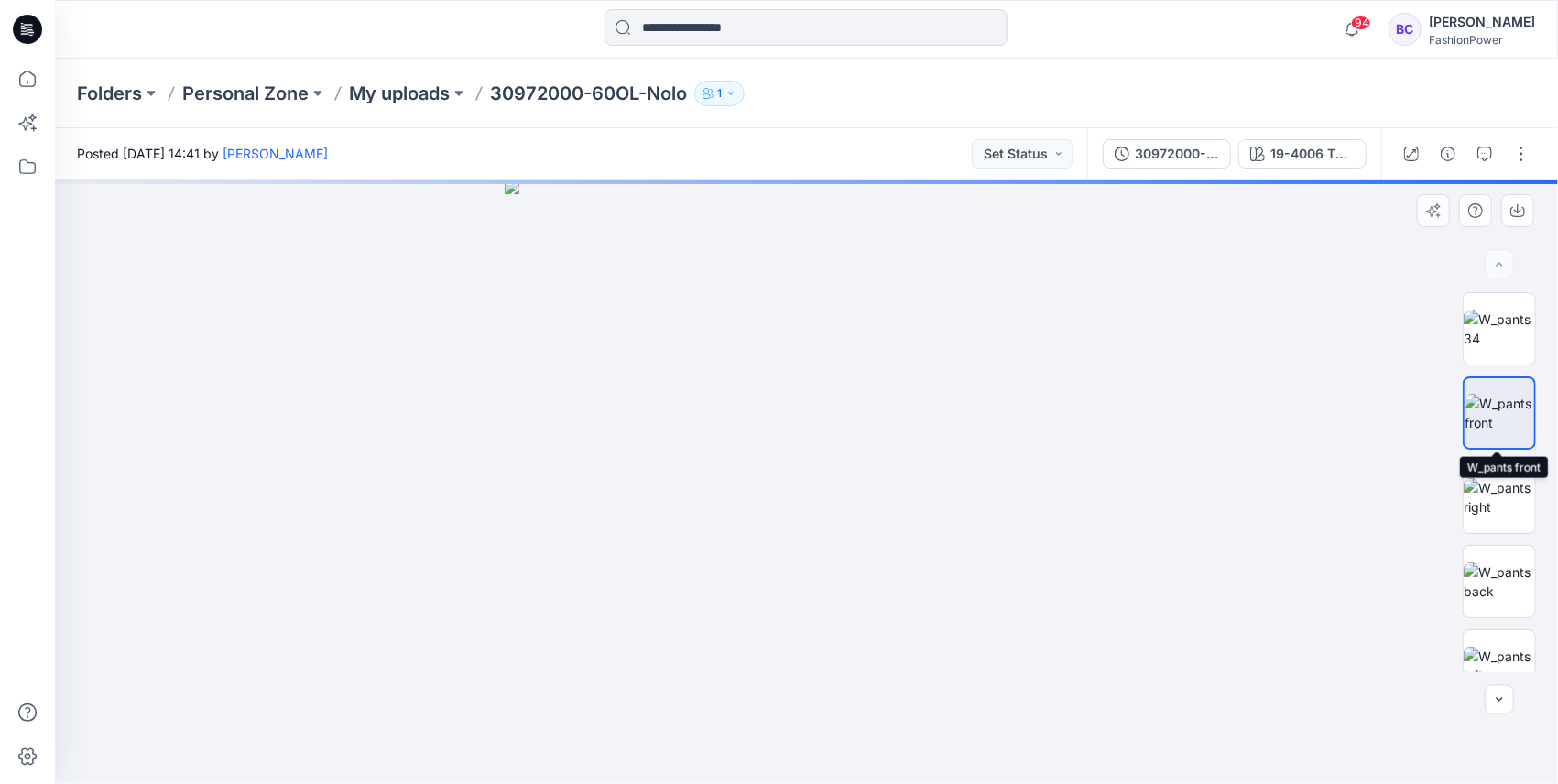
click at [1486, 448] on div at bounding box center [1499, 413] width 73 height 73
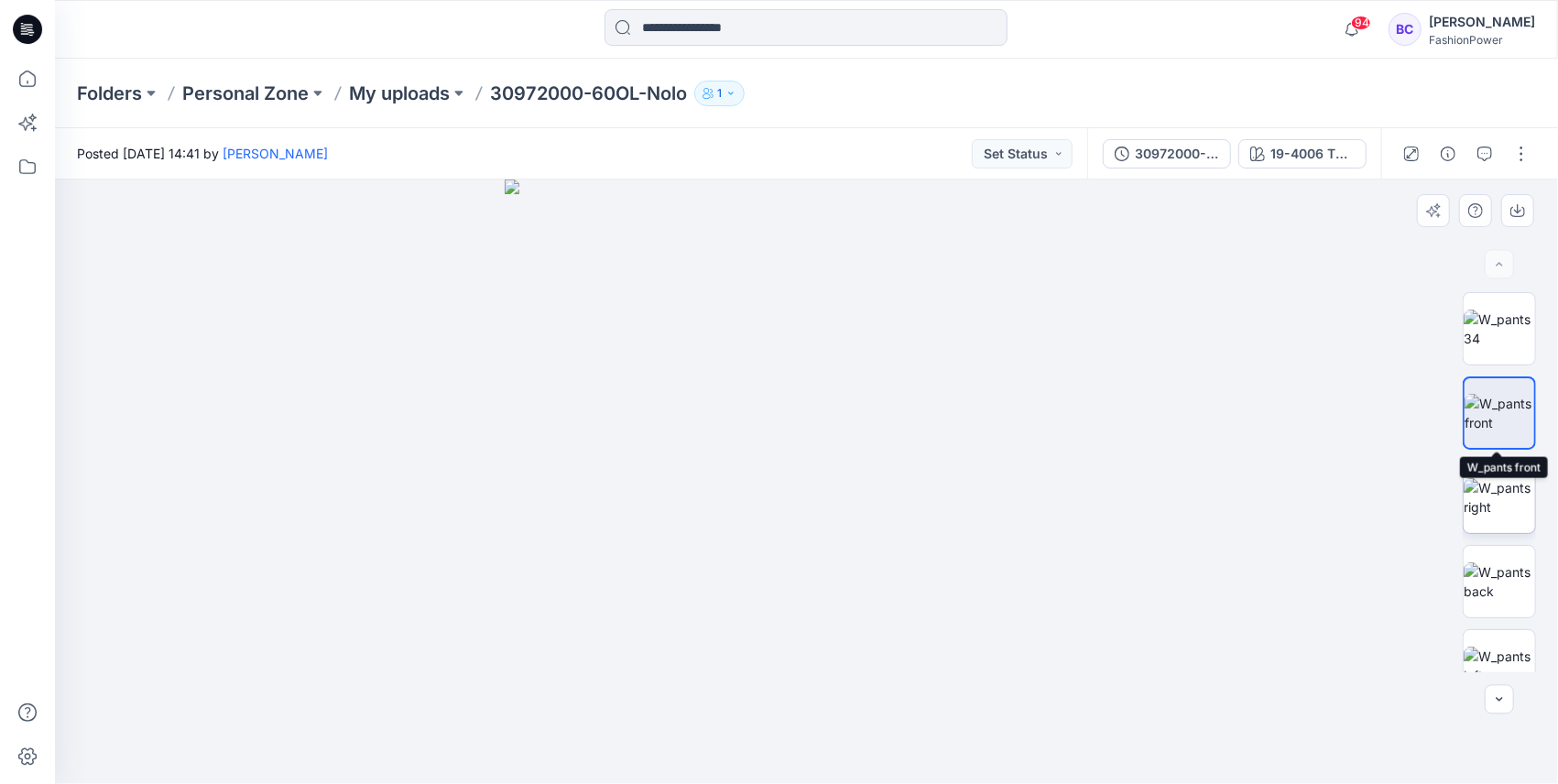
click at [1489, 485] on img at bounding box center [1499, 497] width 72 height 38
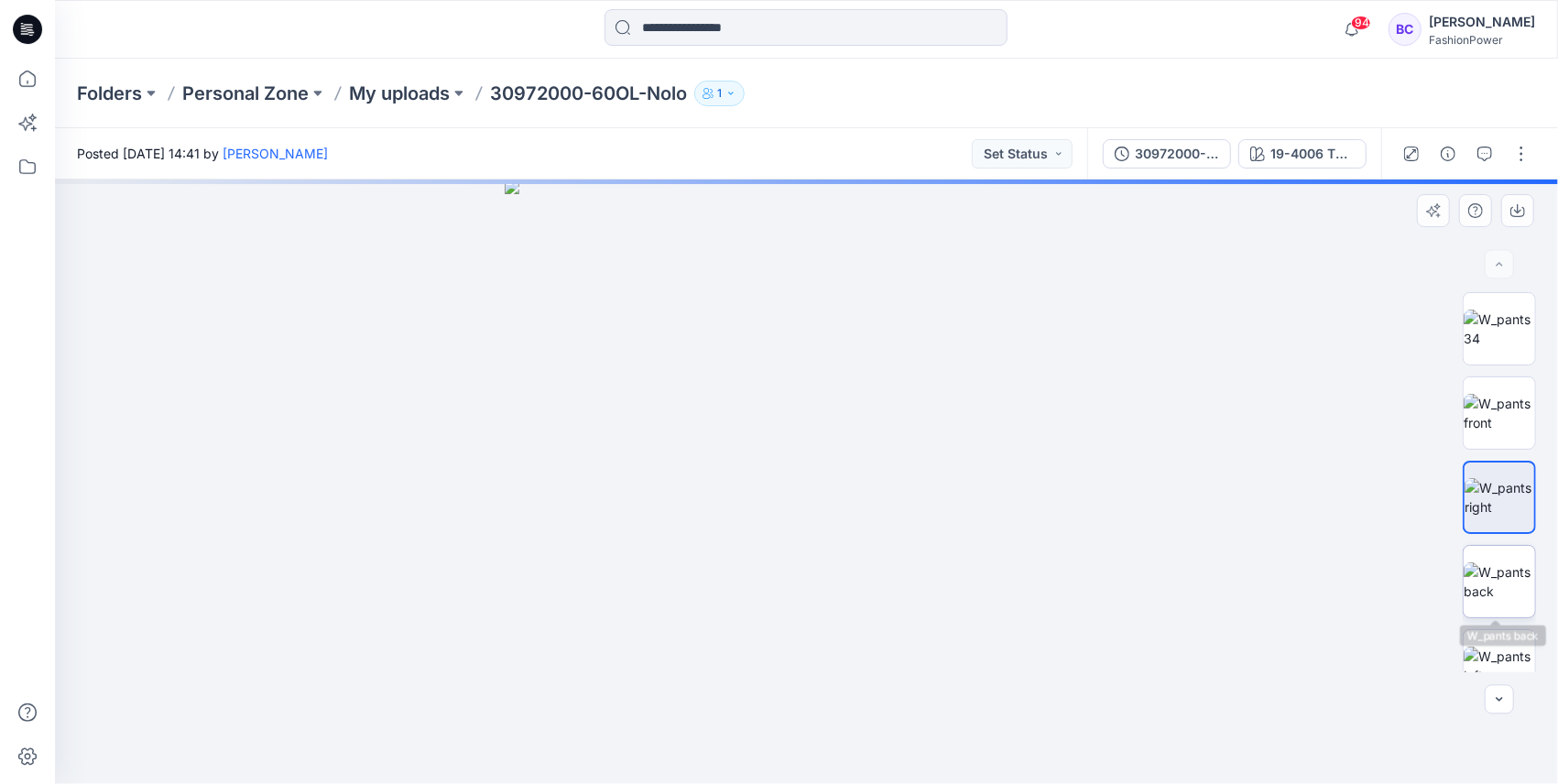
click at [1479, 591] on img at bounding box center [1499, 582] width 72 height 38
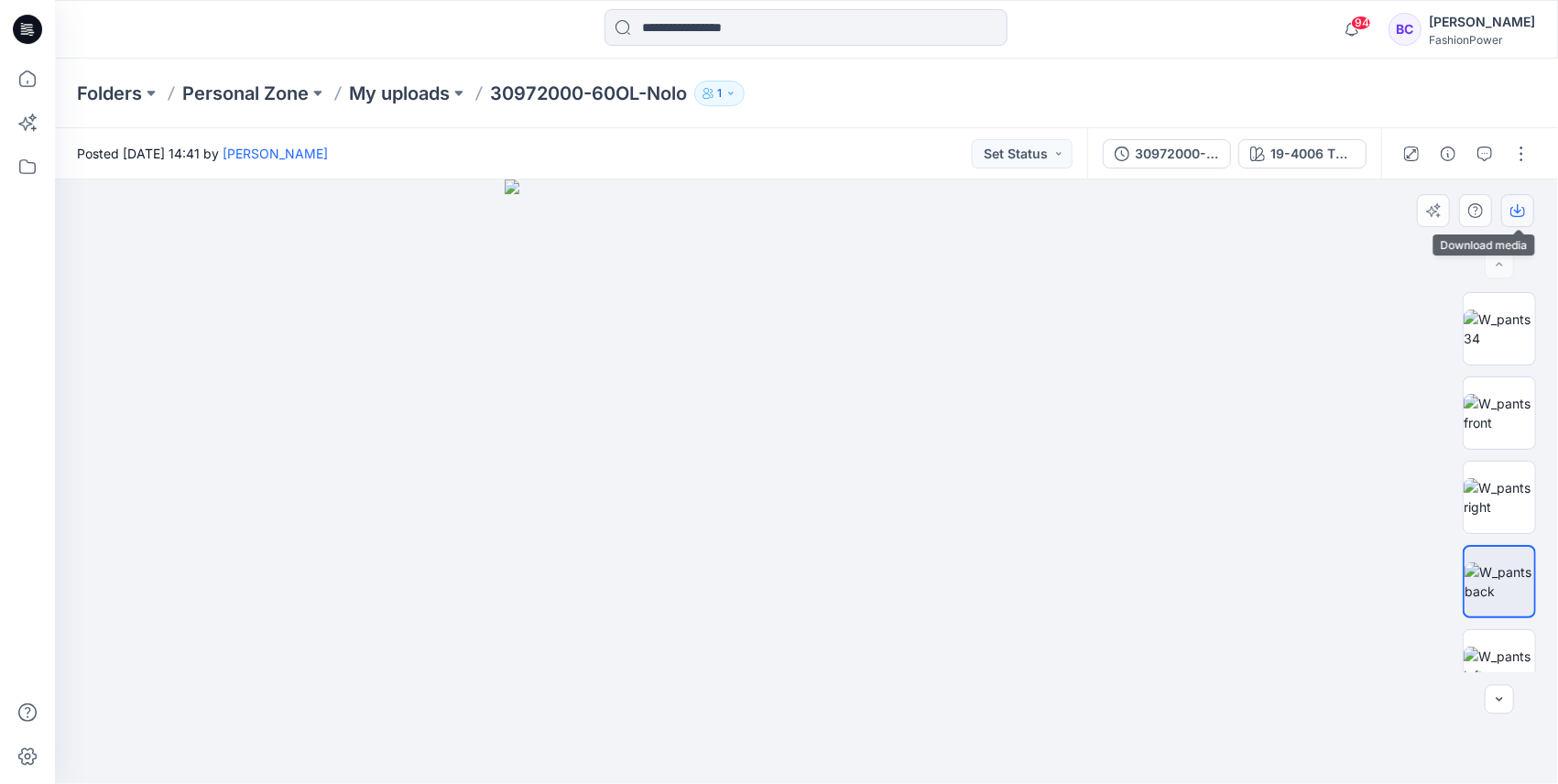
click at [1513, 210] on icon "button" at bounding box center [1517, 210] width 14 height 14
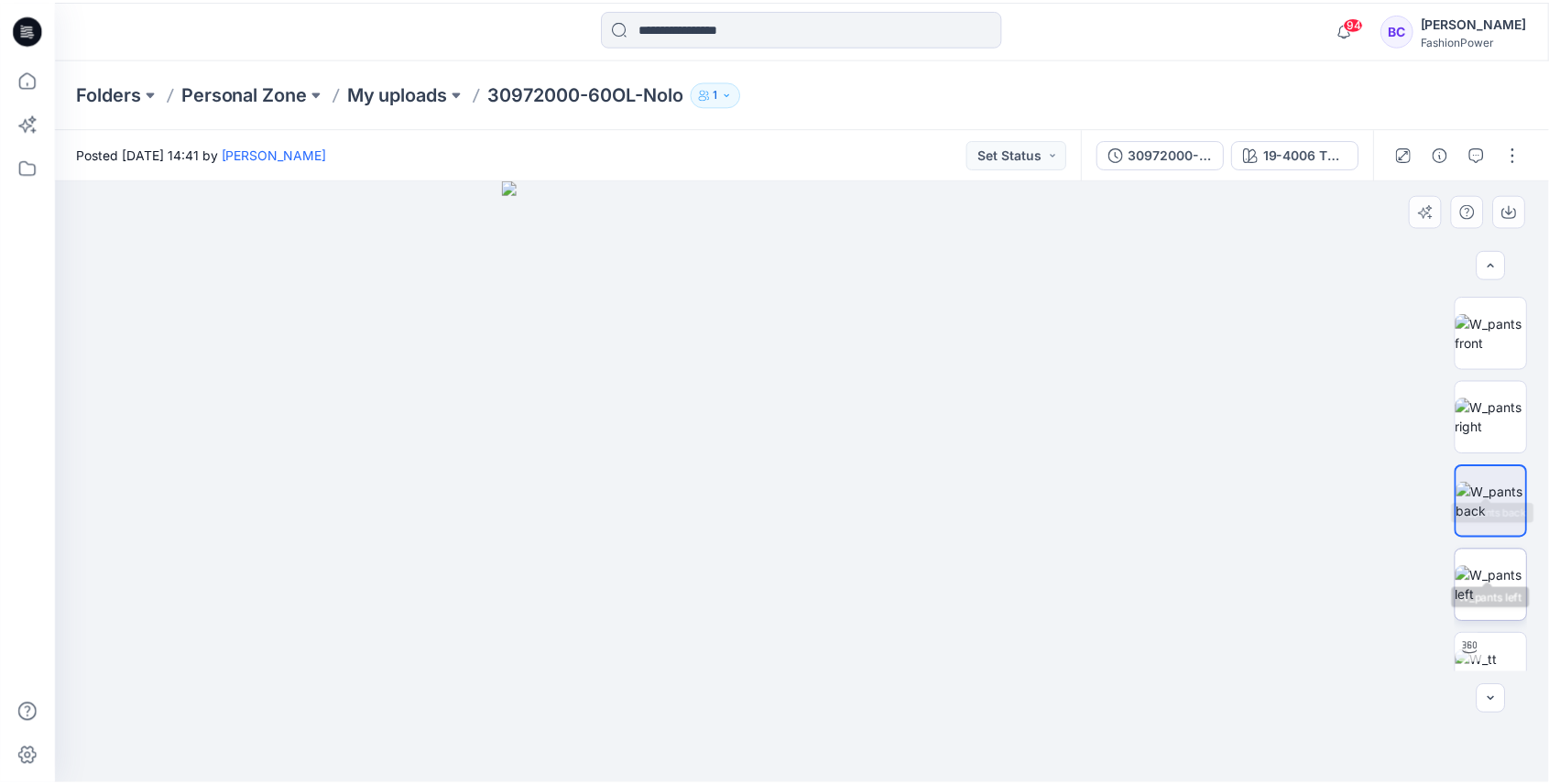
scroll to position [122, 0]
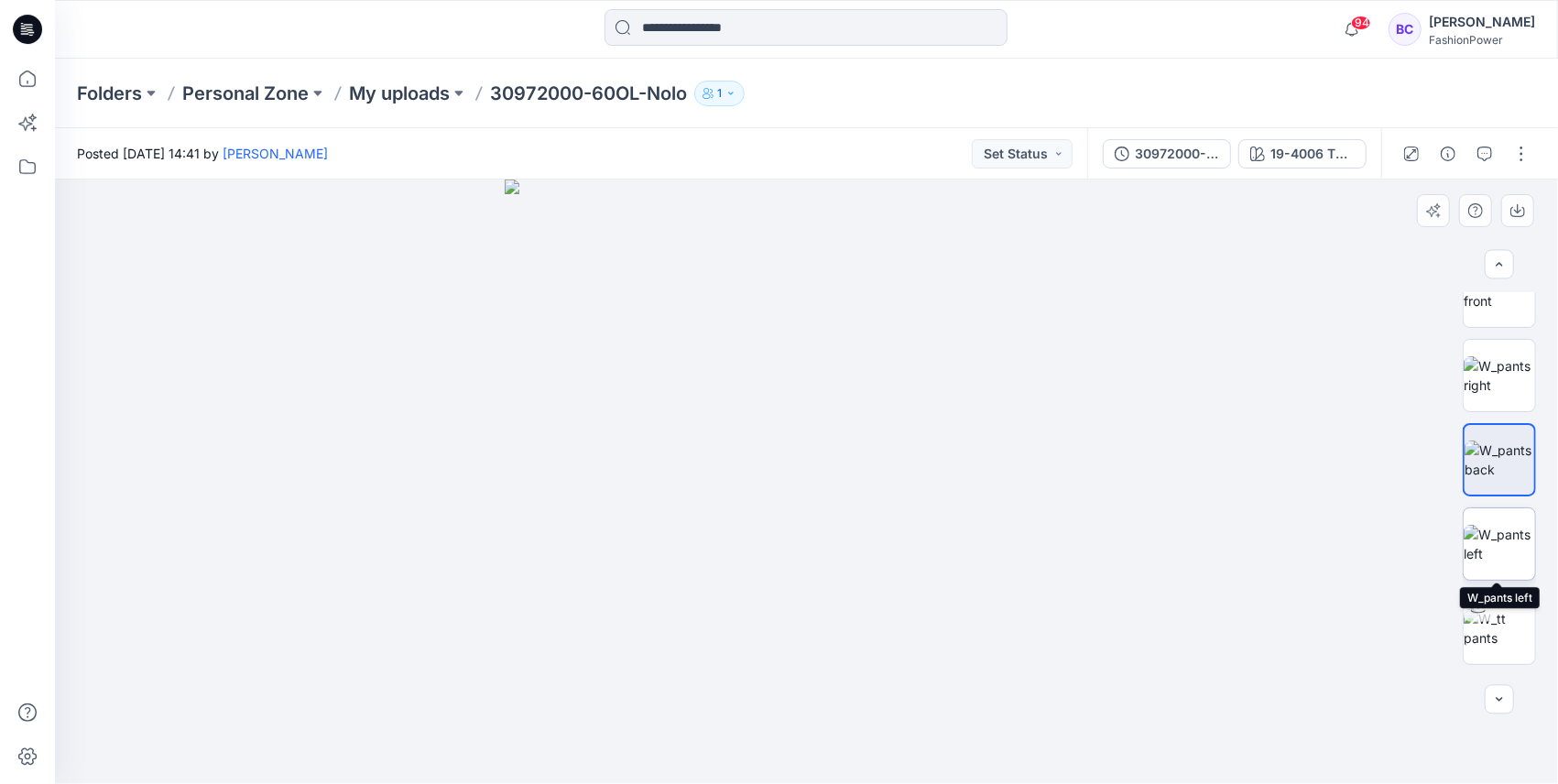
click at [1485, 525] on img at bounding box center [1499, 544] width 72 height 38
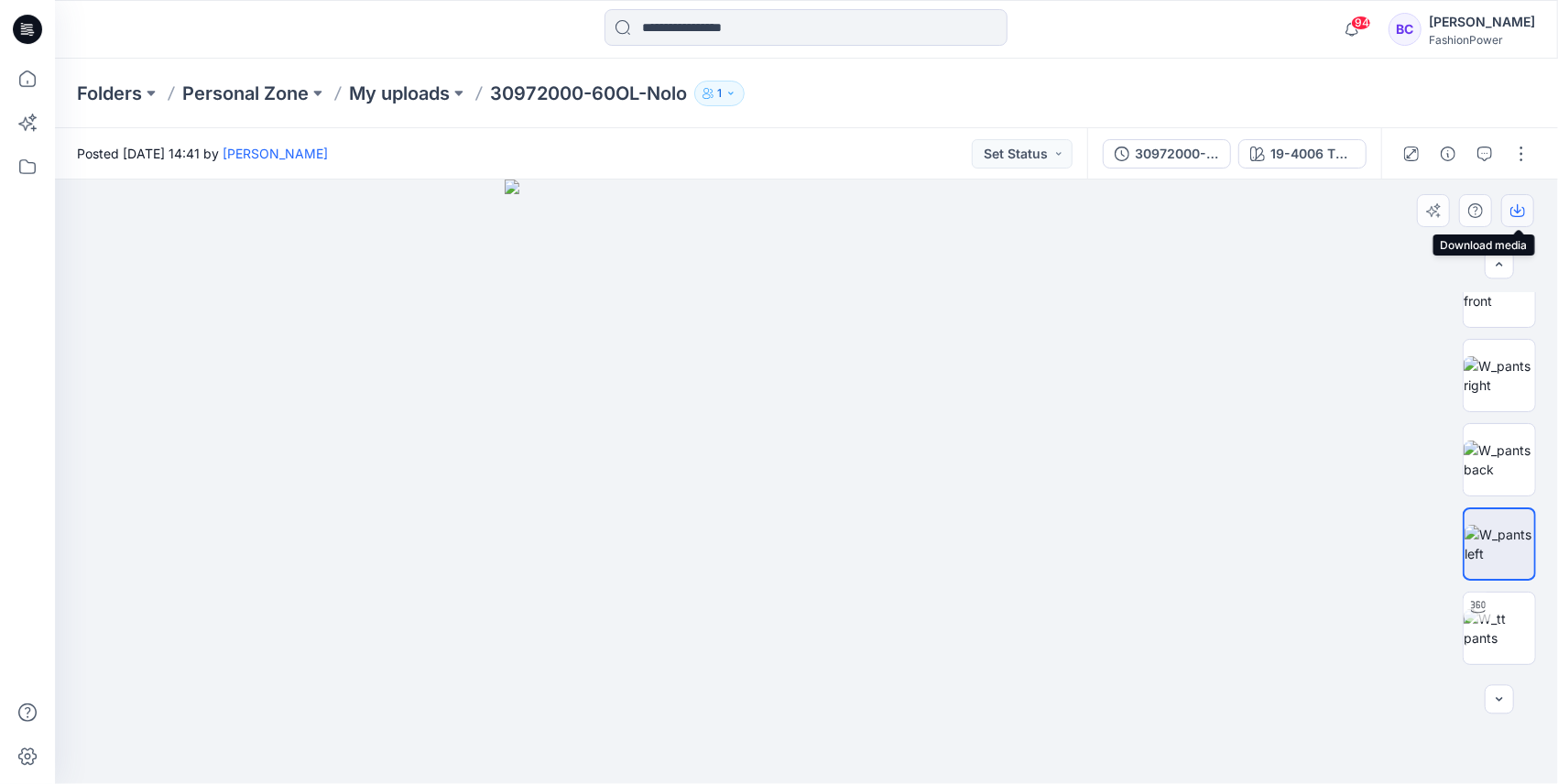
click at [1508, 203] on button "button" at bounding box center [1518, 211] width 33 height 33
click at [434, 92] on p "My uploads" at bounding box center [400, 93] width 101 height 26
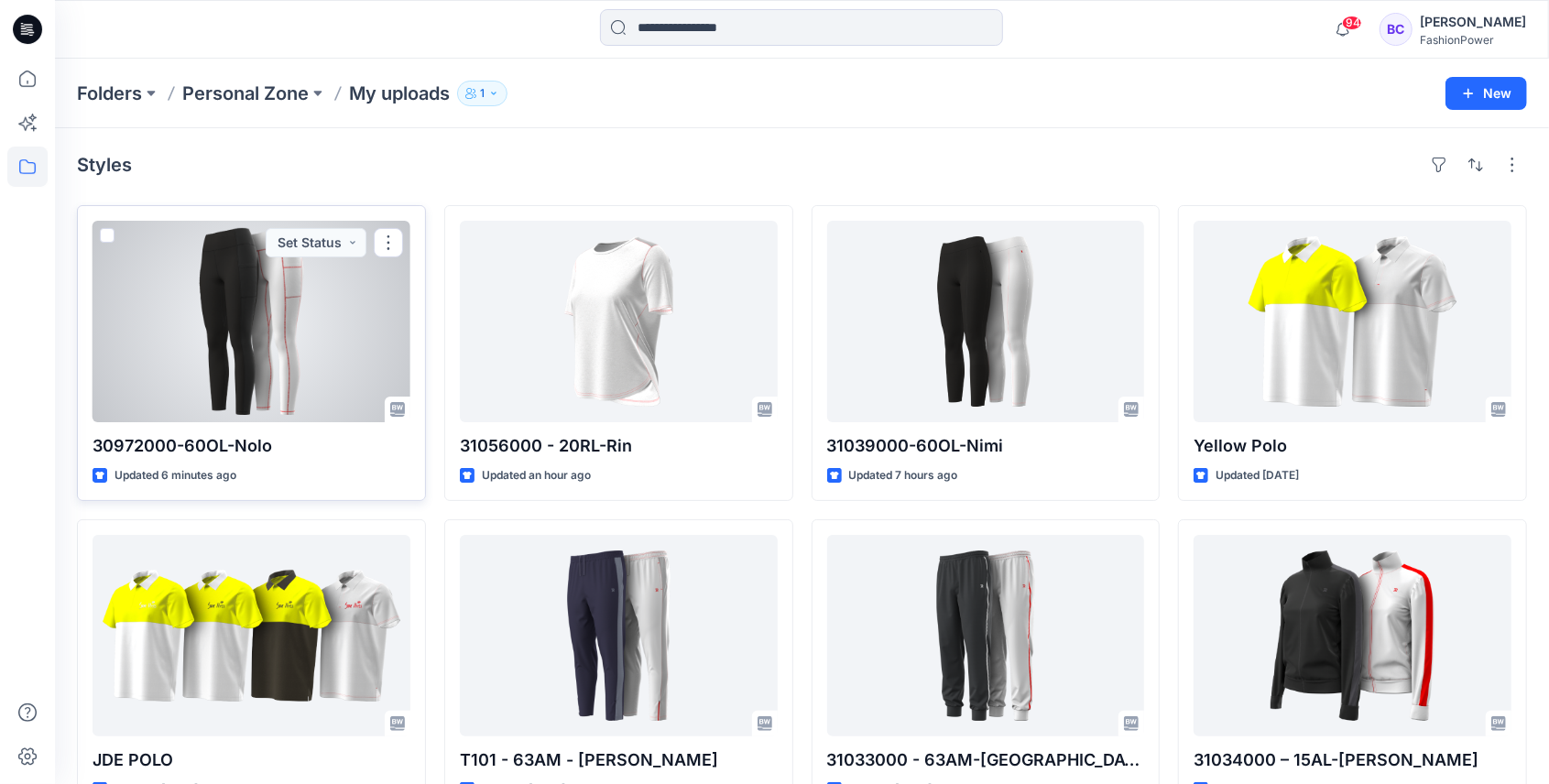
click at [106, 229] on span at bounding box center [107, 235] width 14 height 14
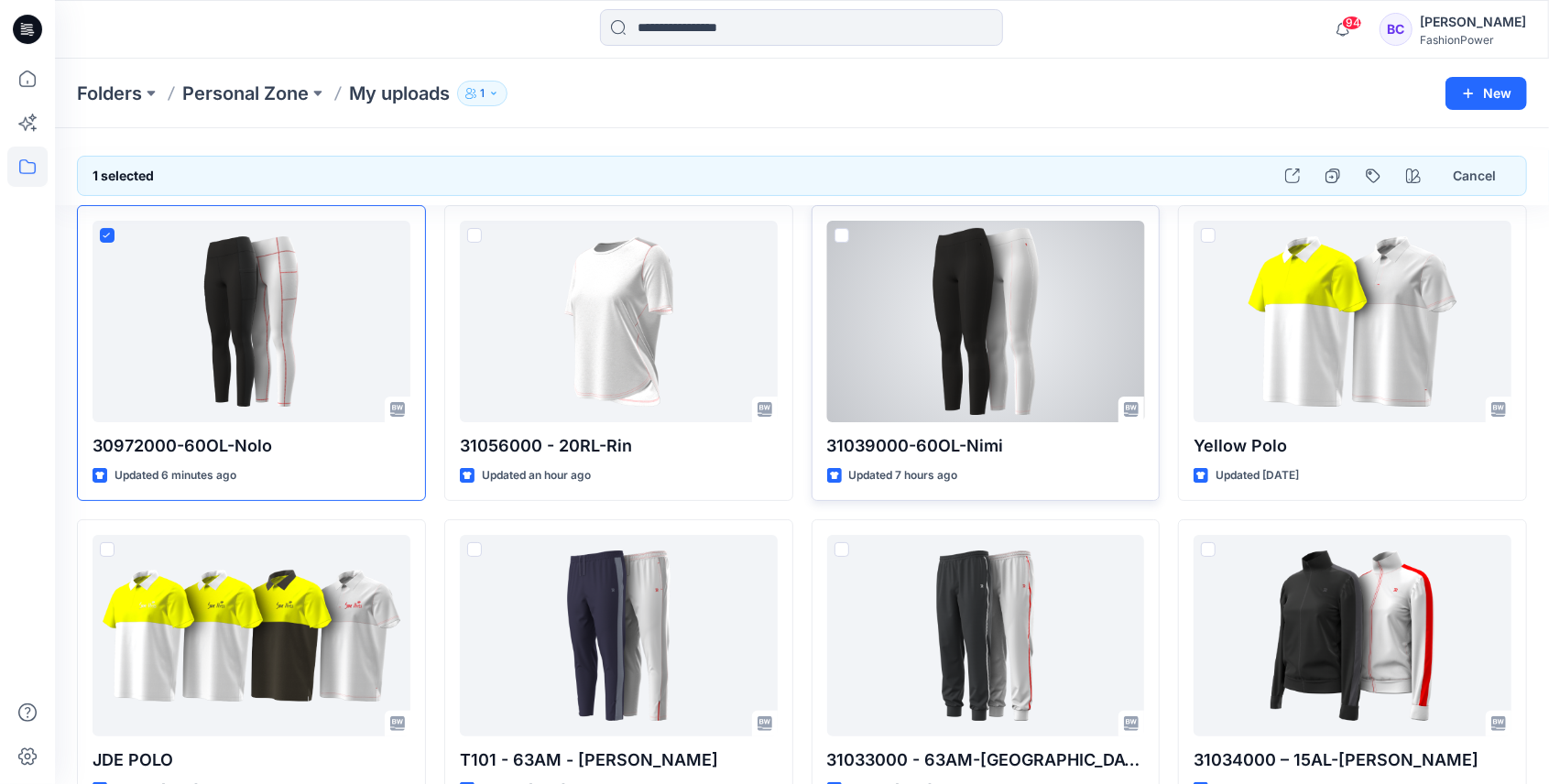
click at [837, 235] on span at bounding box center [841, 235] width 14 height 14
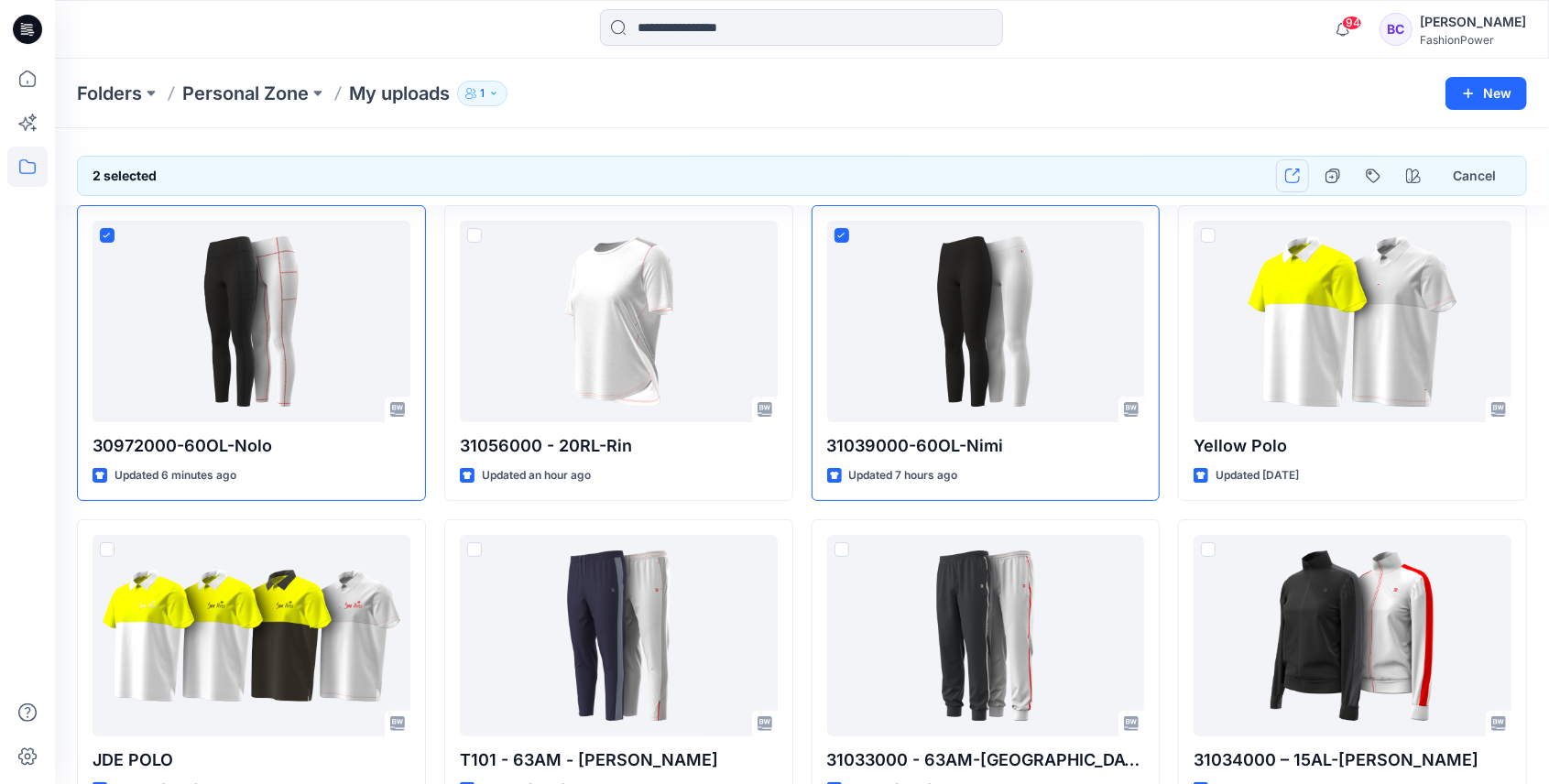
click at [1300, 171] on icon "button" at bounding box center [1291, 175] width 14 height 14
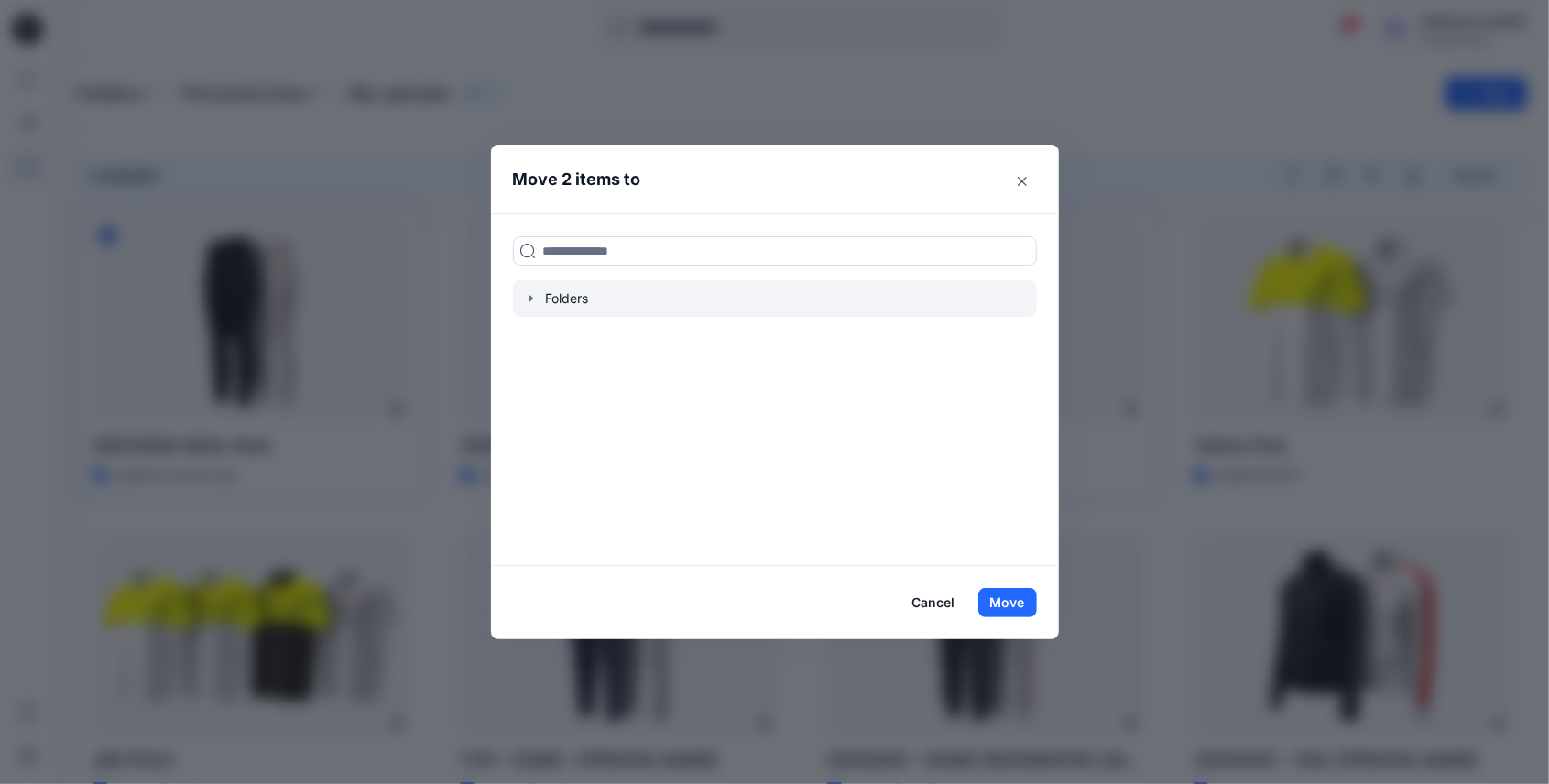
click at [527, 295] on div at bounding box center [774, 299] width 524 height 36
click at [528, 295] on icon "button" at bounding box center [530, 298] width 14 height 14
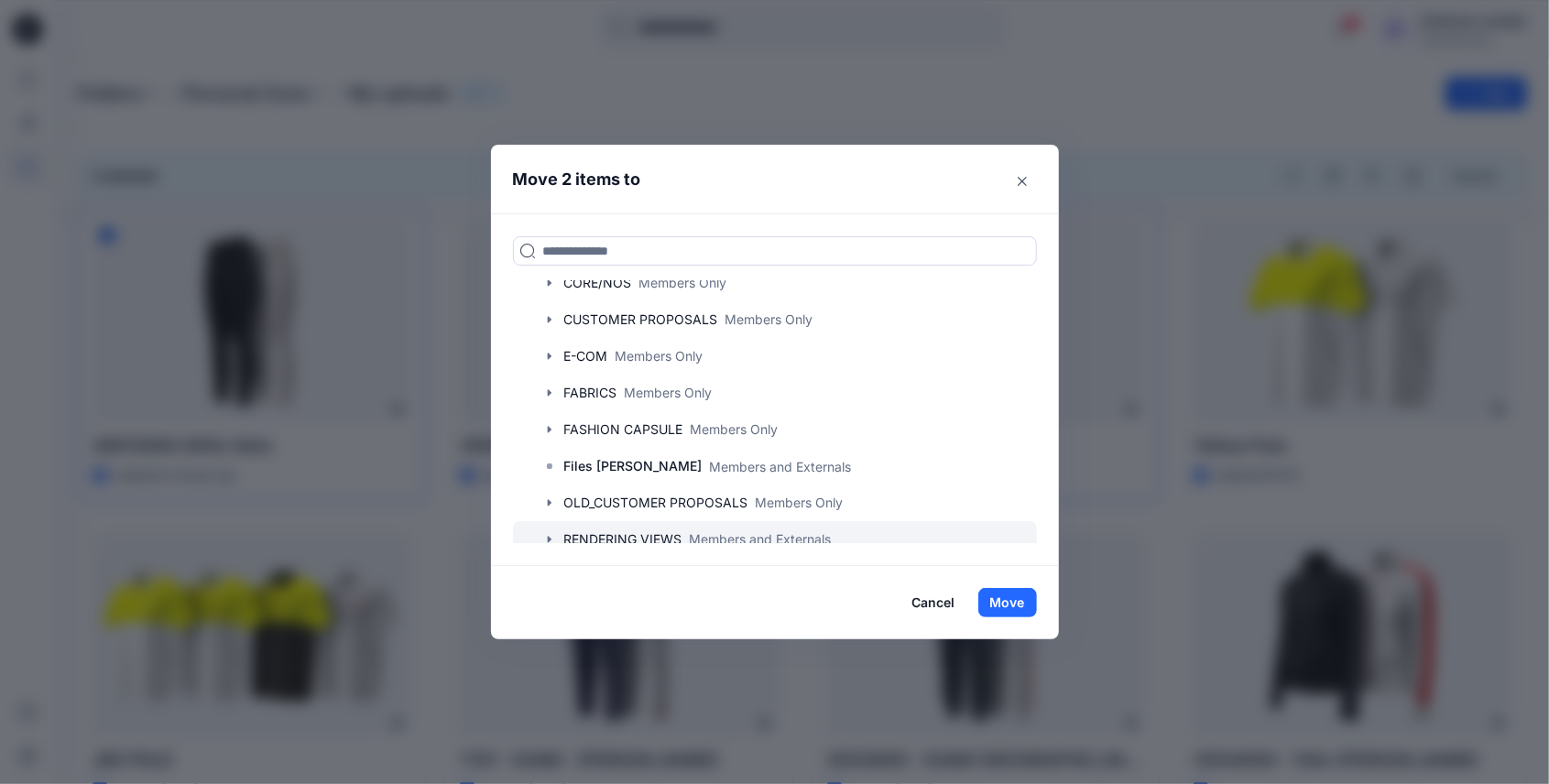
scroll to position [175, 0]
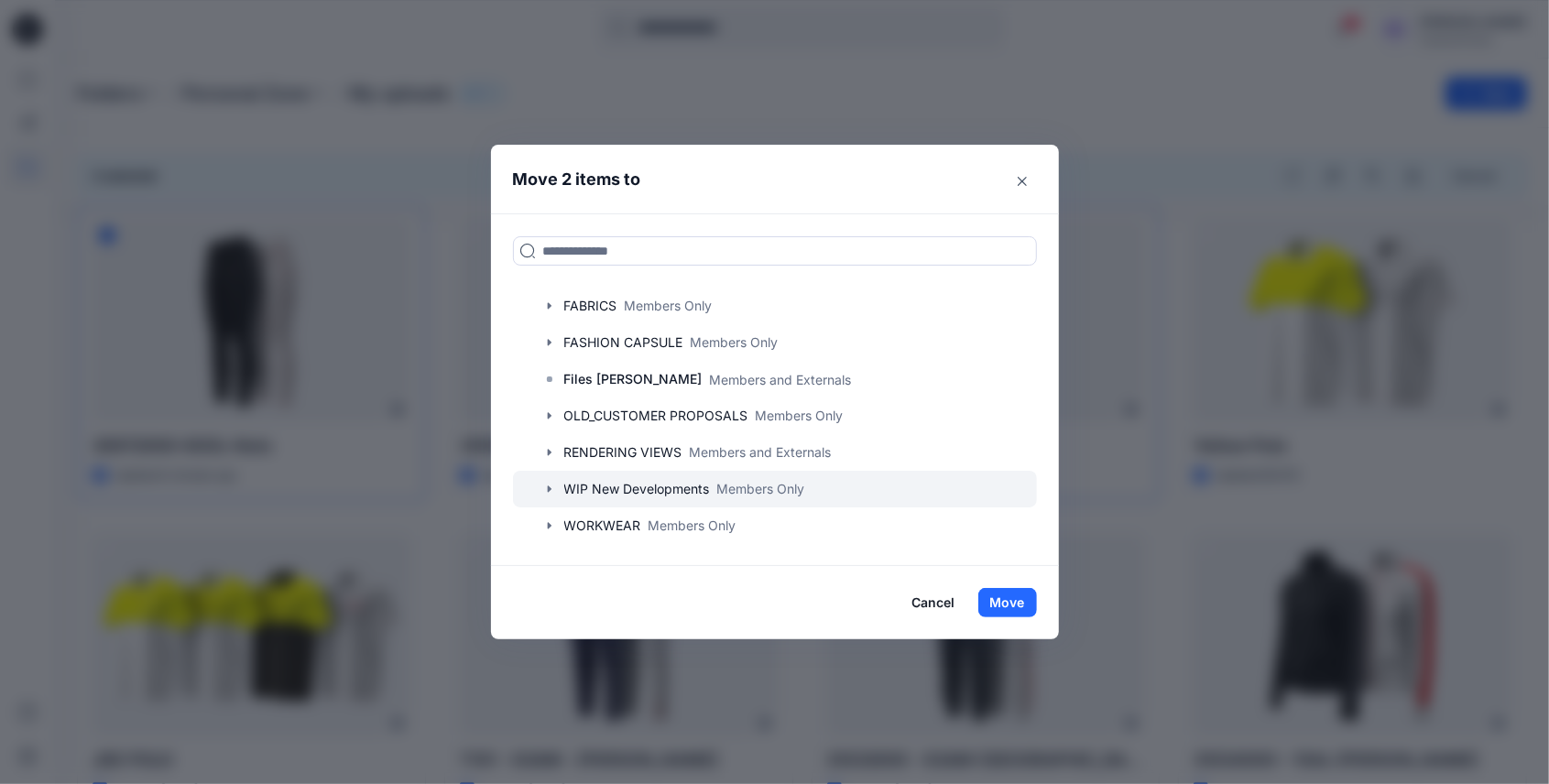
click at [549, 487] on icon "button" at bounding box center [548, 488] width 14 height 14
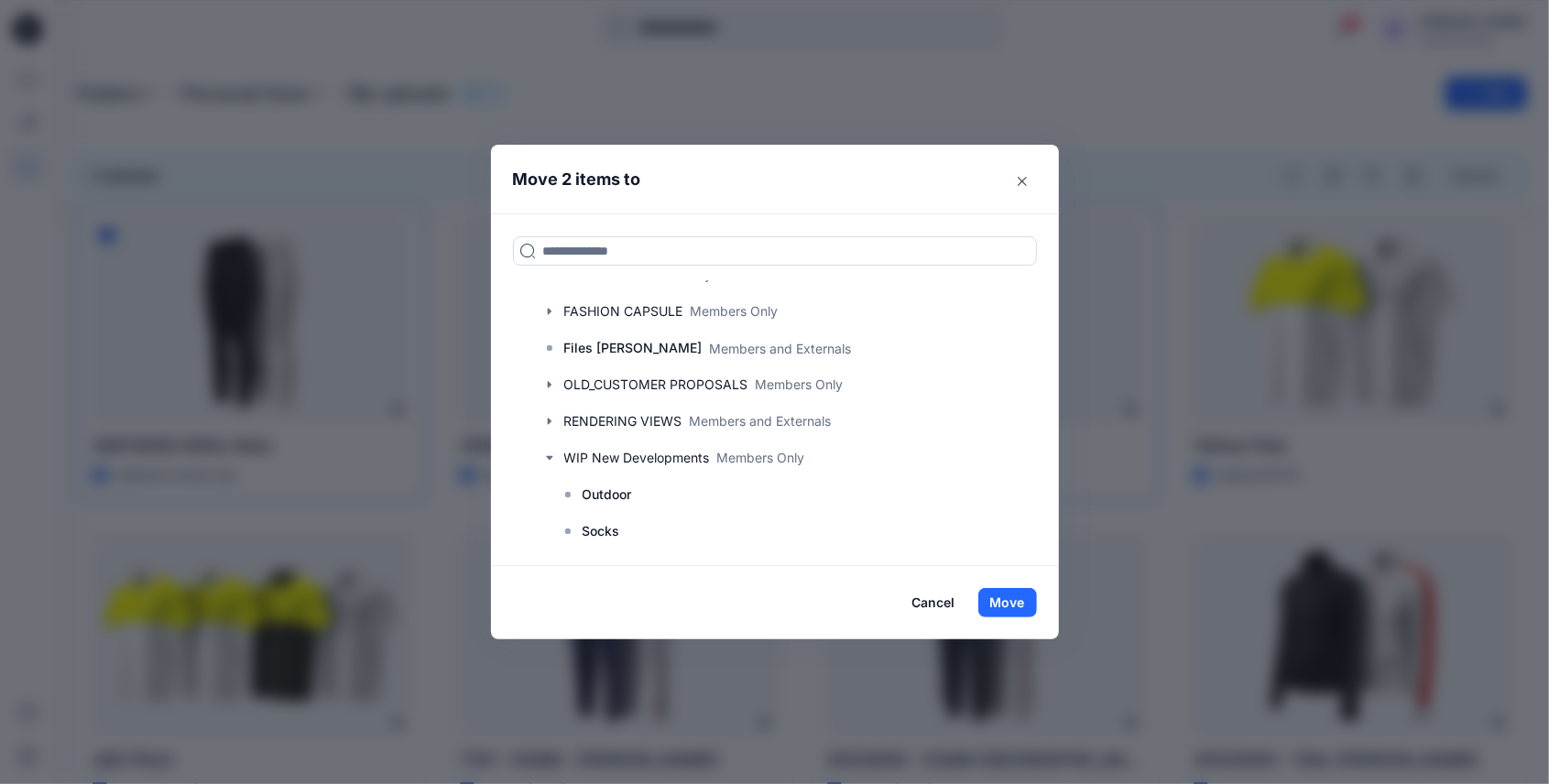
scroll to position [286, 0]
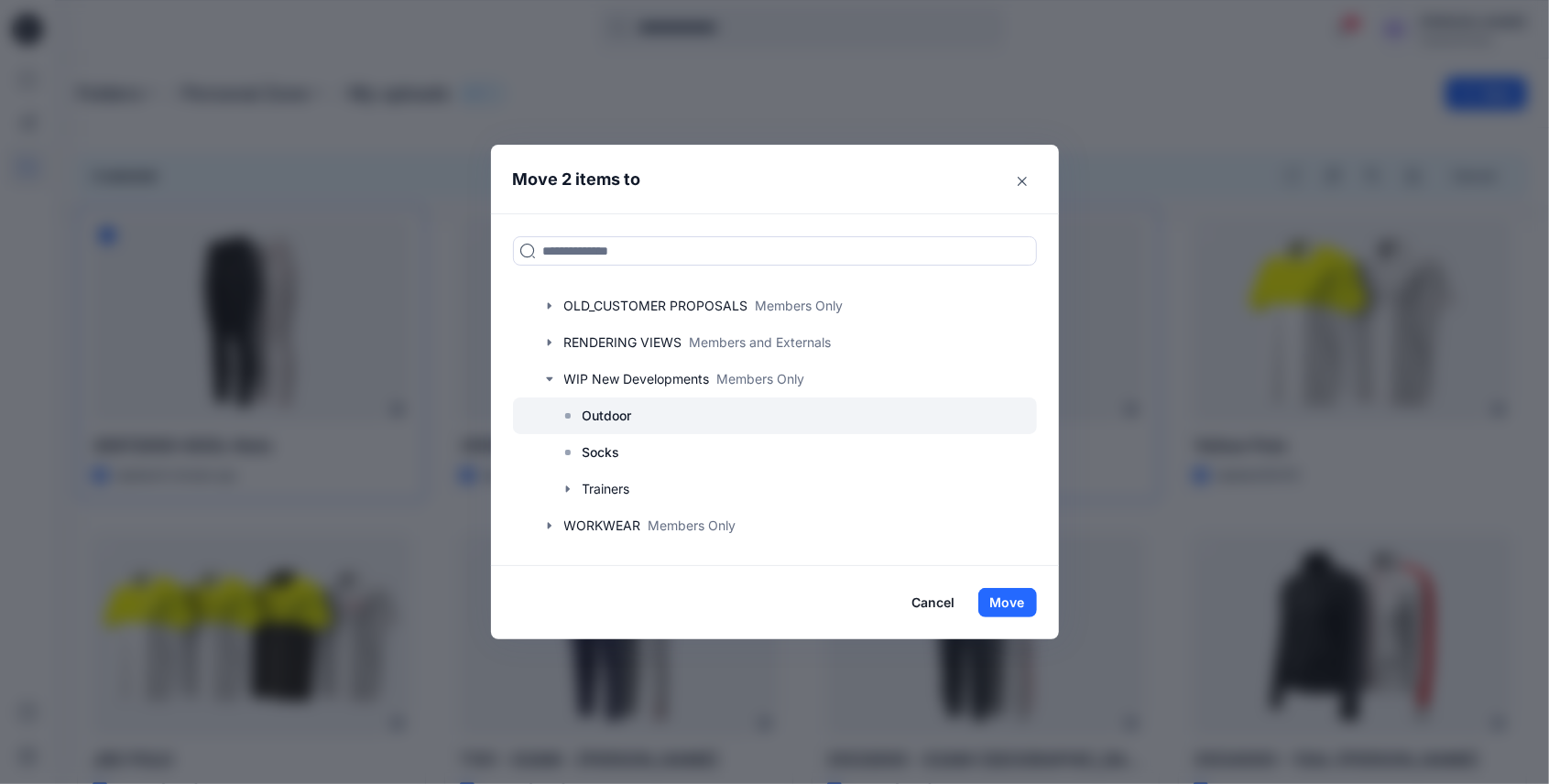
click at [632, 416] on p "Outdoor" at bounding box center [608, 415] width 50 height 22
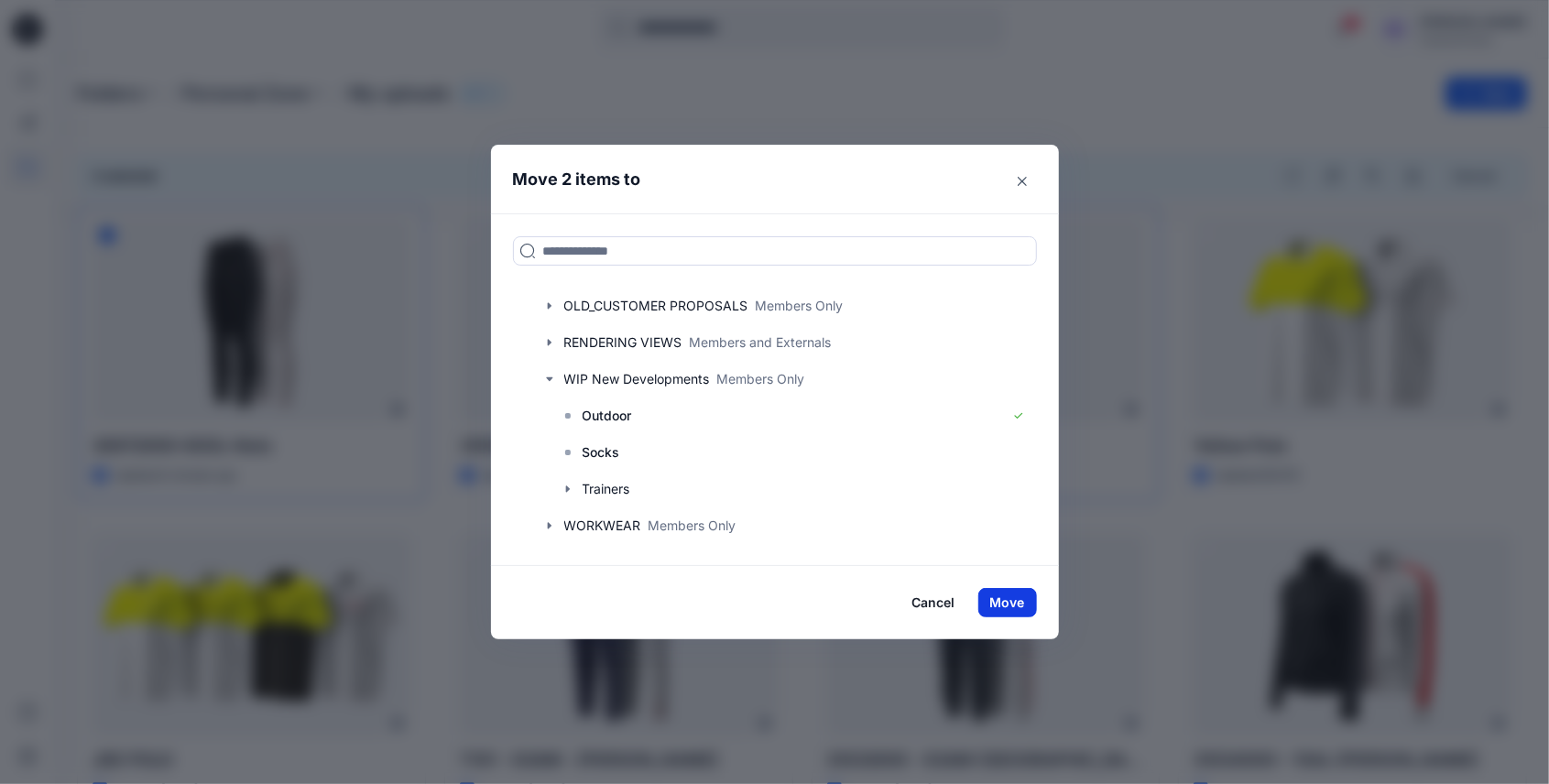
click at [1017, 604] on button "Move" at bounding box center [1006, 602] width 58 height 30
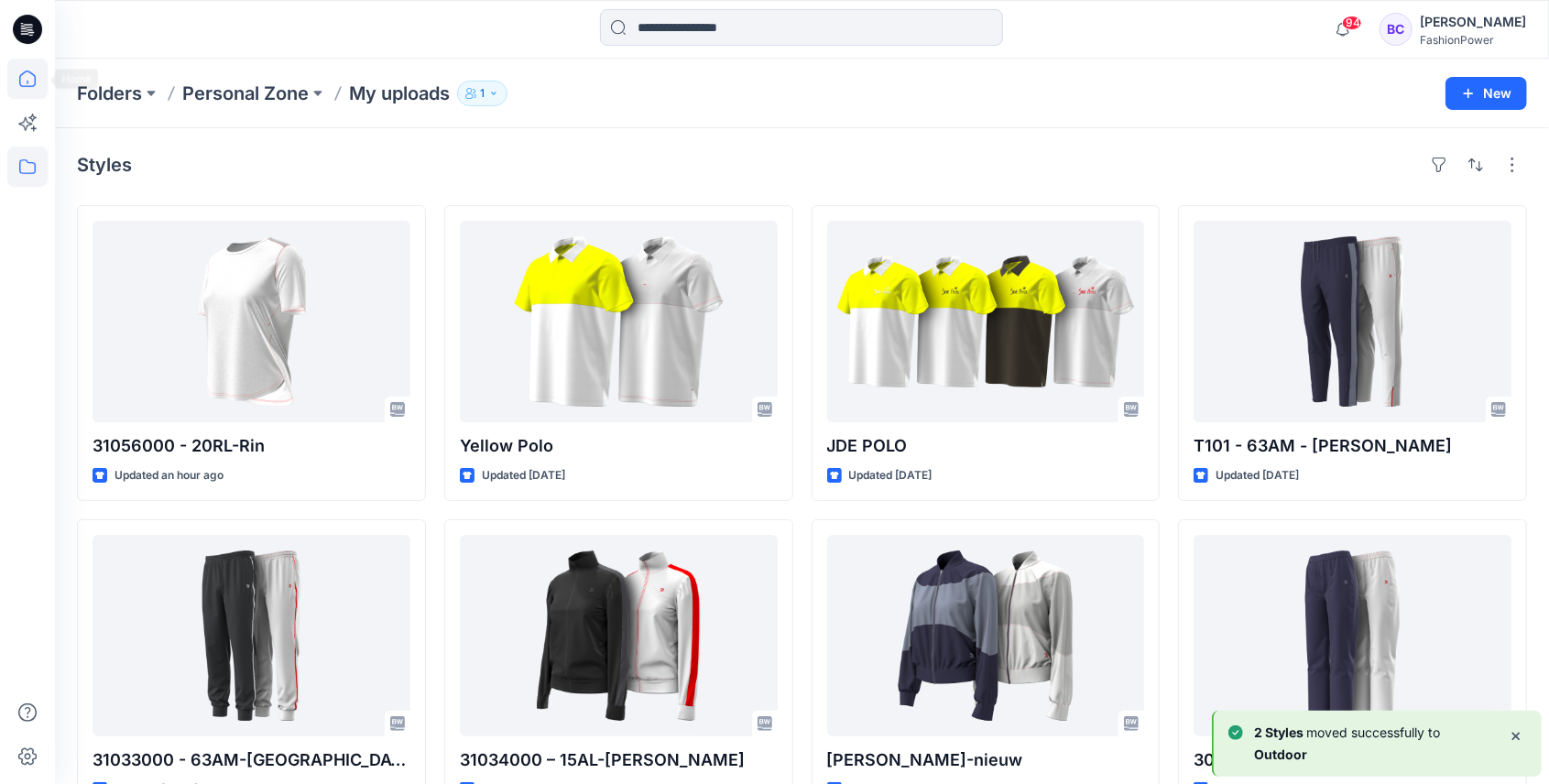
click at [8, 65] on icon at bounding box center [28, 78] width 40 height 40
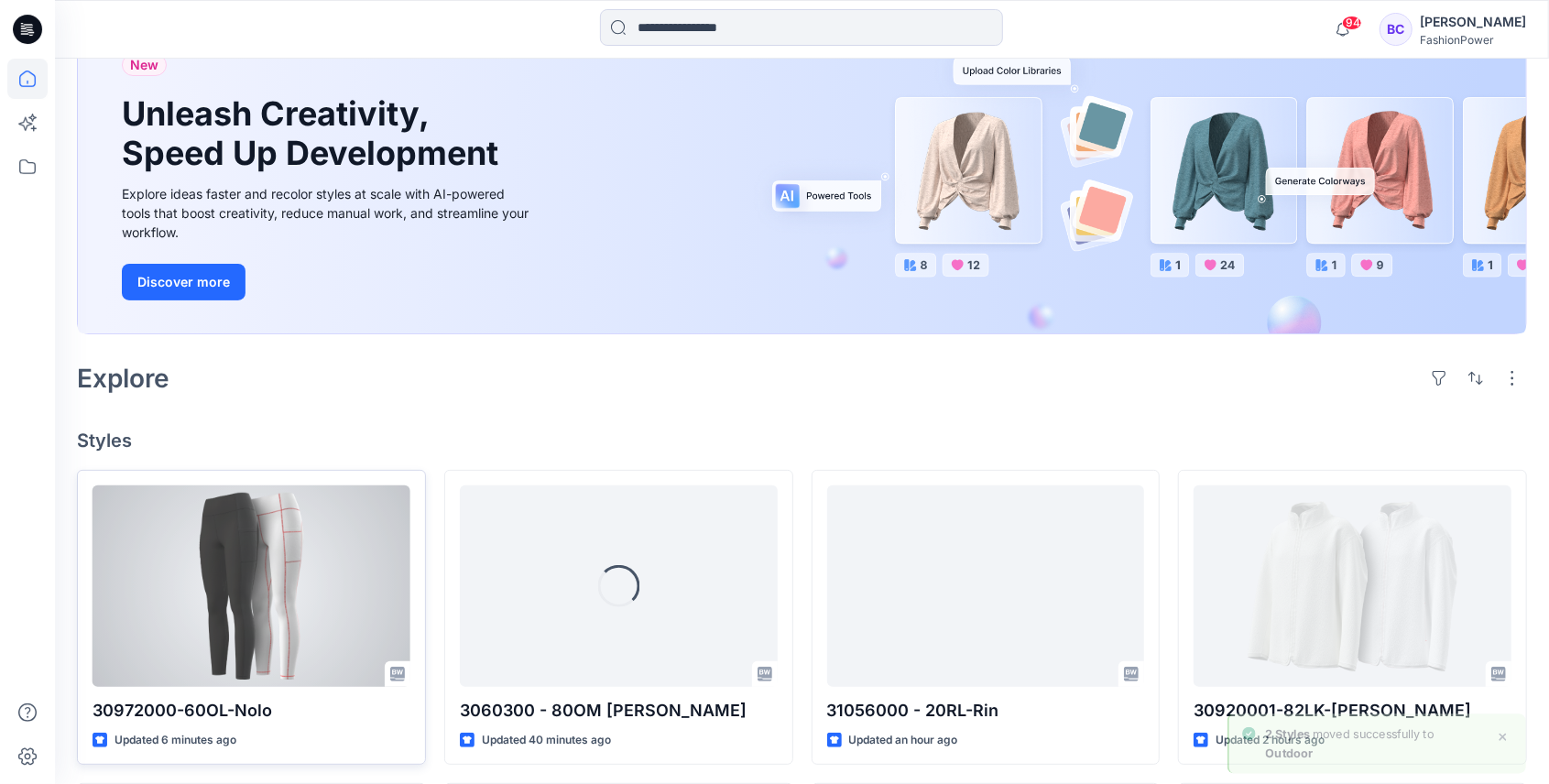
scroll to position [243, 0]
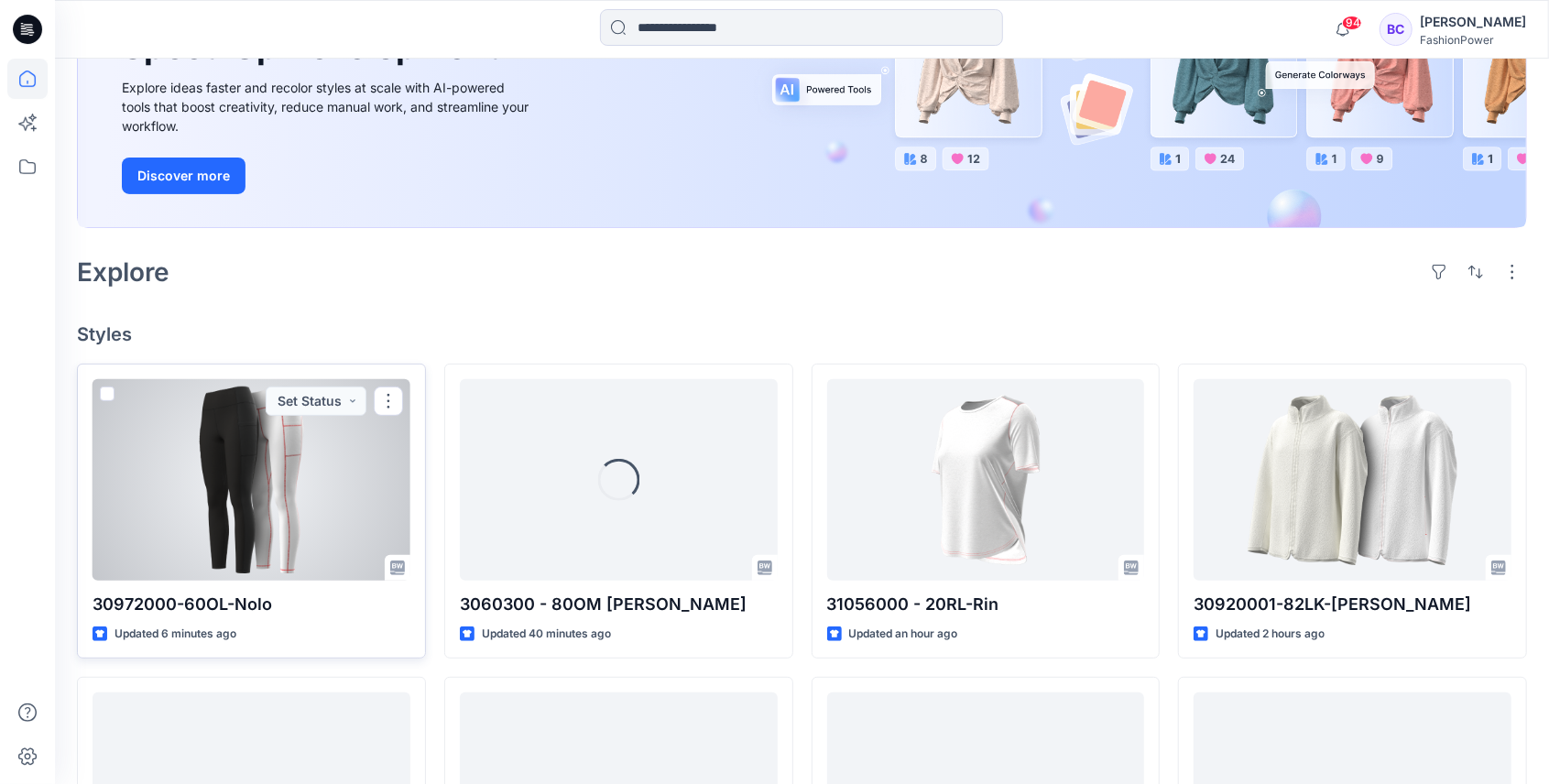
click at [258, 494] on div at bounding box center [251, 480] width 318 height 201
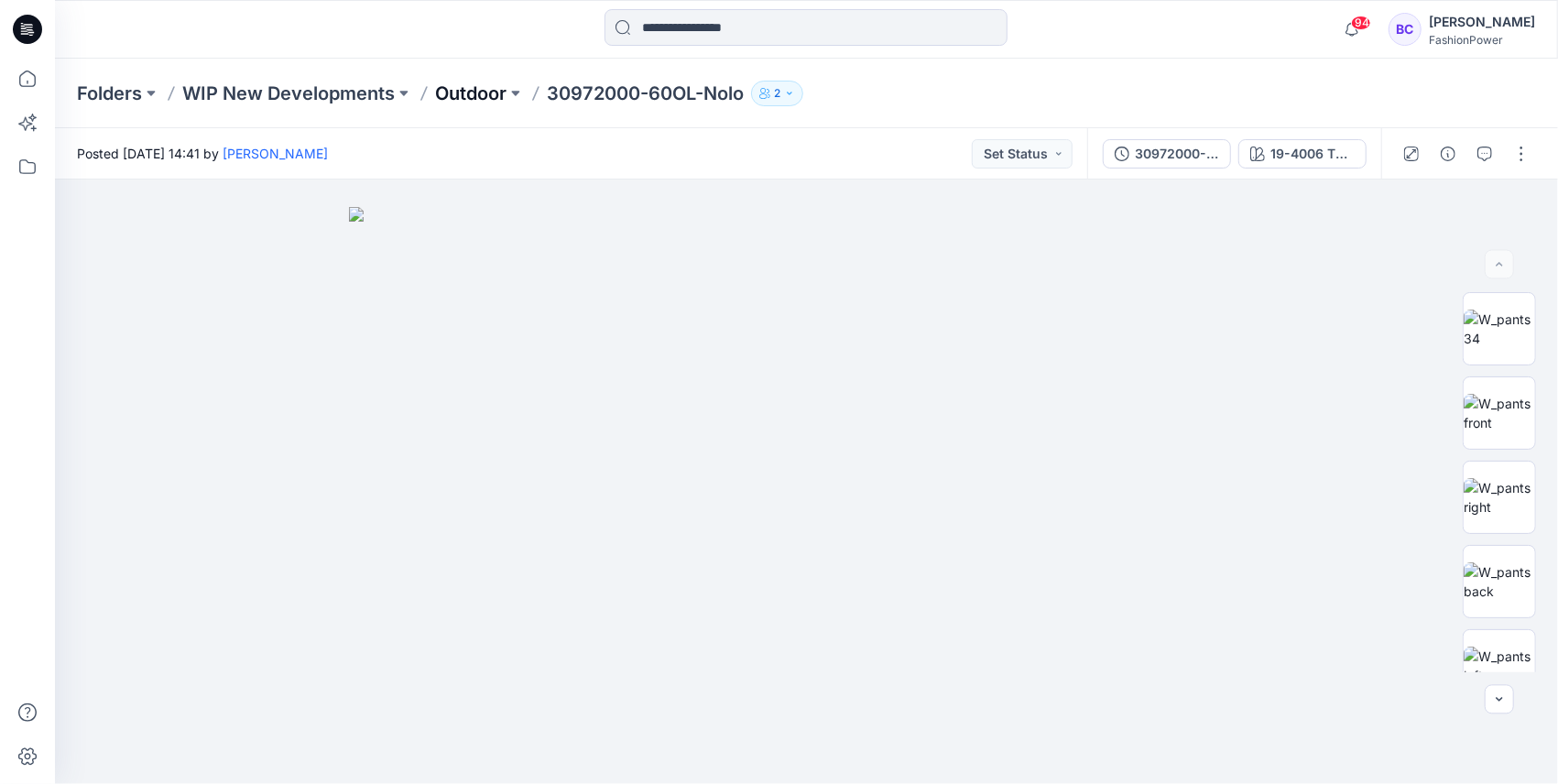
click at [503, 96] on p "Outdoor" at bounding box center [470, 93] width 72 height 26
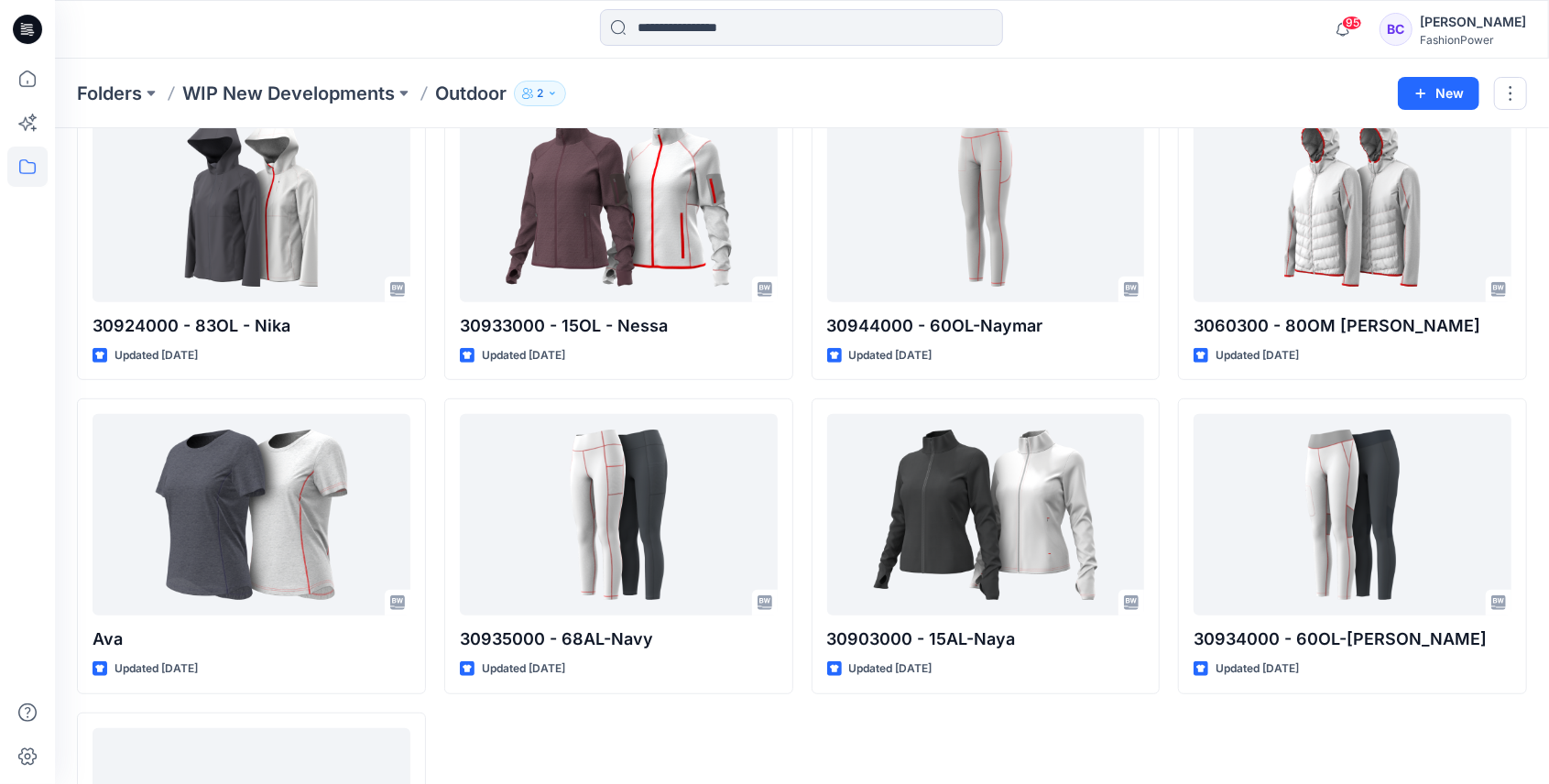
scroll to position [488, 0]
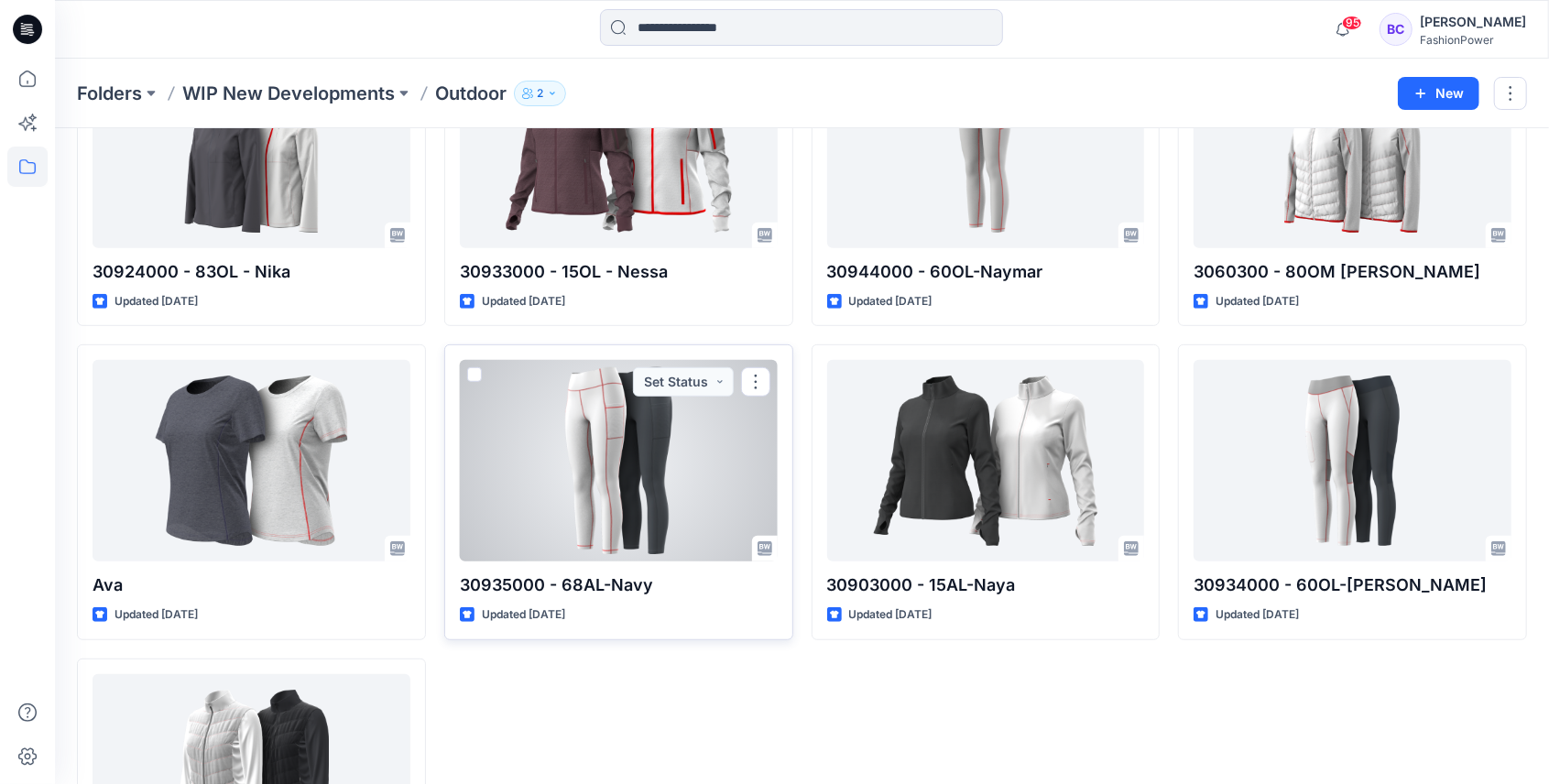
click at [606, 425] on div at bounding box center [618, 460] width 318 height 201
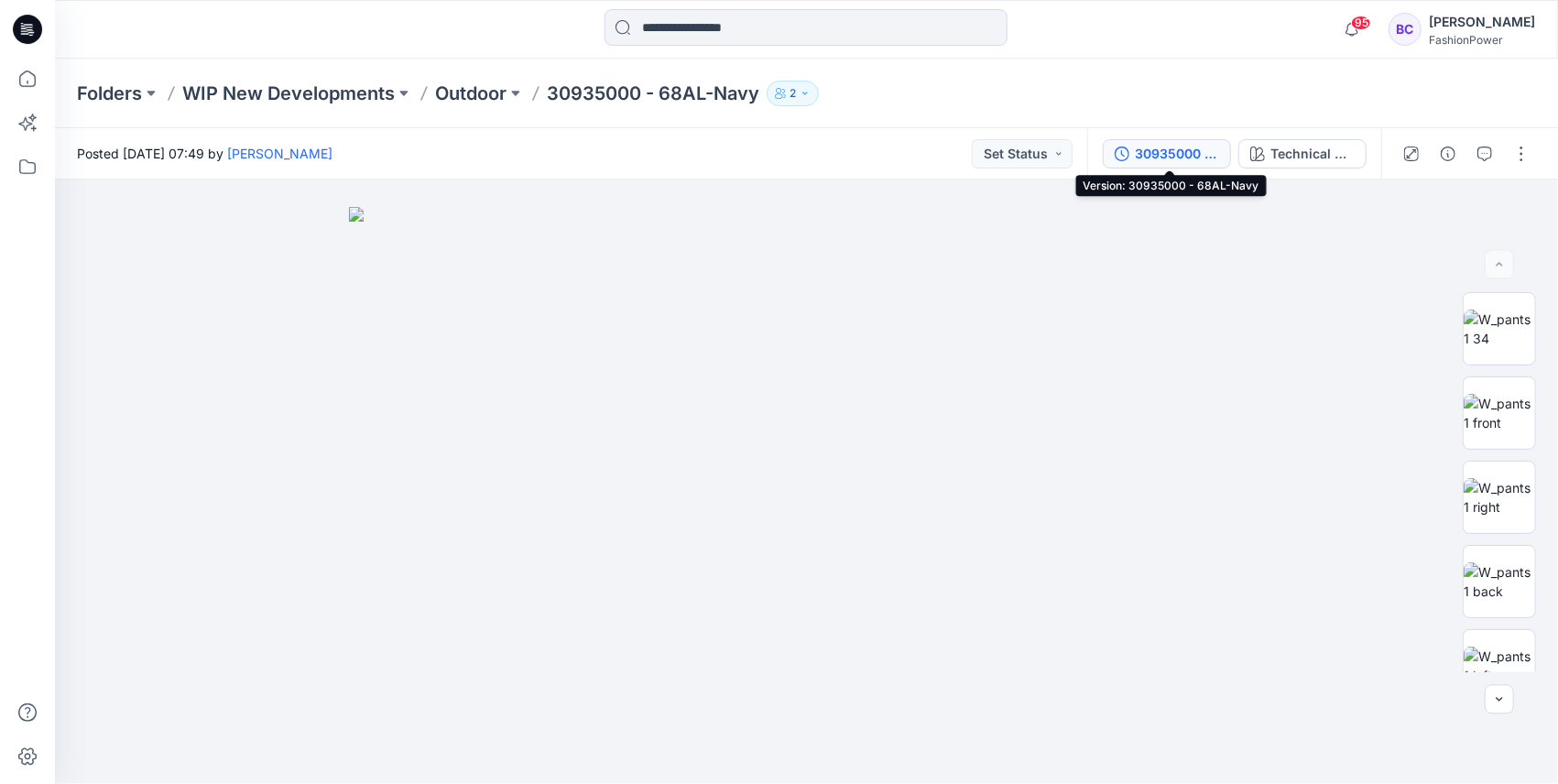
click at [1160, 158] on div "30935000 - 68AL-Navy" at bounding box center [1177, 154] width 84 height 20
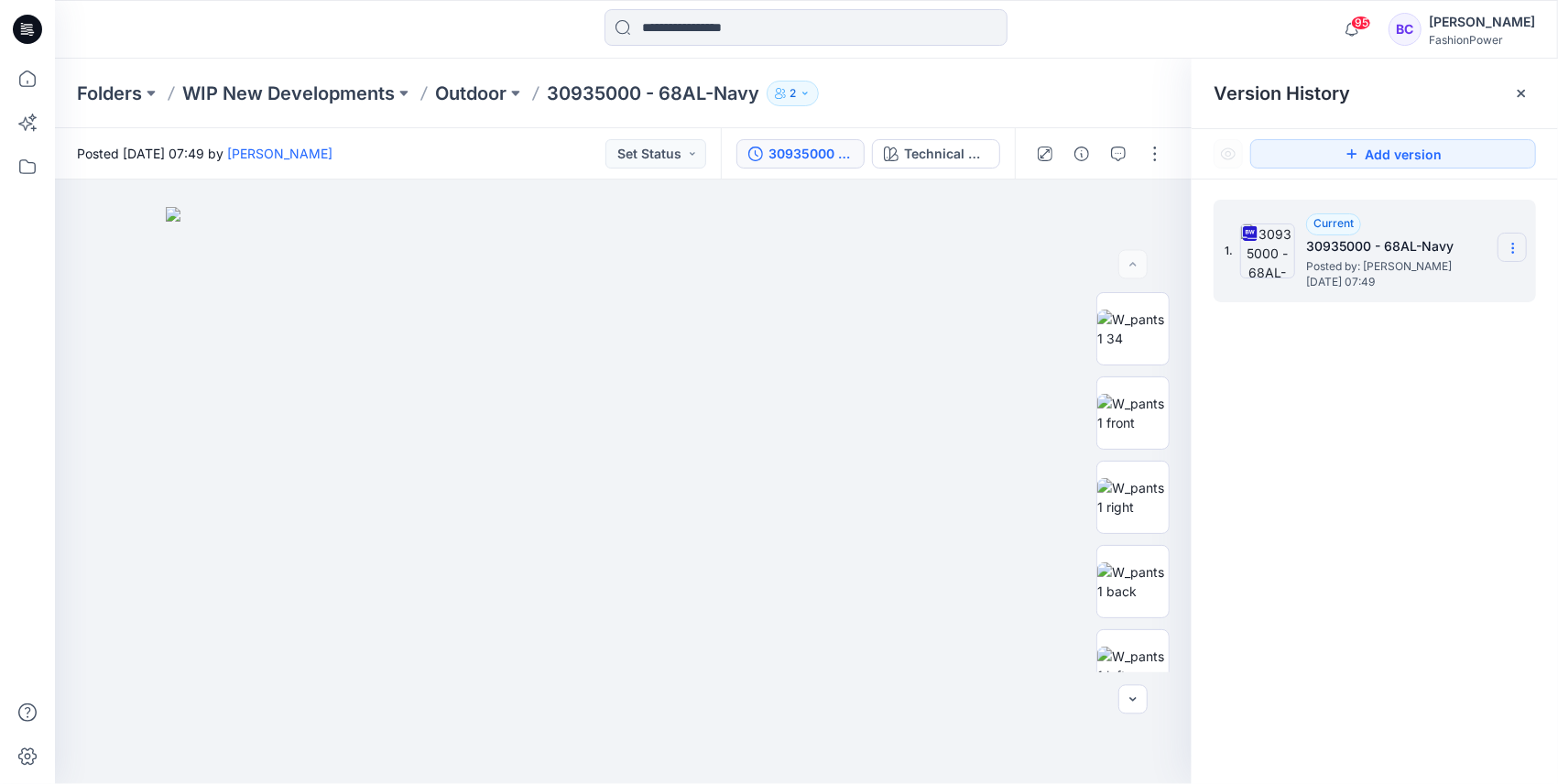
click at [1526, 243] on section at bounding box center [1512, 247] width 30 height 30
click at [1473, 286] on span "Download Source BW File" at bounding box center [1421, 283] width 154 height 22
click at [605, 92] on p "30935000 - 68AL-Navy" at bounding box center [653, 93] width 213 height 26
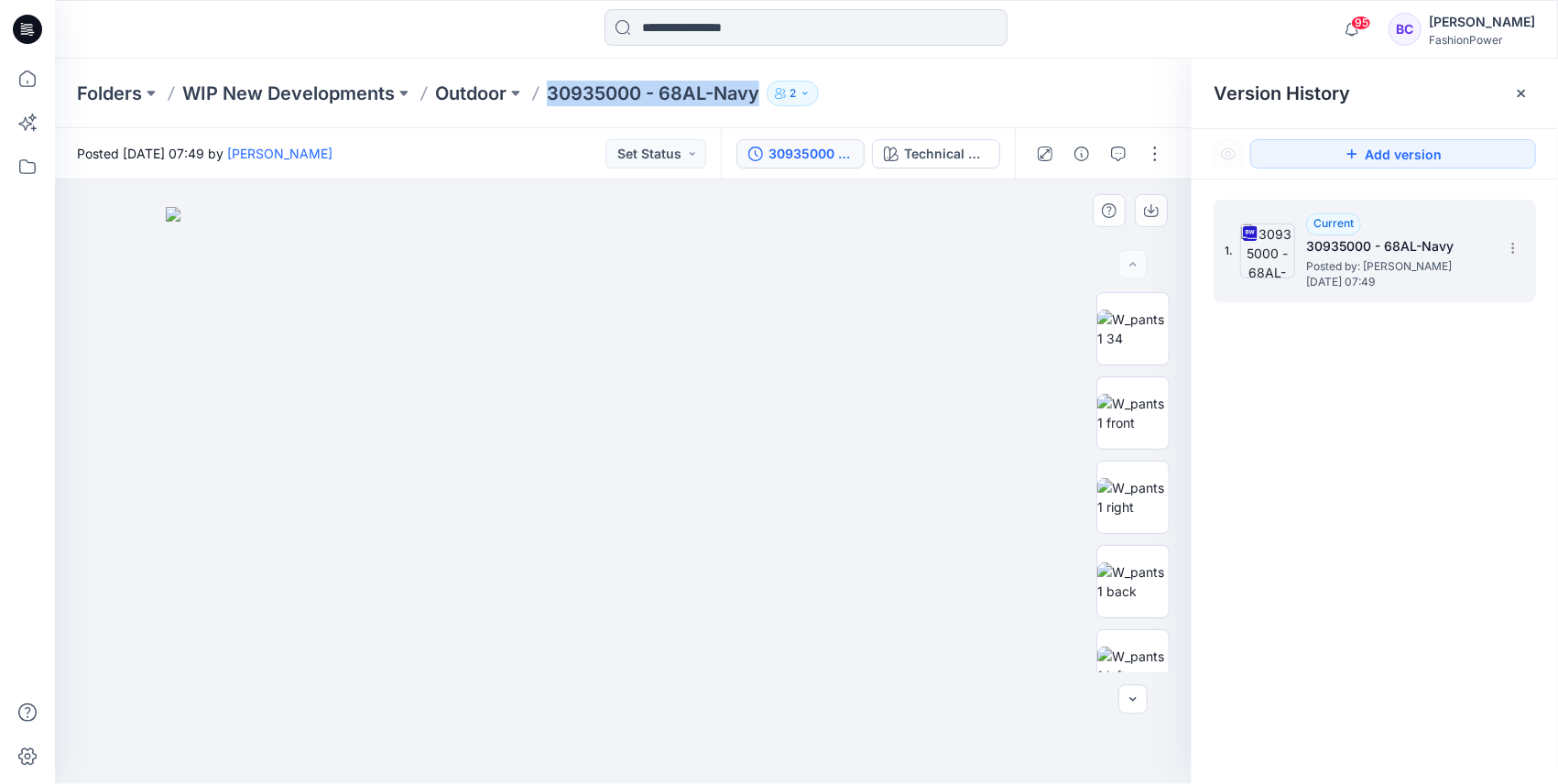
copy div "30935000 - 68AL-Navy 2"
click at [511, 110] on div "Folders WIP New Developments Outdoor 30935000 - 68AL-Navy 2" at bounding box center [807, 93] width 1504 height 70
click at [500, 92] on p "Outdoor" at bounding box center [470, 93] width 72 height 26
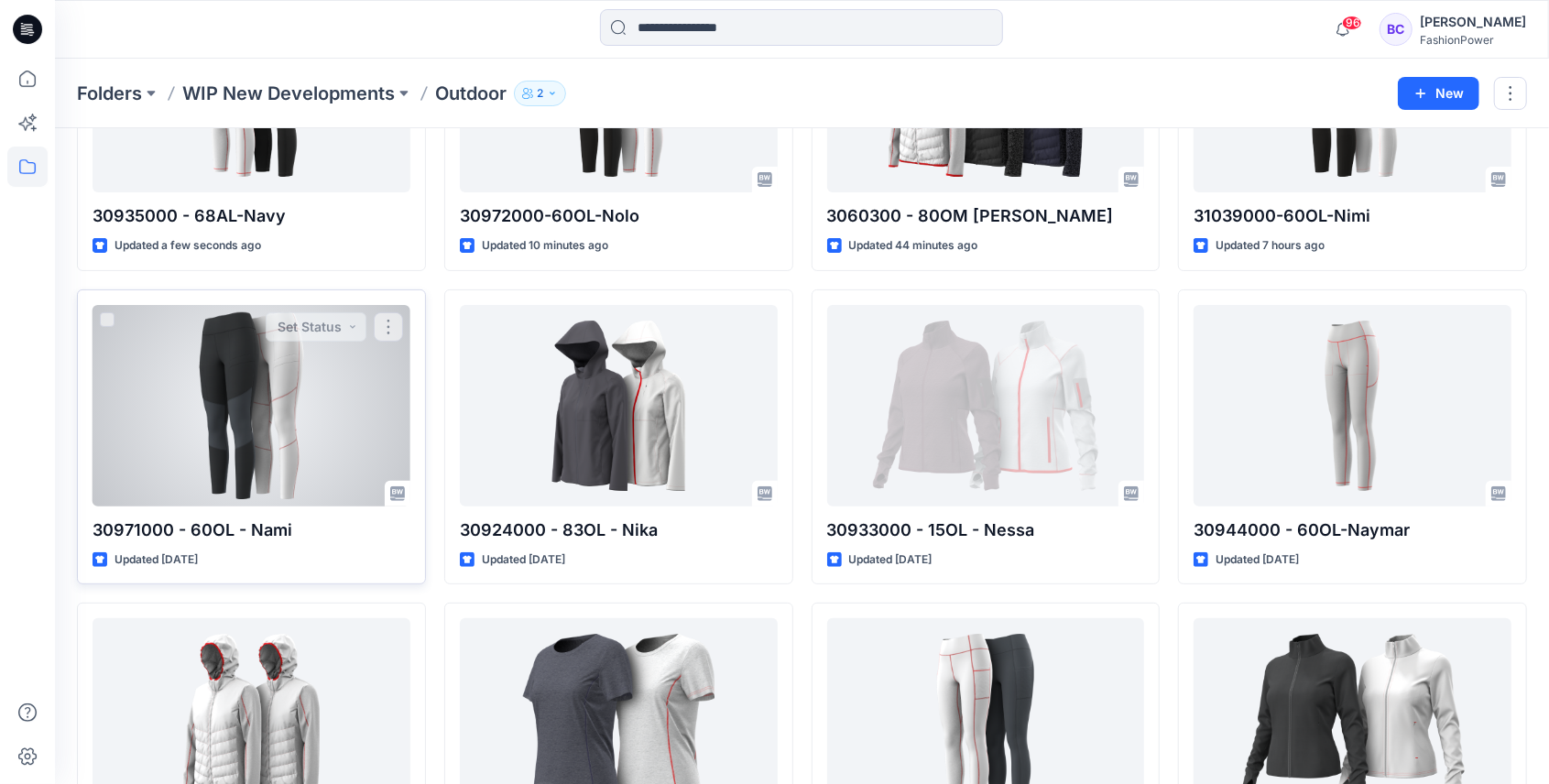
scroll to position [426, 0]
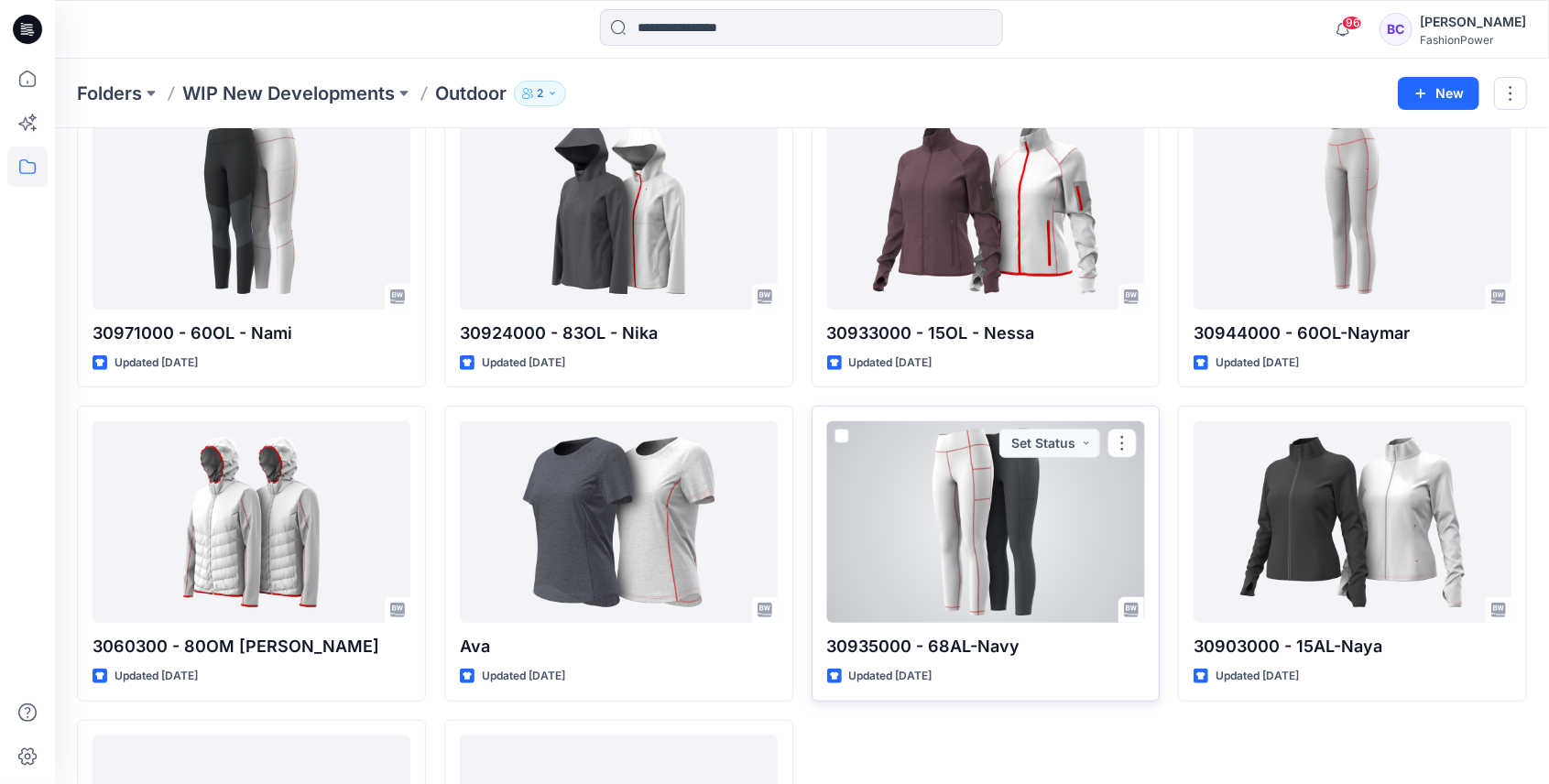
click at [1022, 488] on div at bounding box center [985, 522] width 318 height 201
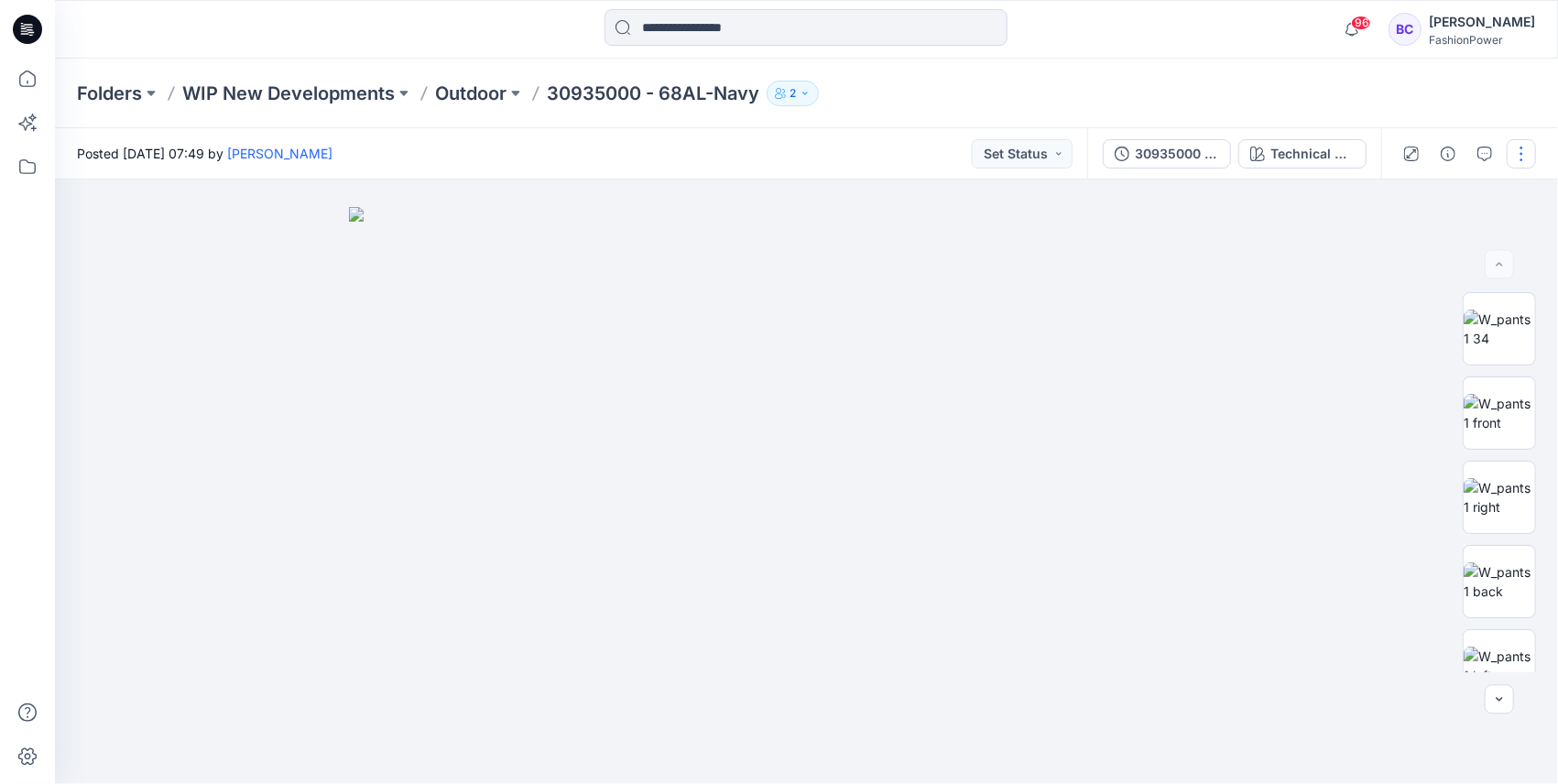
click at [1515, 145] on button "button" at bounding box center [1522, 154] width 30 height 30
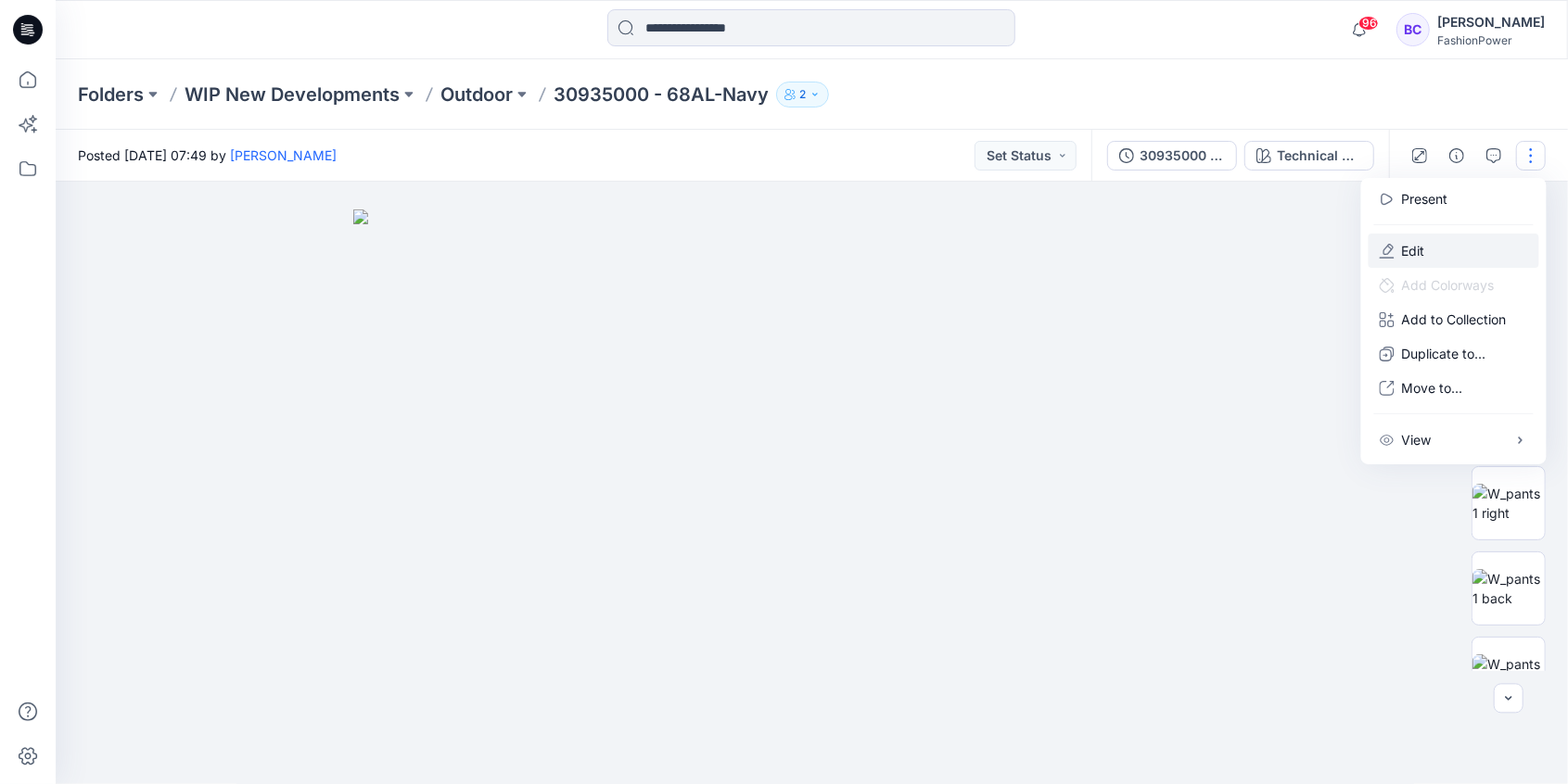
click at [1408, 256] on p "Edit" at bounding box center [1414, 251] width 23 height 19
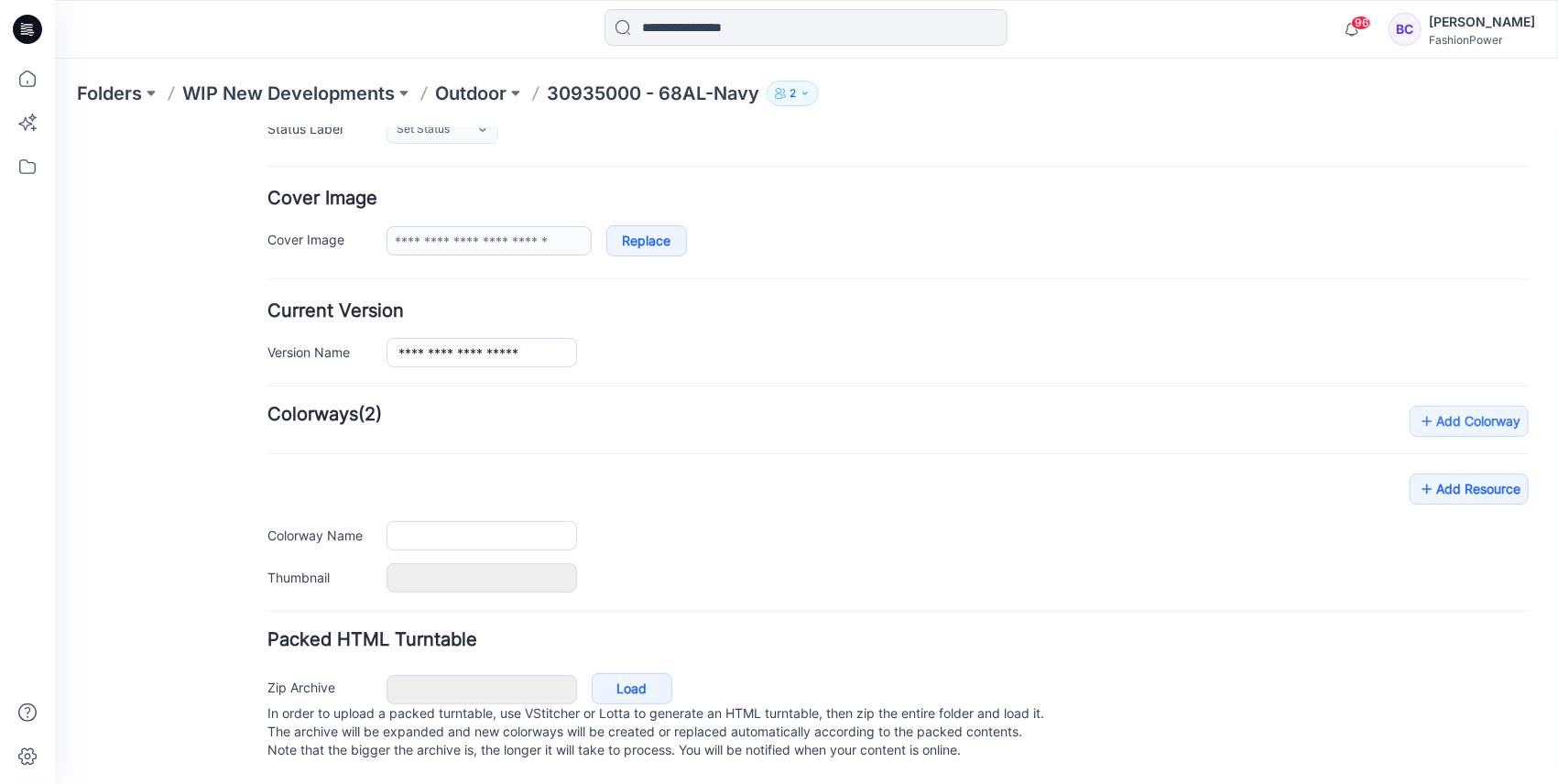
type input "**********"
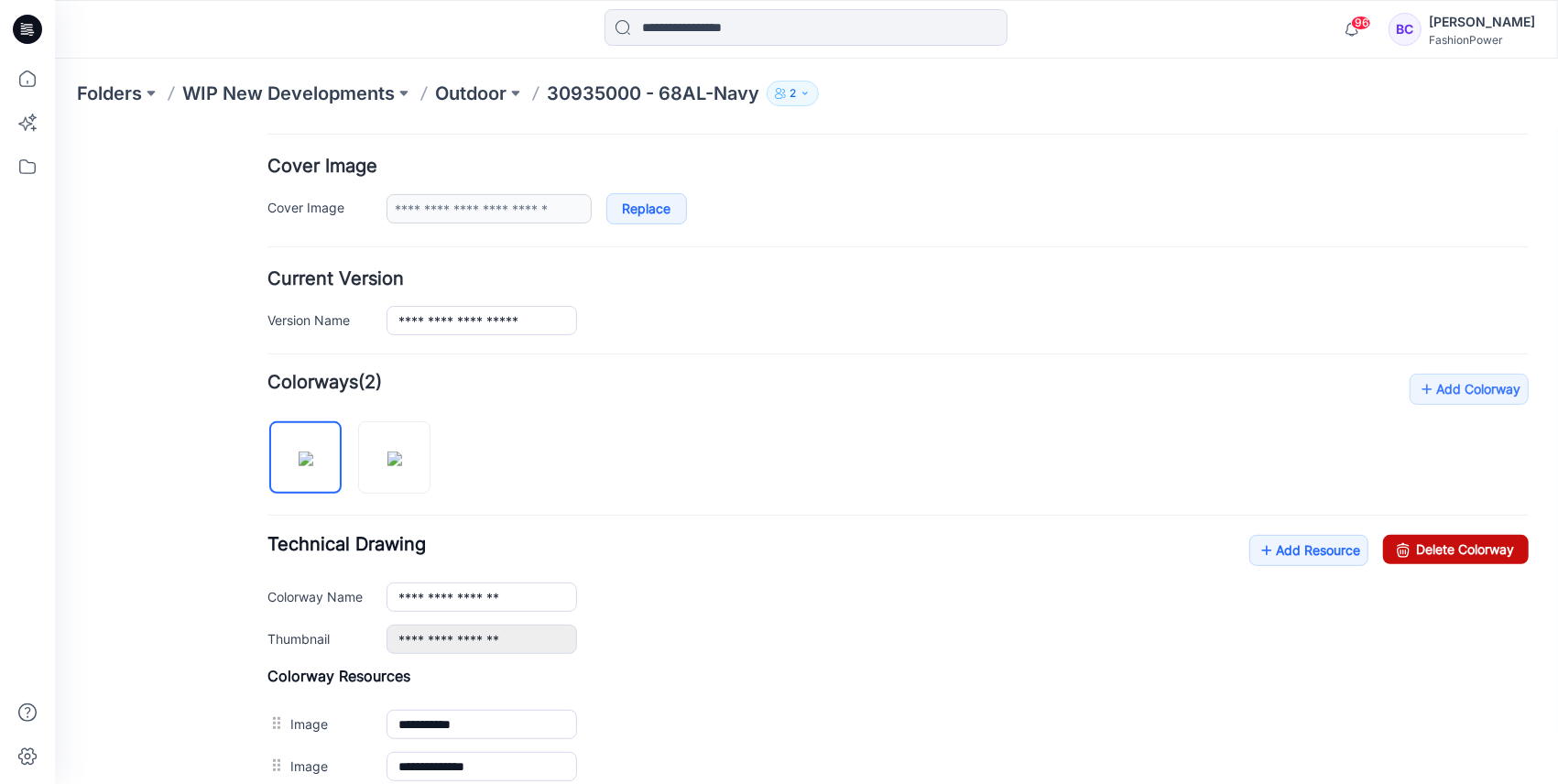
click at [1482, 543] on link "Delete Colorway" at bounding box center [1455, 548] width 146 height 30
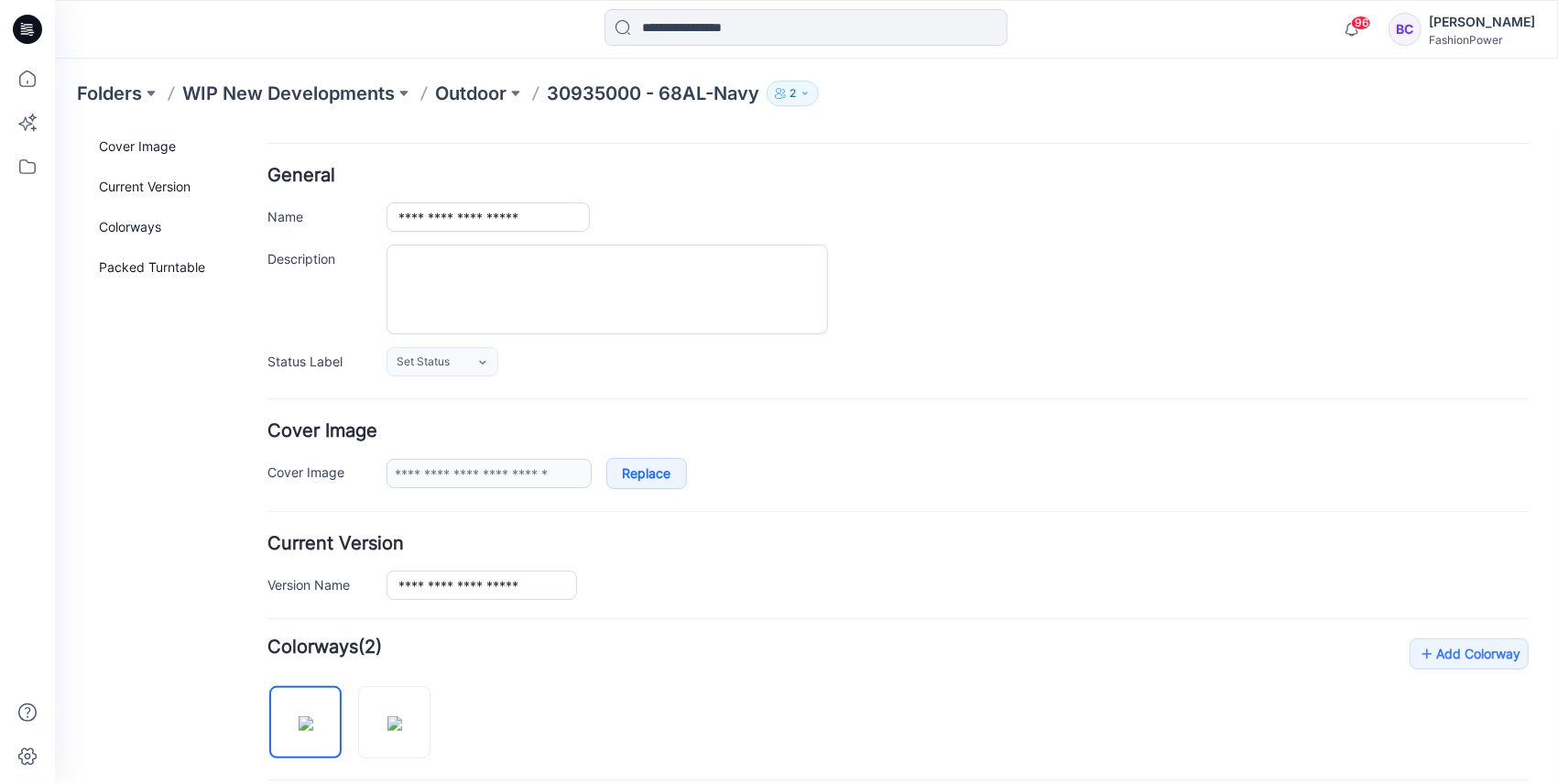
scroll to position [0, 0]
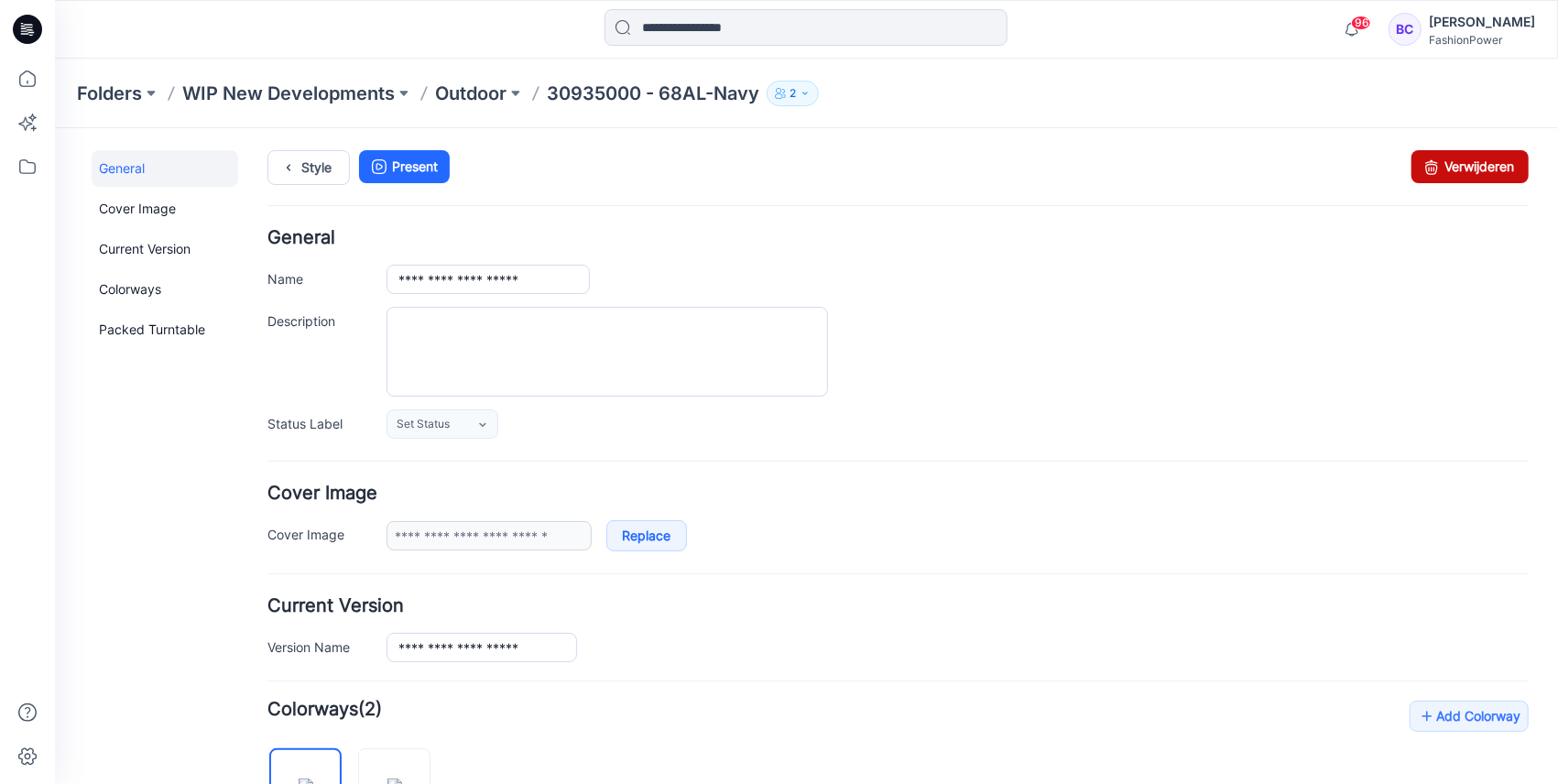
click at [1472, 153] on link "Verwijderen" at bounding box center [1469, 166] width 117 height 33
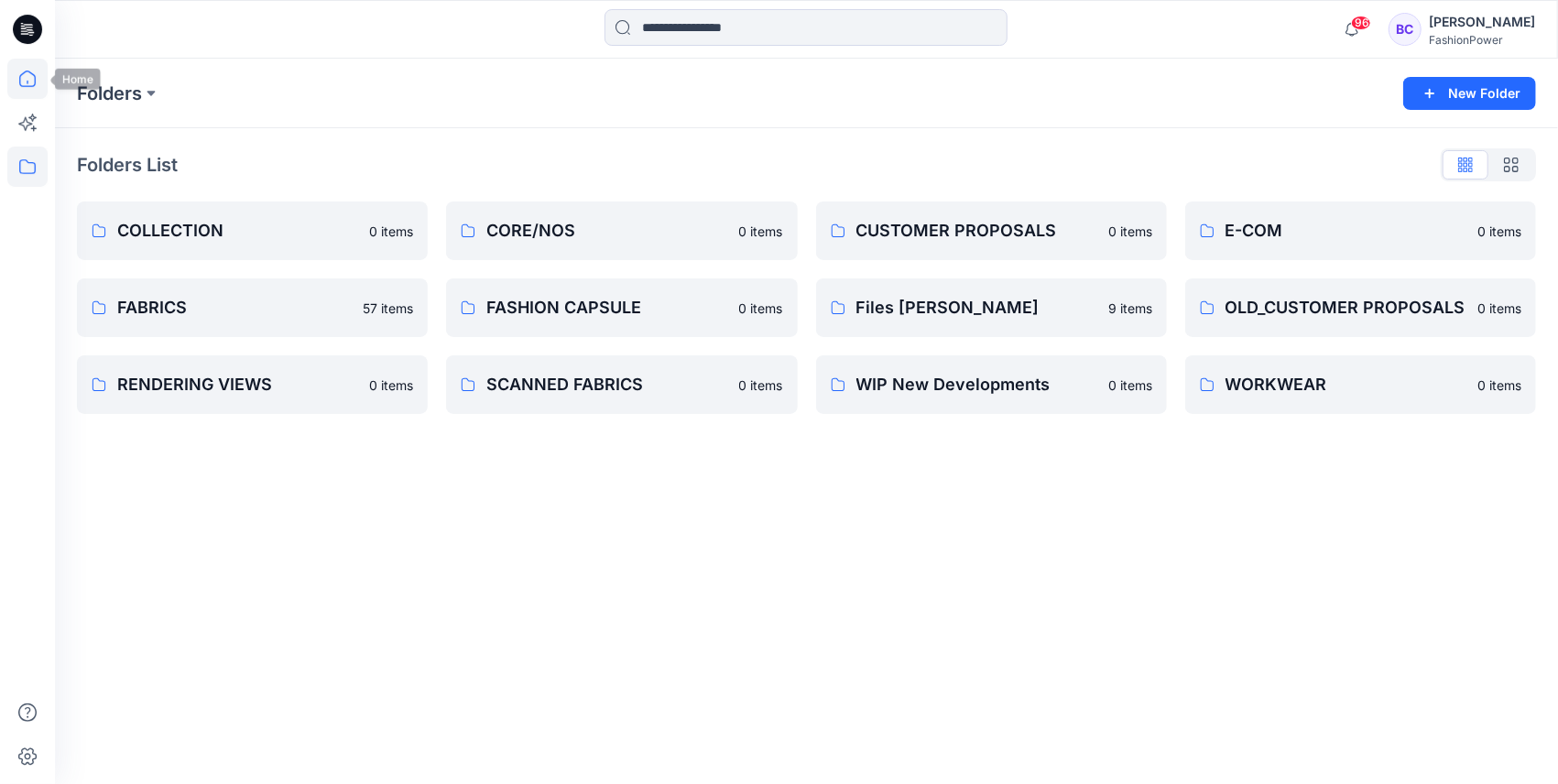
click at [41, 80] on icon at bounding box center [28, 78] width 40 height 40
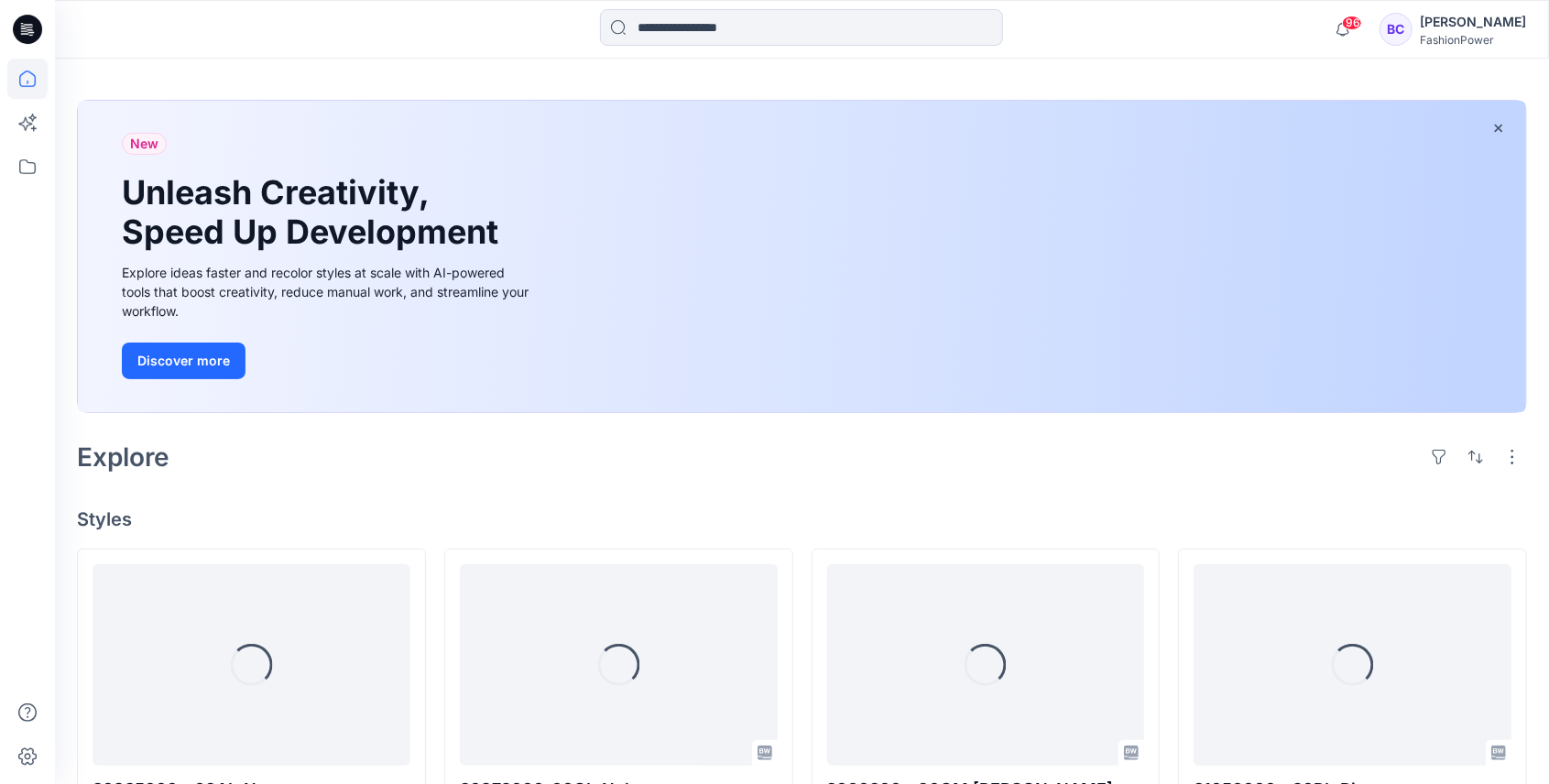
scroll to position [122, 0]
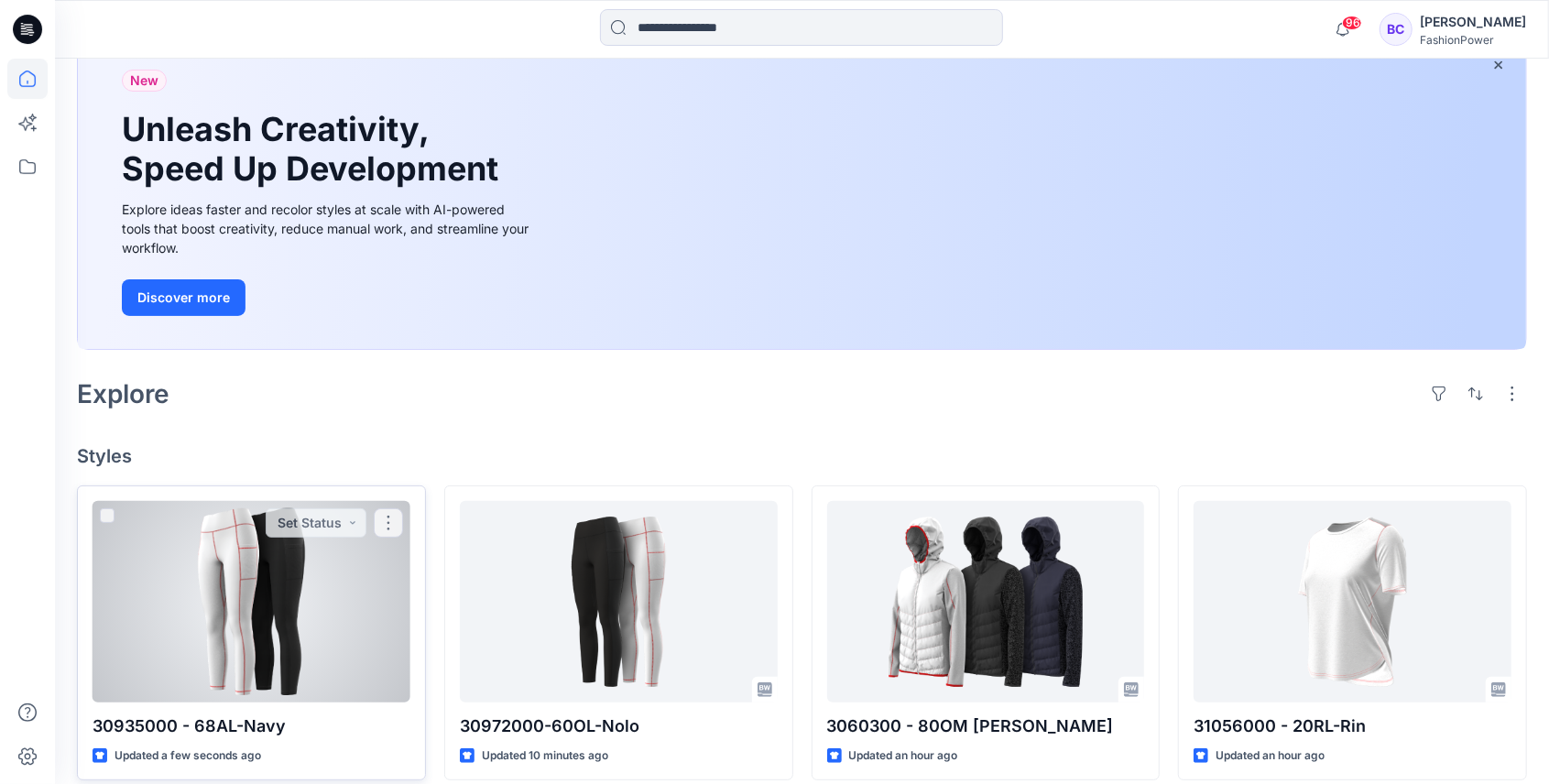
click at [335, 641] on div at bounding box center [251, 601] width 318 height 201
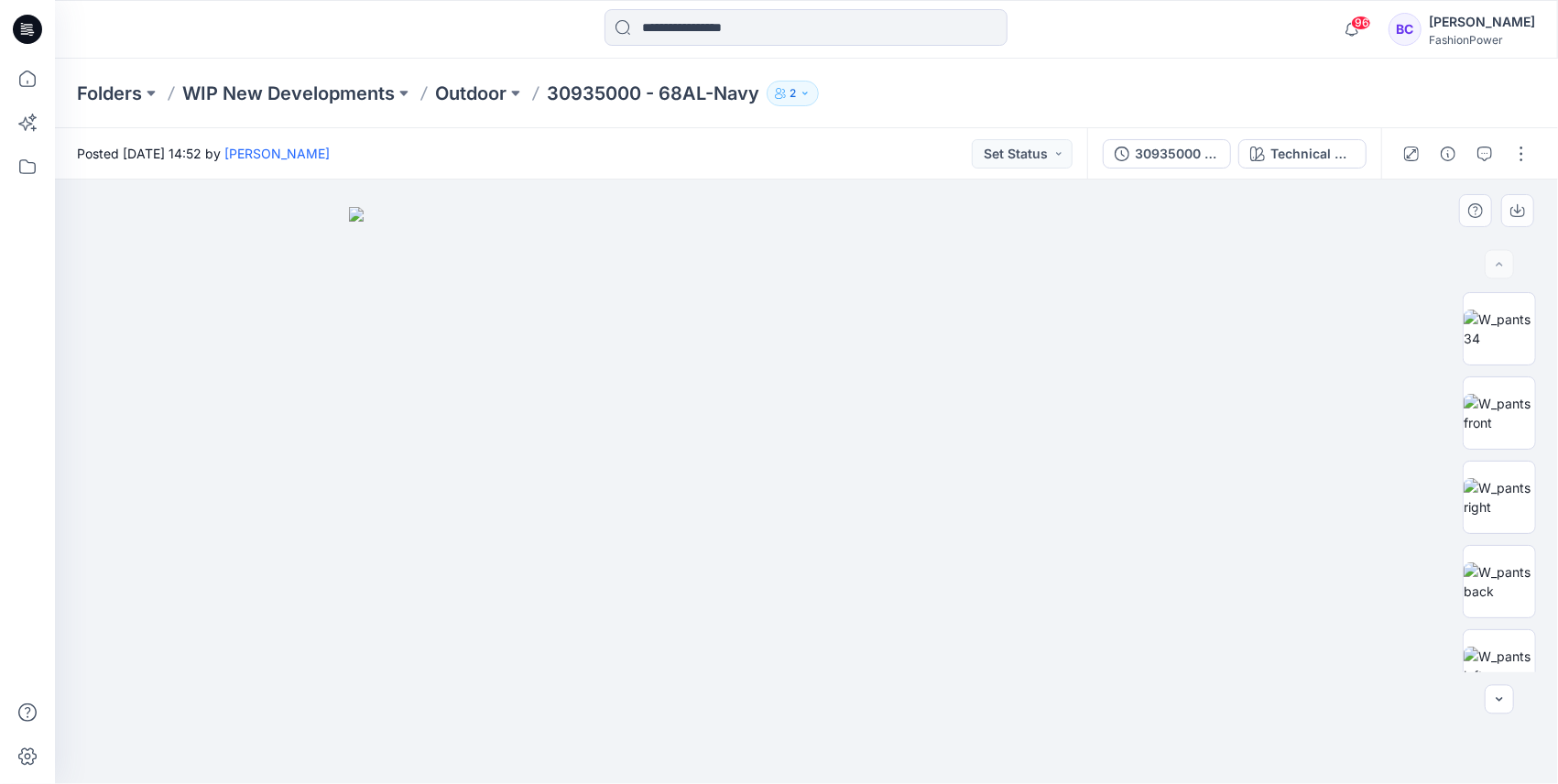
click at [852, 372] on img at bounding box center [807, 495] width 916 height 577
click at [1166, 167] on button "30935000 - 68AL-Navy" at bounding box center [1167, 154] width 128 height 30
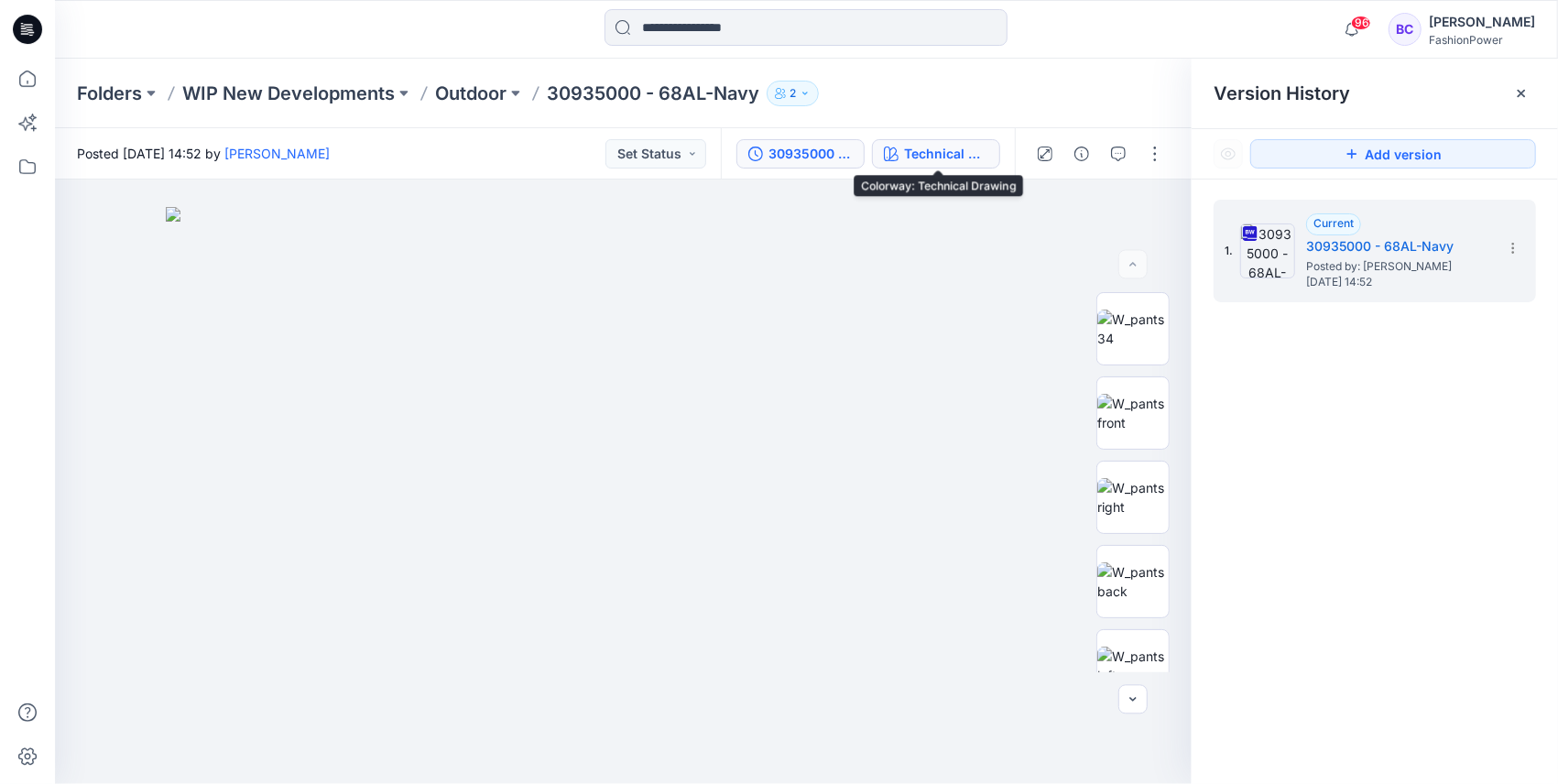
click at [961, 150] on div "Technical Drawing" at bounding box center [946, 154] width 84 height 20
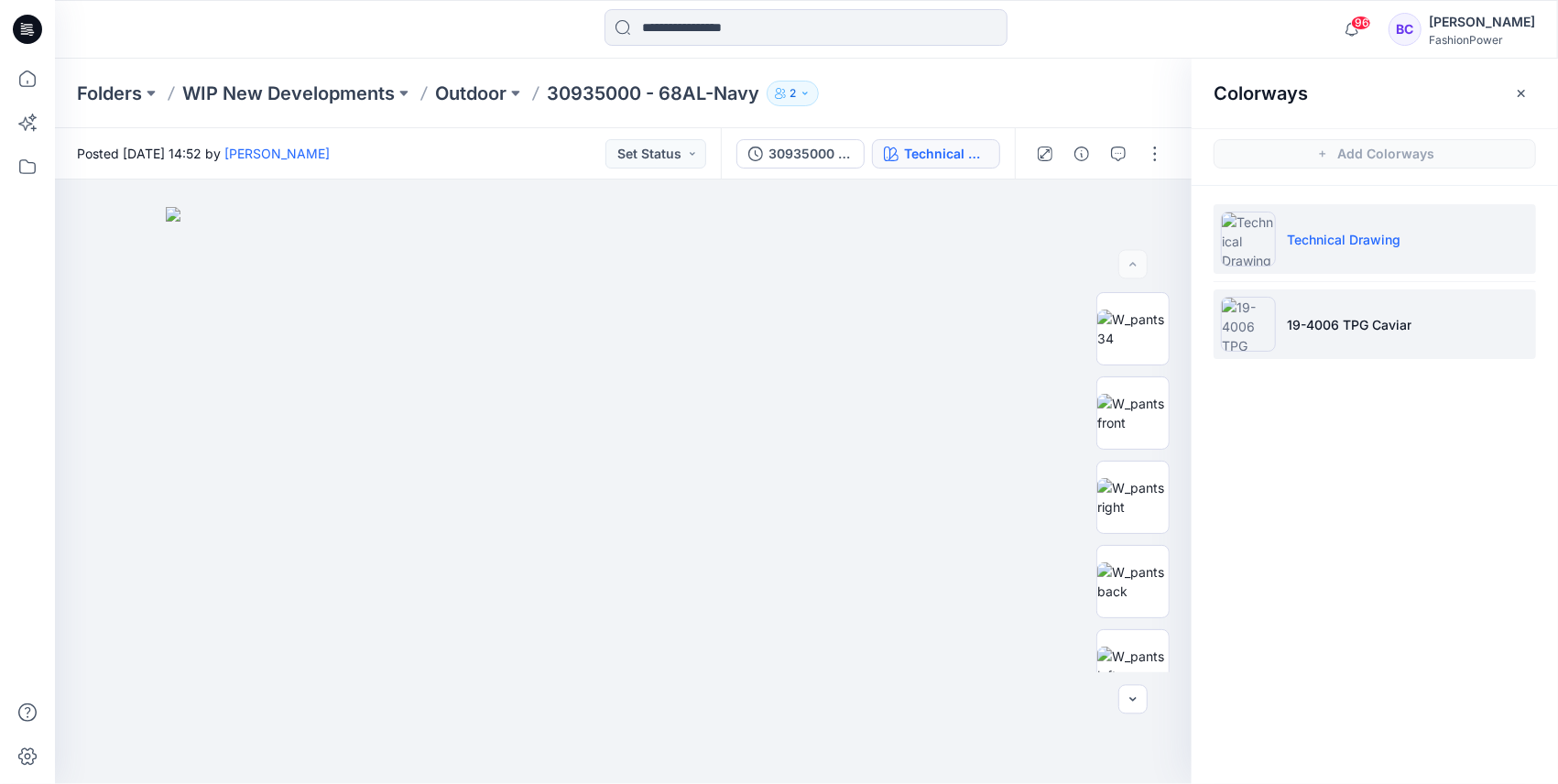
click at [1408, 352] on li "19-4006 TPG Caviar" at bounding box center [1375, 323] width 322 height 70
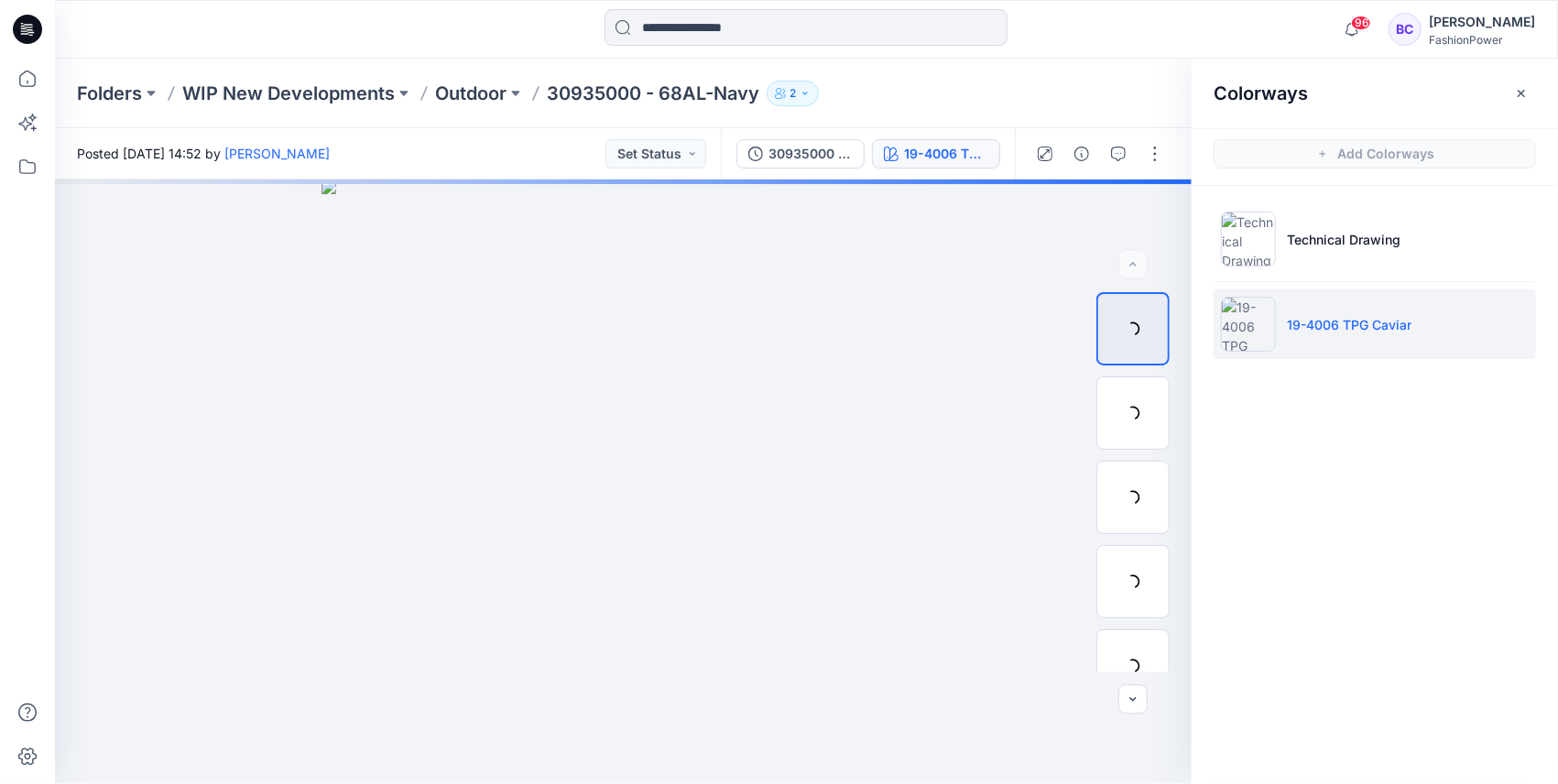
click at [1413, 337] on li "19-4006 TPG Caviar" at bounding box center [1375, 323] width 322 height 70
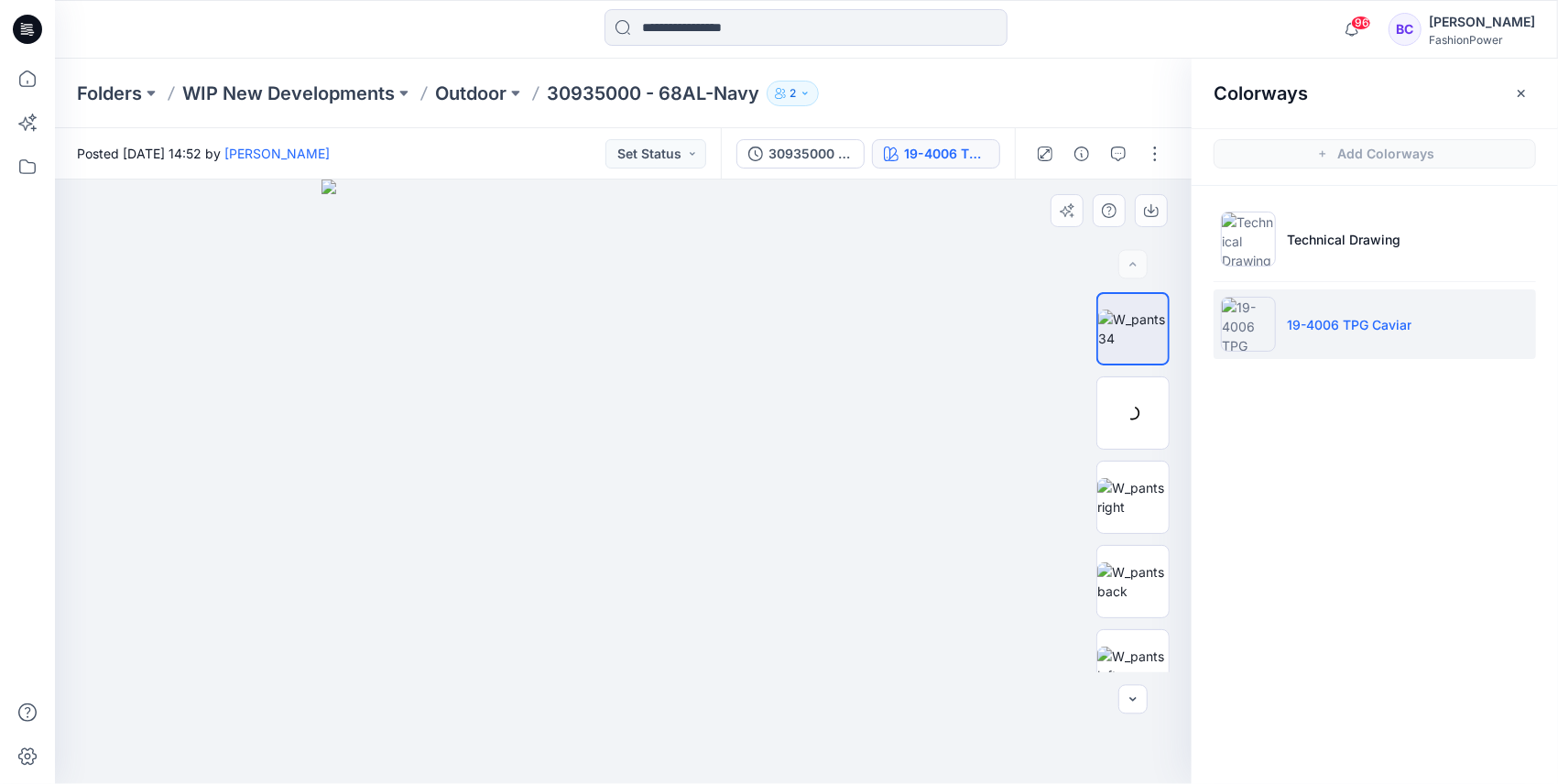
click at [656, 406] on img at bounding box center [624, 482] width 605 height 605
click at [1151, 197] on button "button" at bounding box center [1152, 211] width 33 height 33
click at [1158, 398] on img at bounding box center [1132, 413] width 72 height 38
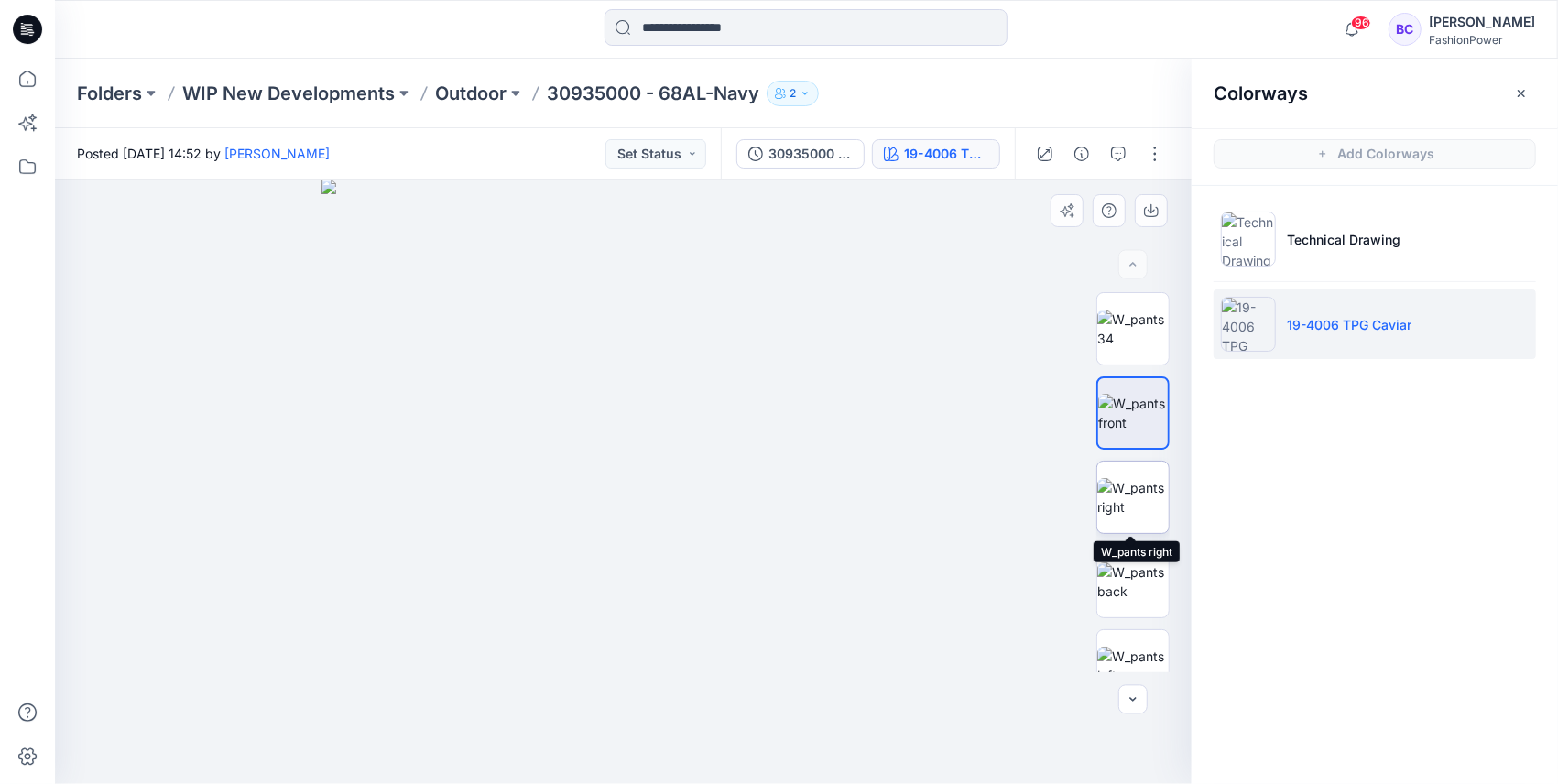
click at [1138, 478] on img at bounding box center [1132, 497] width 72 height 38
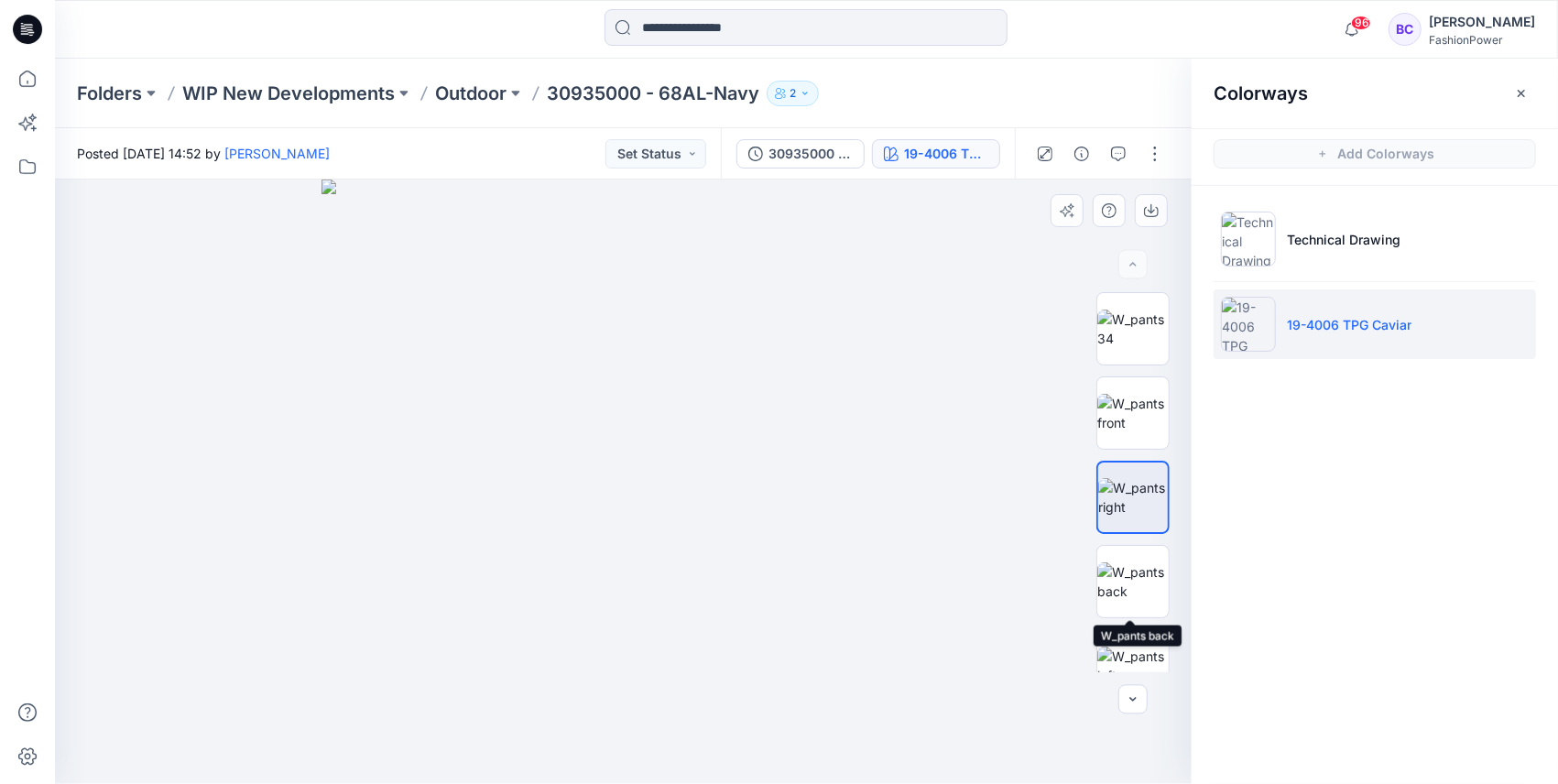
click at [1138, 539] on div at bounding box center [1132, 482] width 73 height 380
click at [1142, 580] on img at bounding box center [1132, 582] width 72 height 38
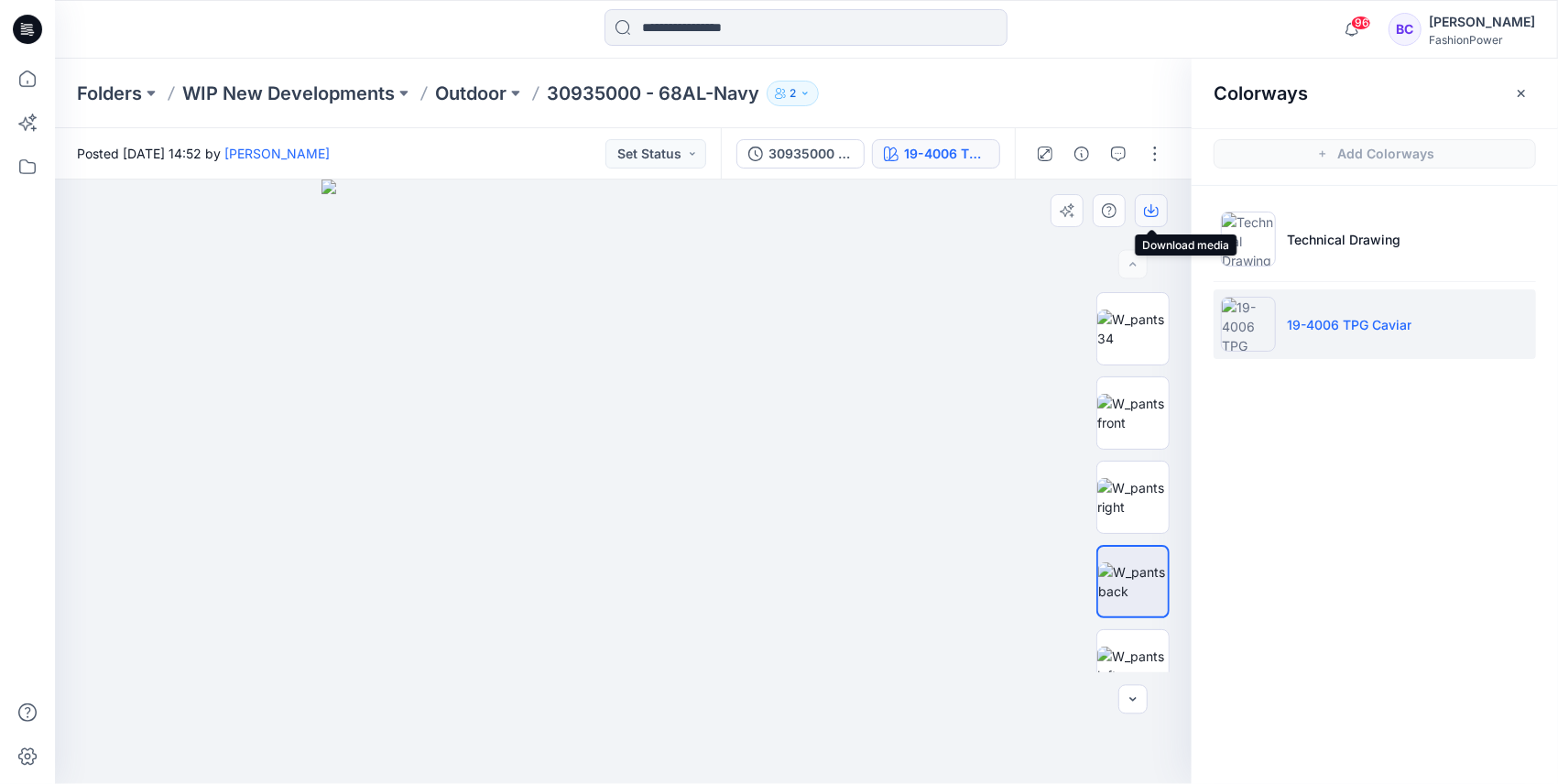
click at [1150, 202] on button "button" at bounding box center [1152, 211] width 33 height 33
click at [1117, 647] on img at bounding box center [1132, 666] width 72 height 38
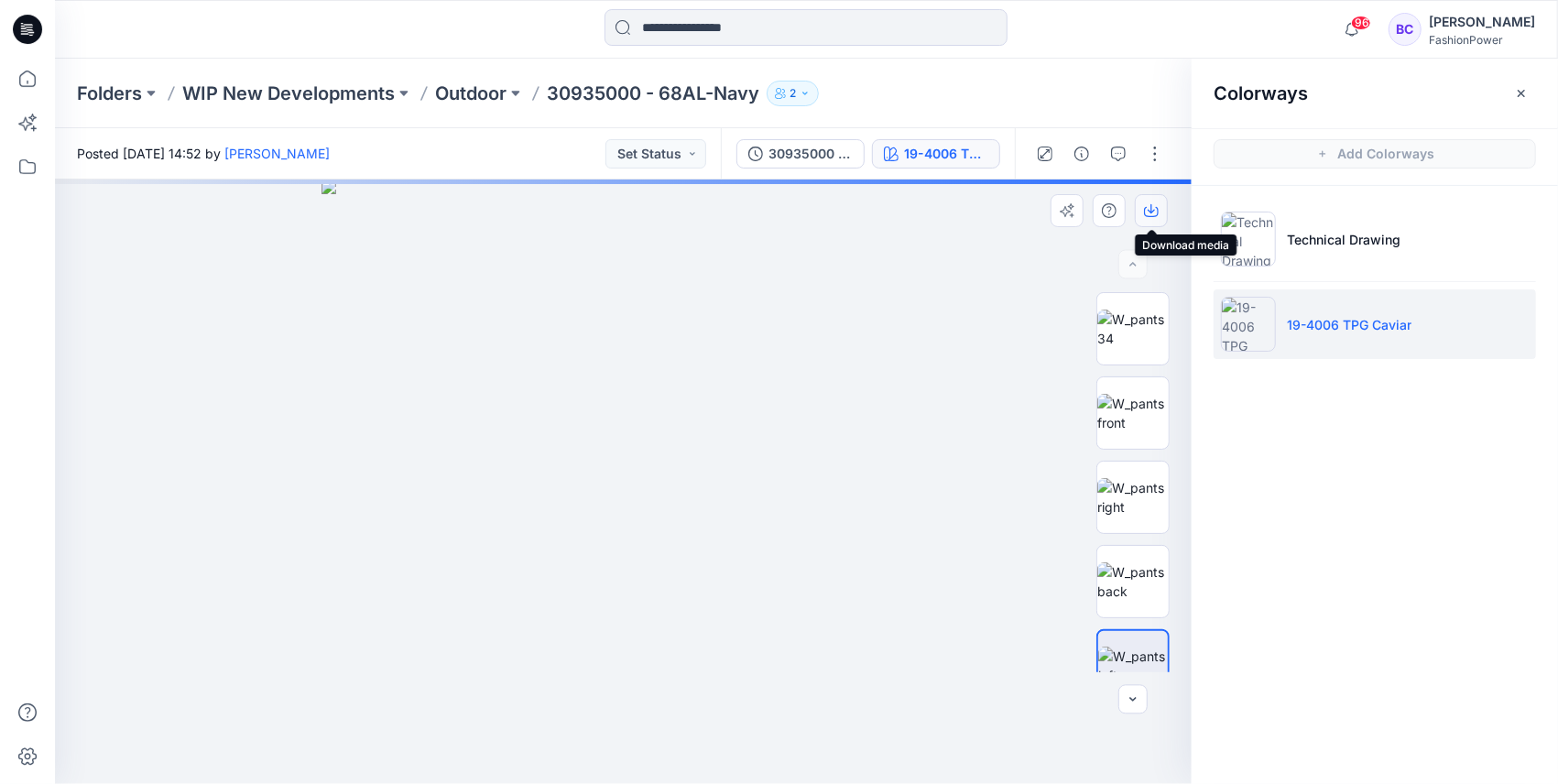
click at [1153, 212] on icon "button" at bounding box center [1152, 209] width 8 height 10
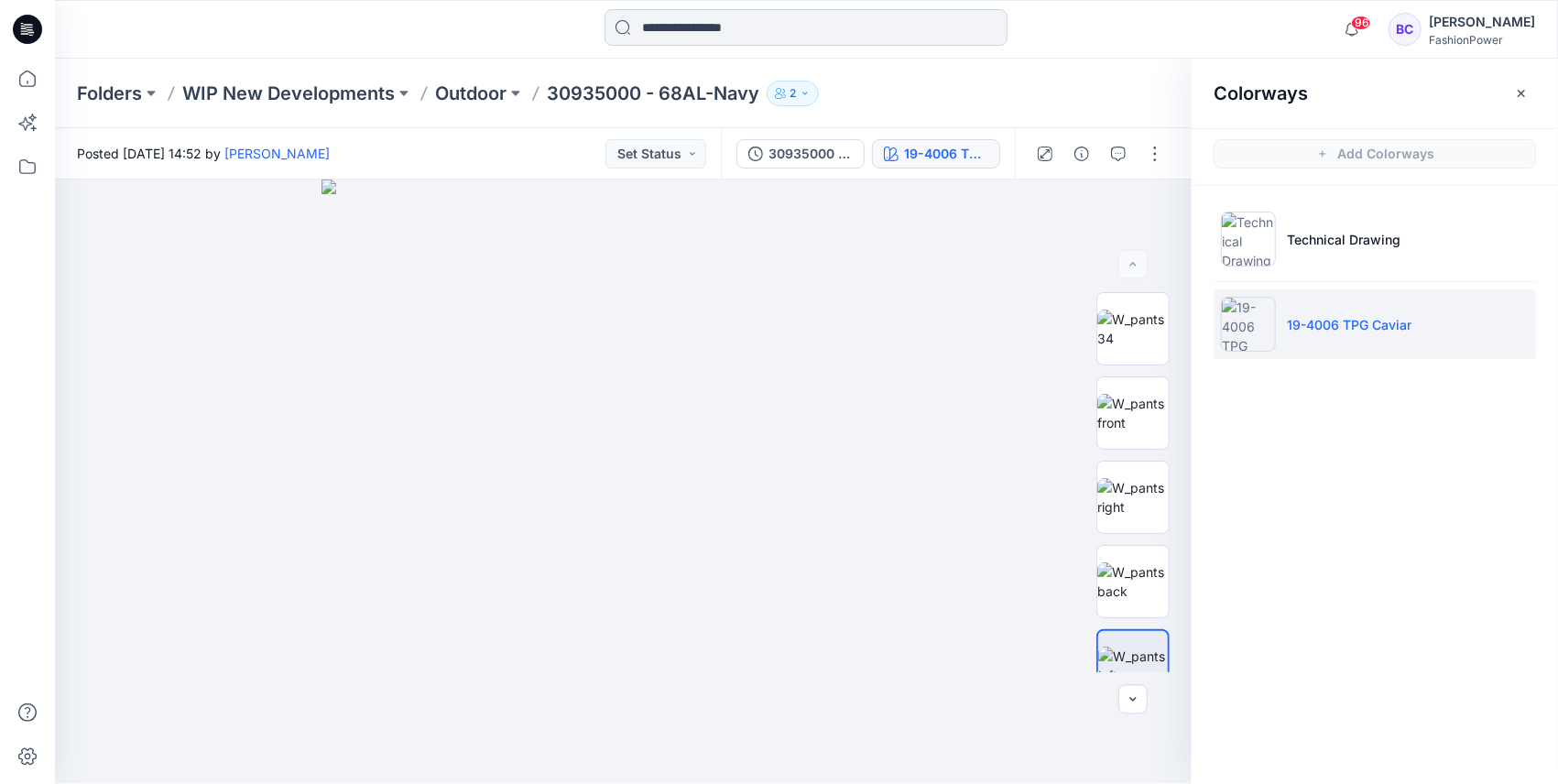
click at [727, 18] on input at bounding box center [806, 28] width 403 height 36
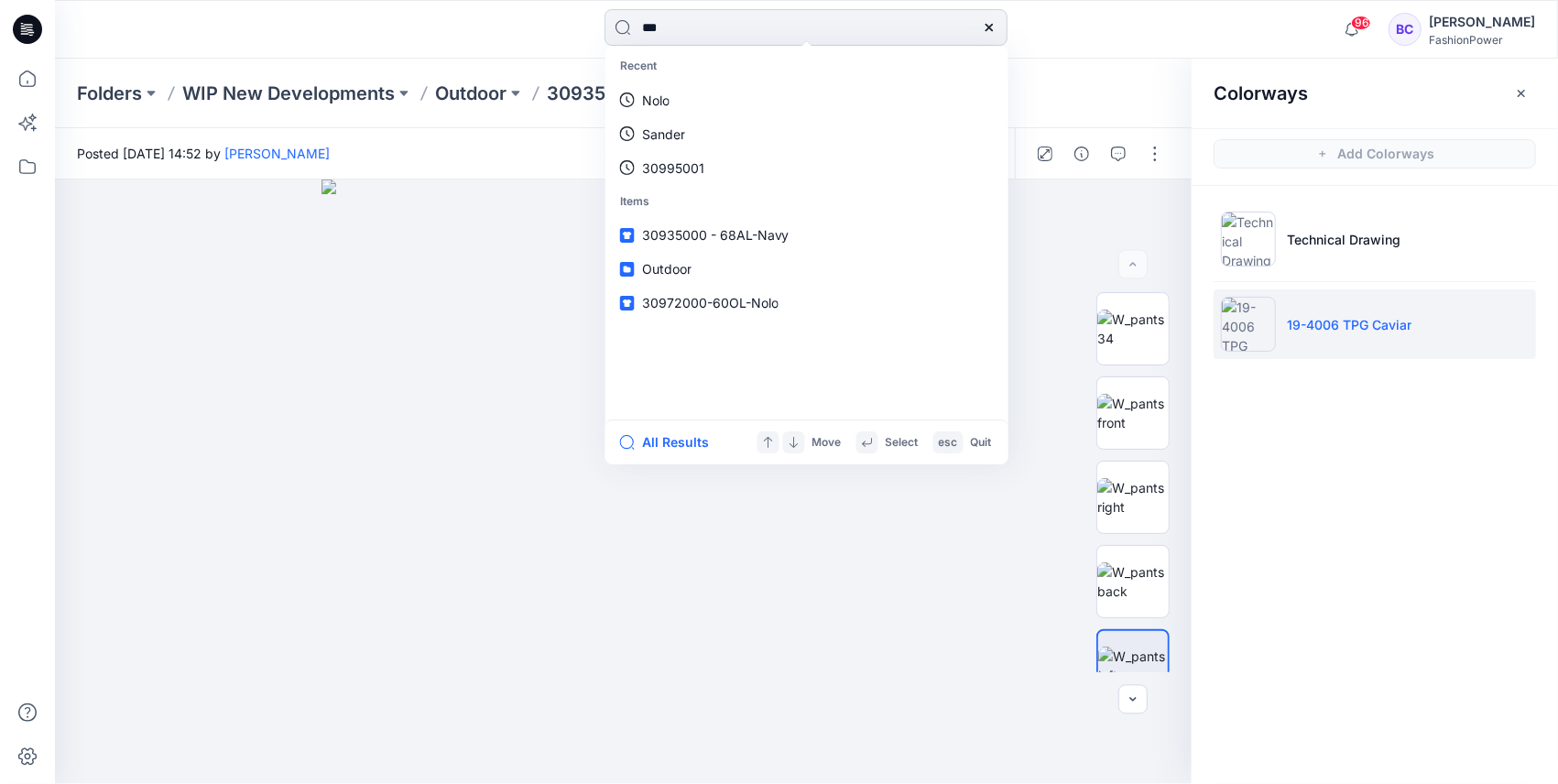
type input "****"
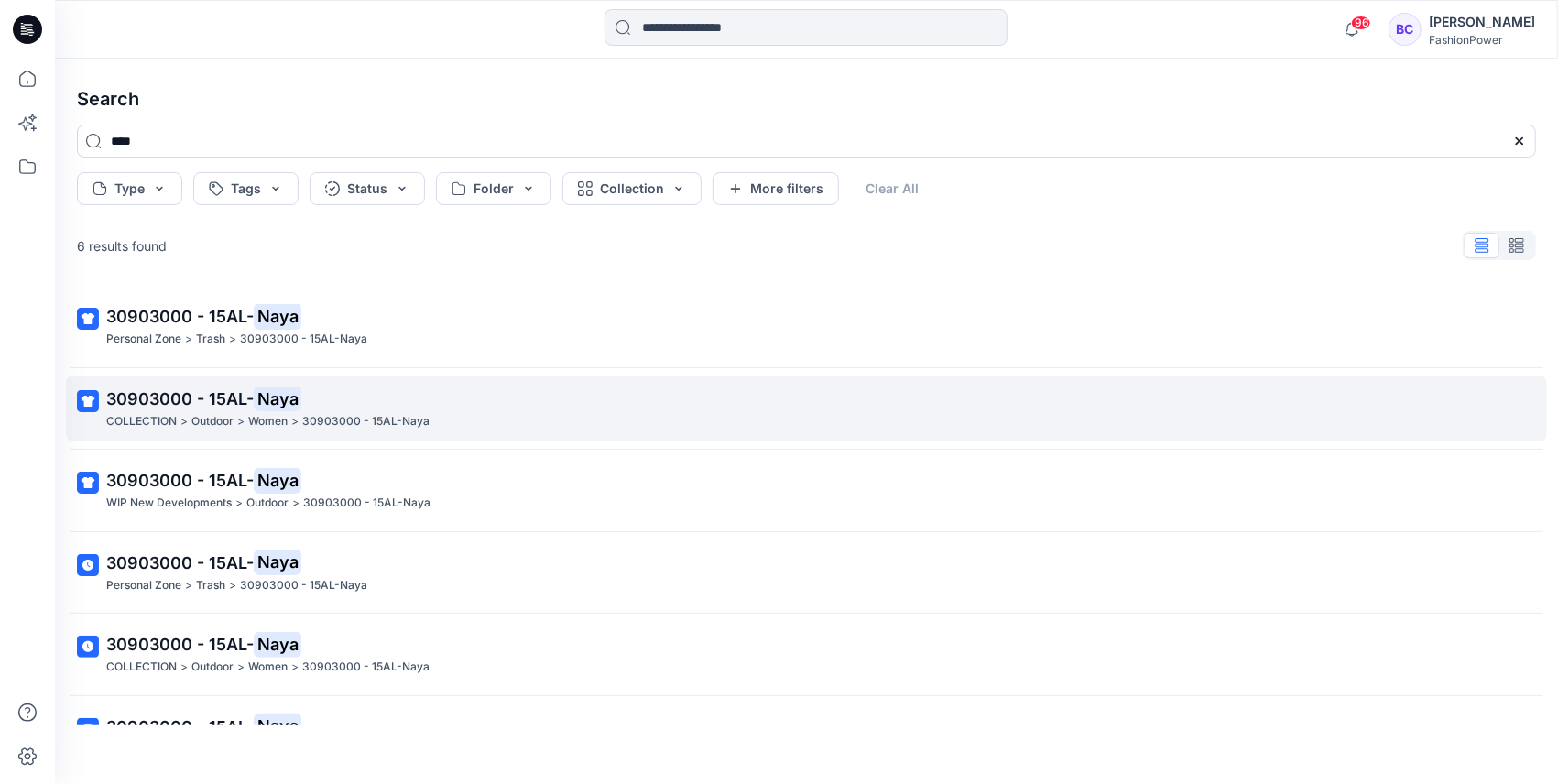
click at [318, 417] on p "30903000 - 15AL-Naya" at bounding box center [365, 422] width 127 height 19
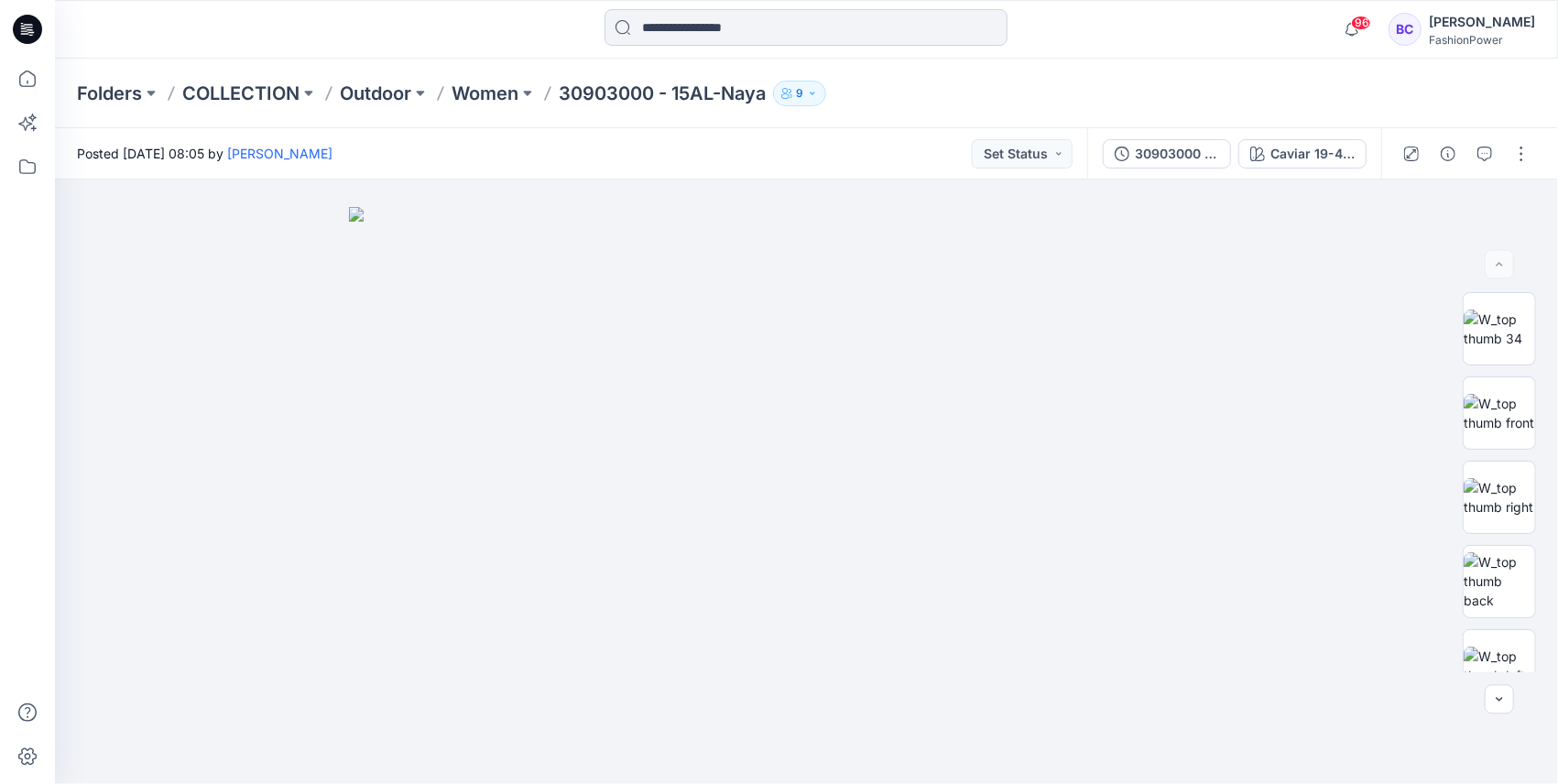
click at [696, 18] on input at bounding box center [806, 28] width 403 height 36
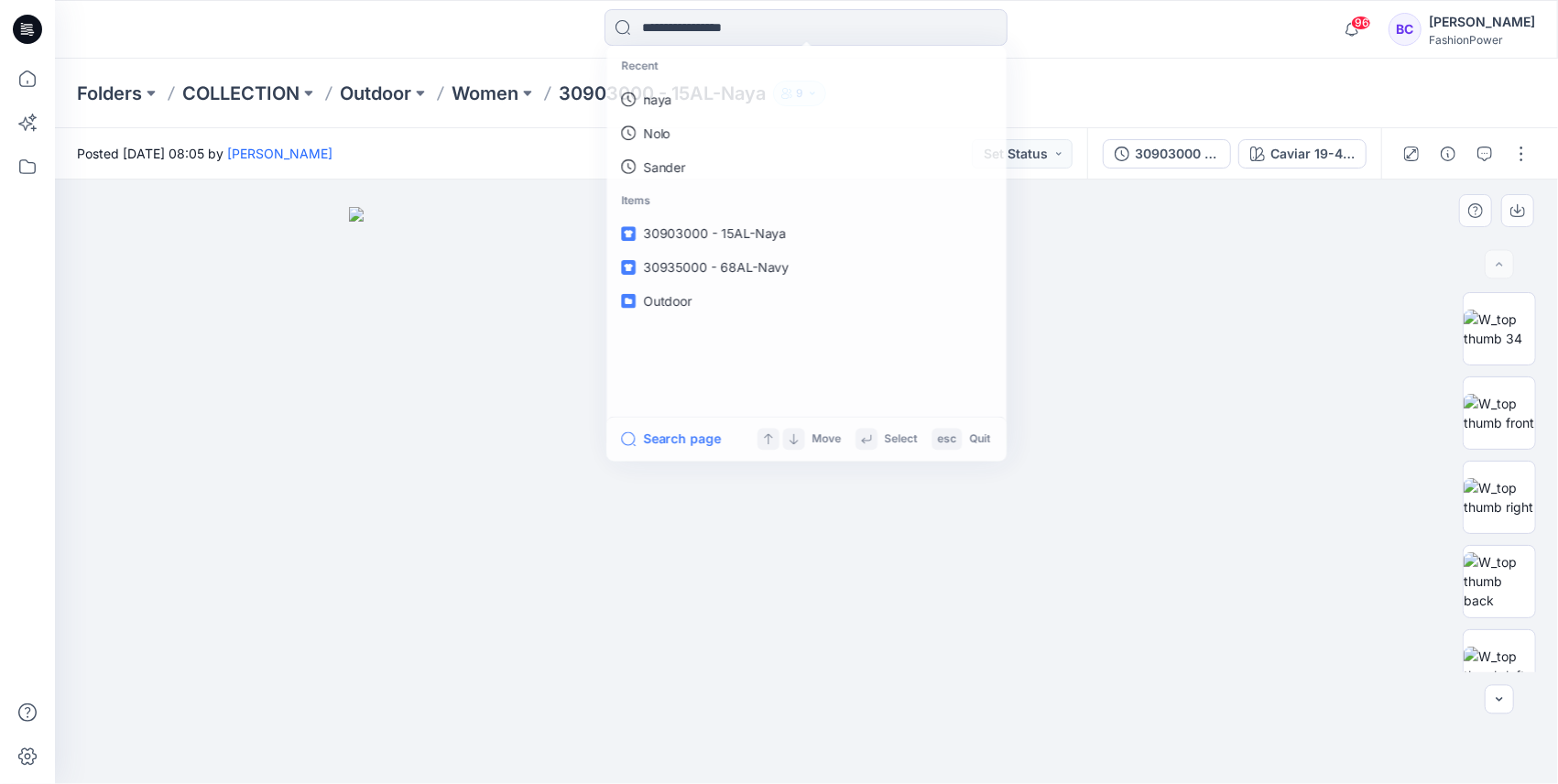
click at [284, 184] on div at bounding box center [807, 482] width 1504 height 605
click at [676, 100] on link "naya" at bounding box center [807, 100] width 396 height 34
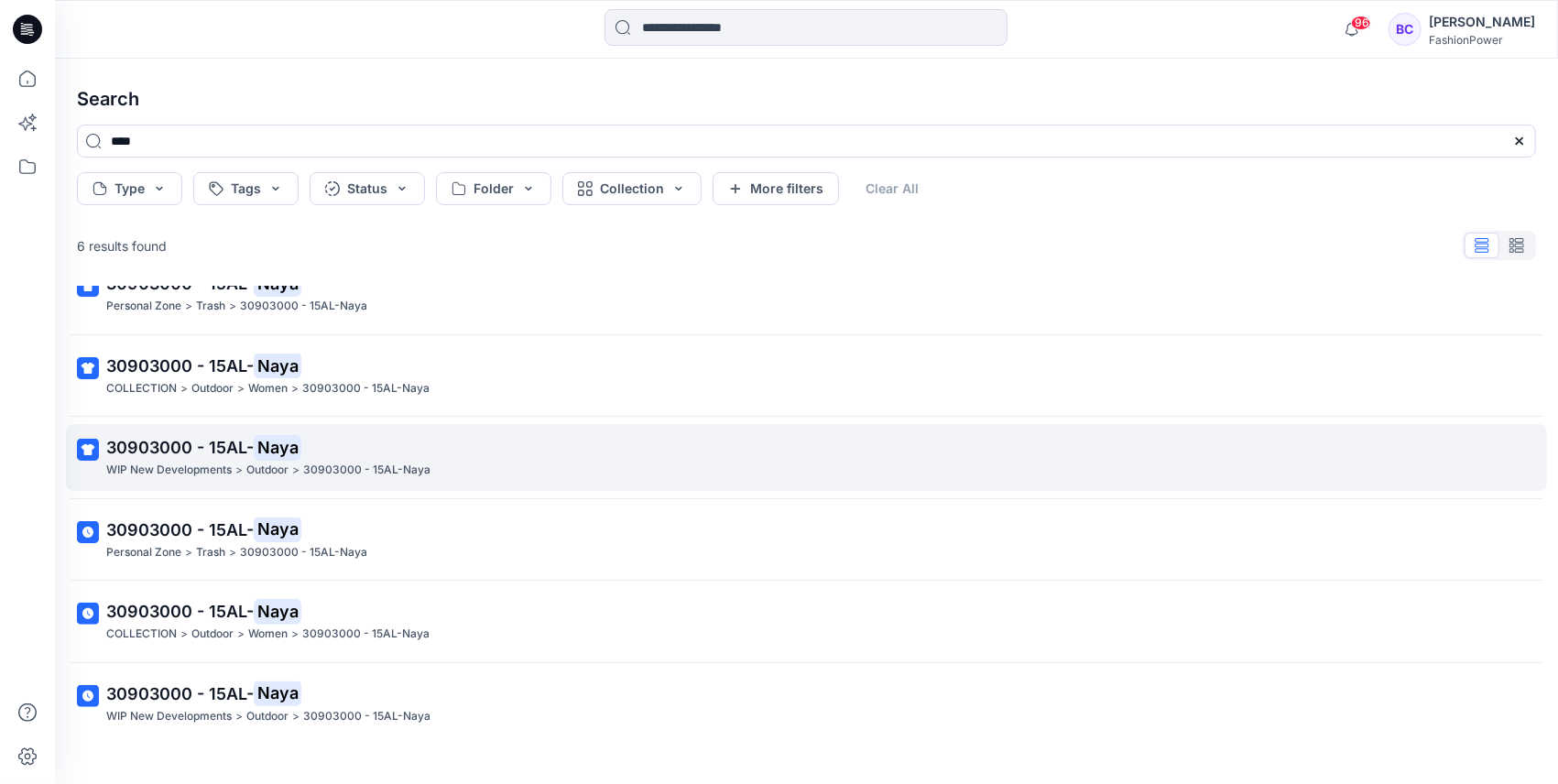
scroll to position [51, 0]
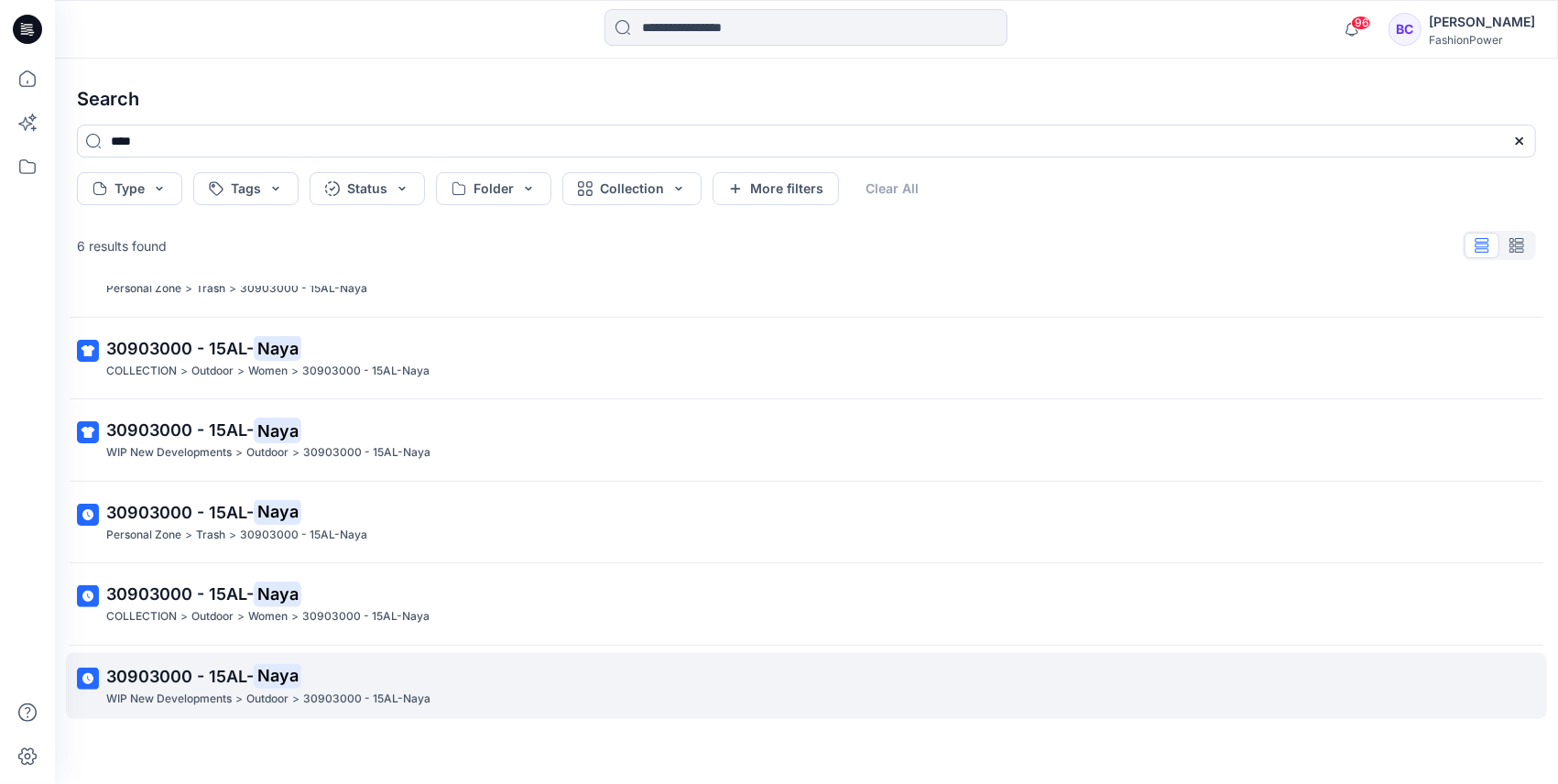
click at [344, 700] on p "30903000 - 15AL-Naya" at bounding box center [366, 699] width 127 height 19
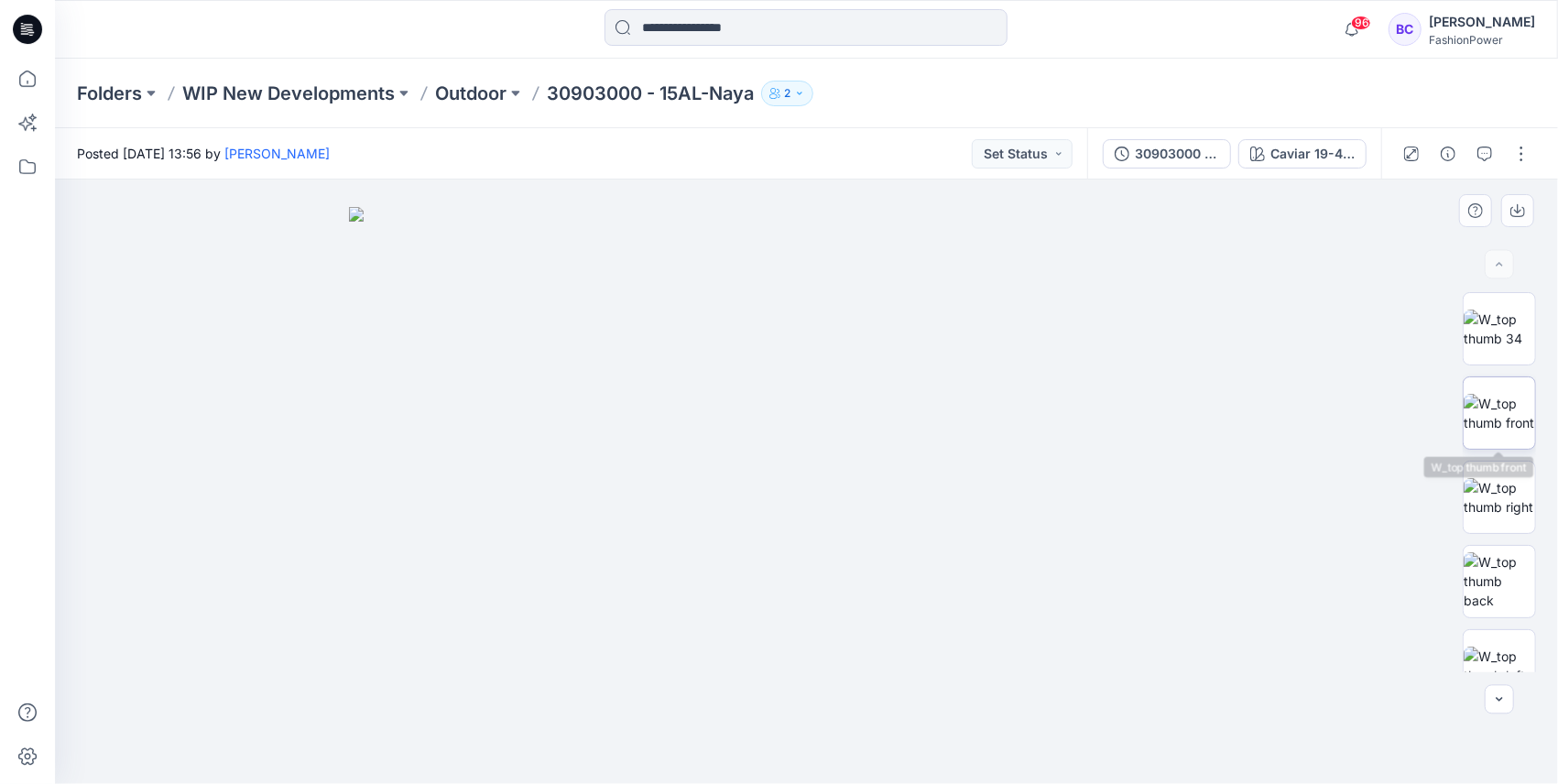
click at [1511, 422] on img at bounding box center [1499, 413] width 72 height 38
click at [1511, 209] on icon "button" at bounding box center [1517, 212] width 14 height 10
